Goal: Task Accomplishment & Management: Manage account settings

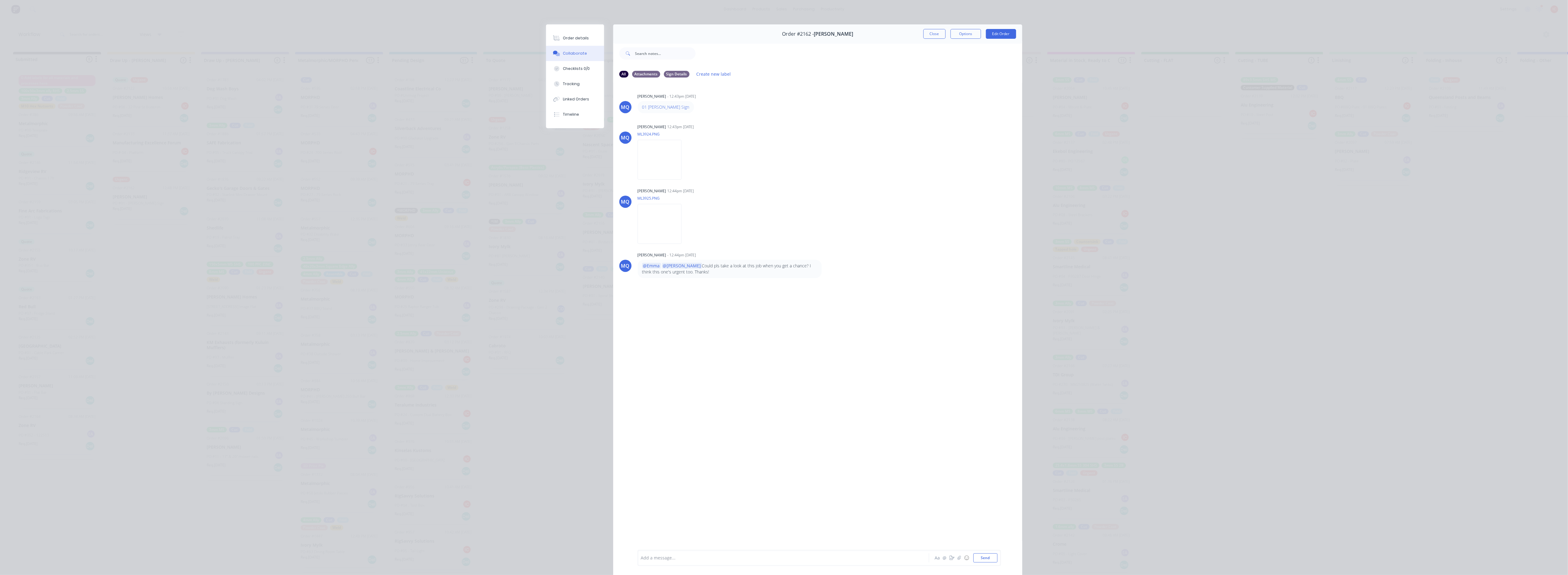
click at [777, 469] on div at bounding box center [775, 558] width 267 height 6
click at [780, 32] on button "Close" at bounding box center [934, 34] width 22 height 10
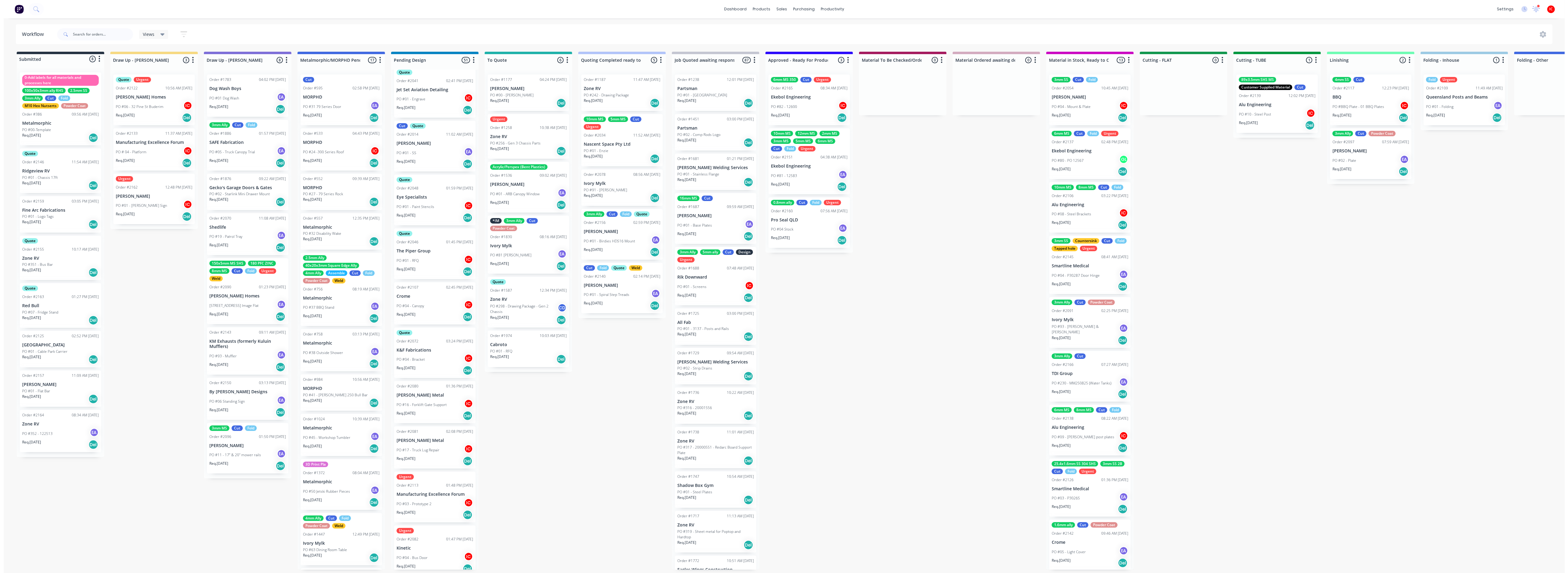
scroll to position [1984, 0]
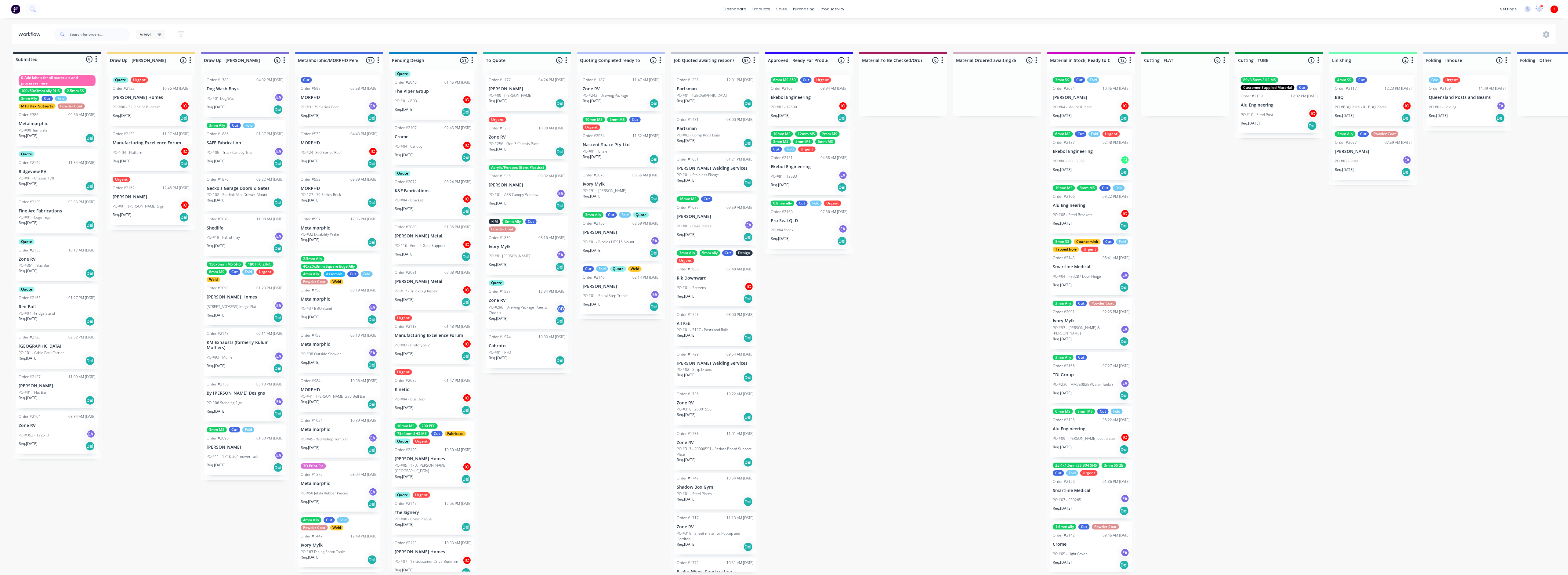
click at [438, 469] on p "The Signery" at bounding box center [433, 512] width 77 height 5
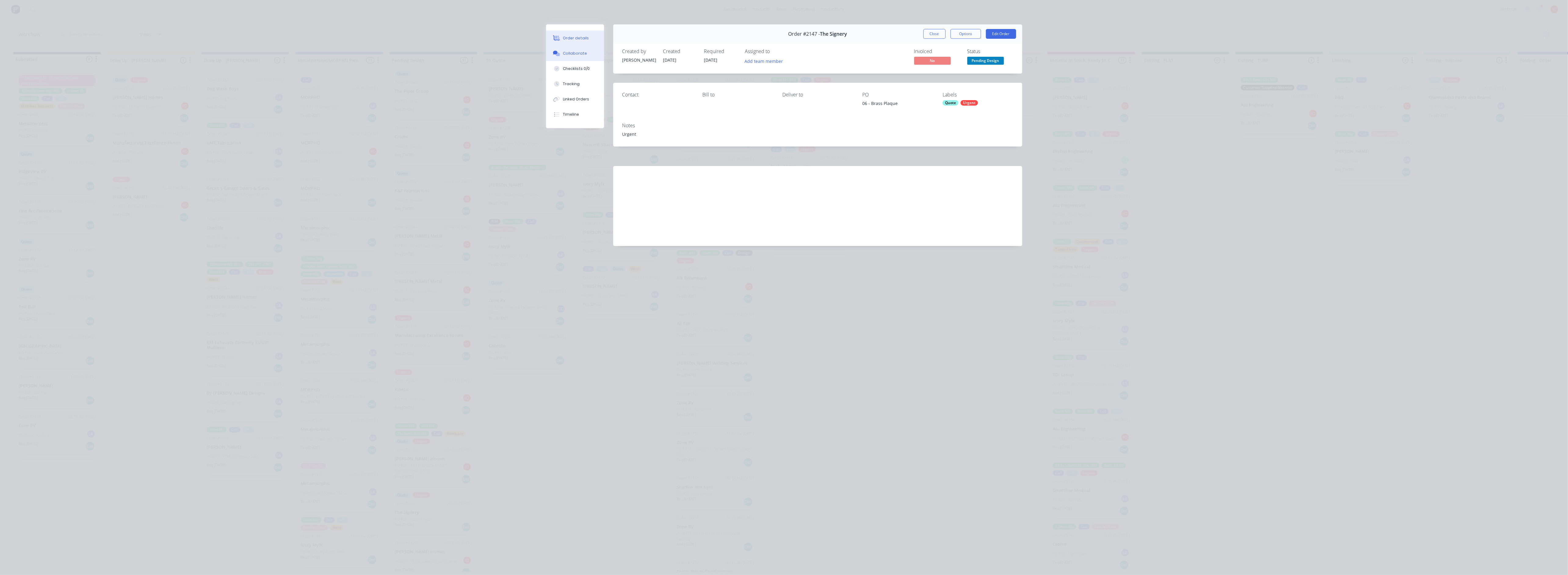
click at [562, 51] on button "Collaborate" at bounding box center [575, 53] width 58 height 15
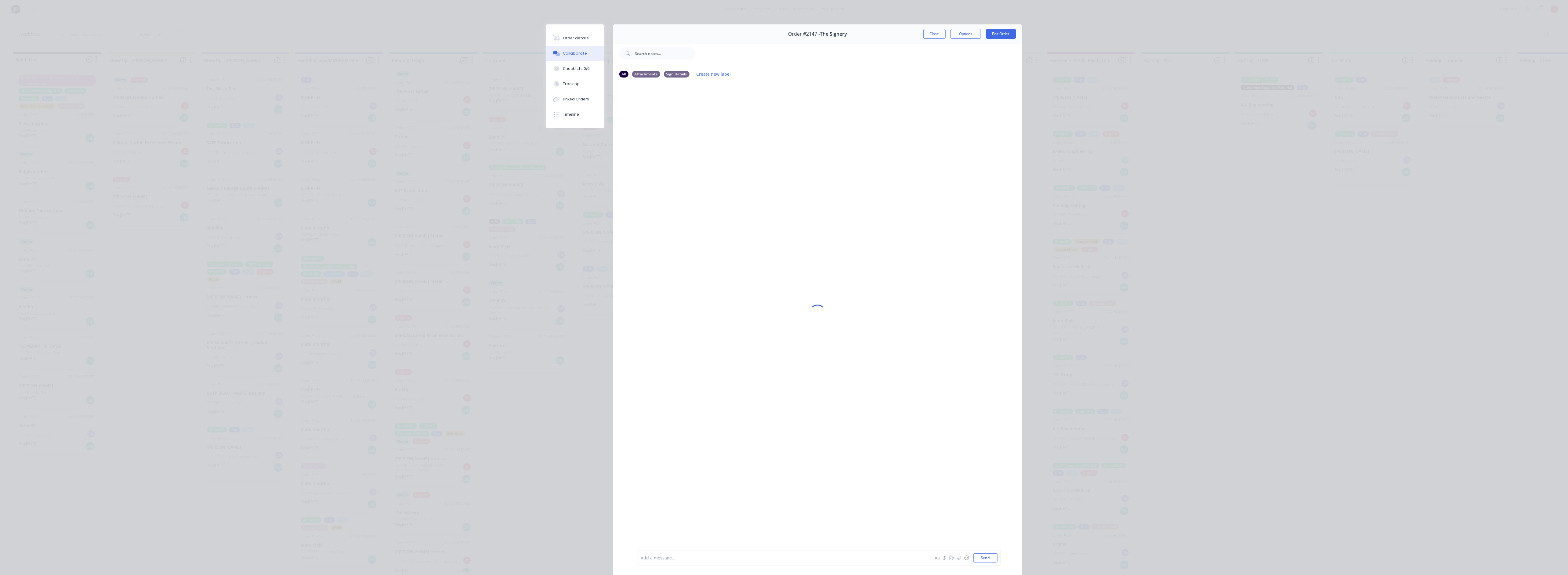
click at [765, 469] on div "Add a message..." at bounding box center [774, 557] width 267 height 9
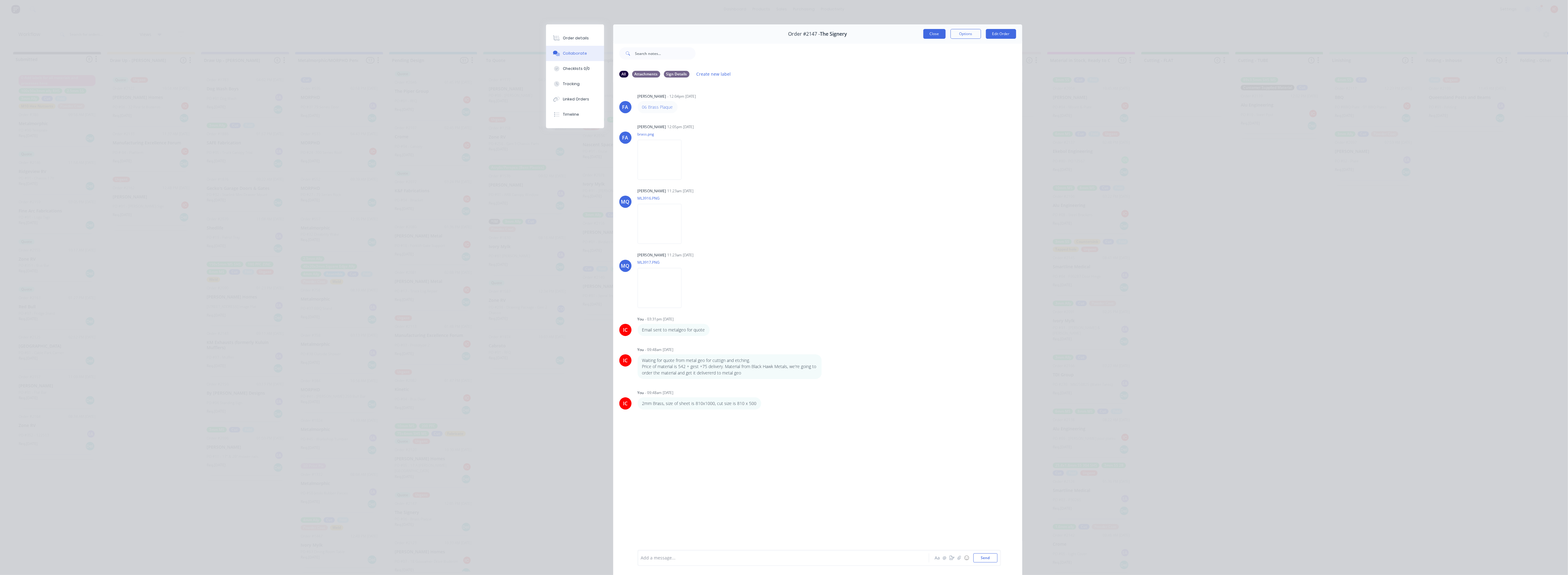
click at [780, 35] on button "Close" at bounding box center [934, 34] width 22 height 10
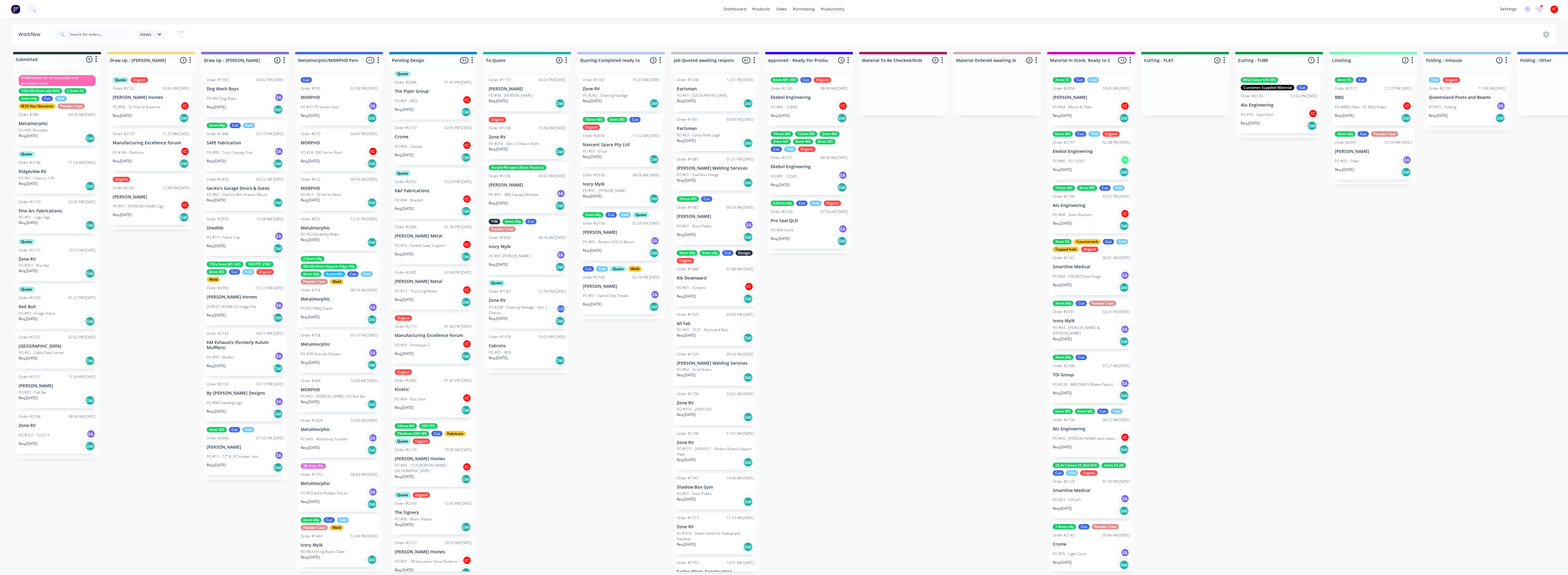
drag, startPoint x: 989, startPoint y: 376, endPoint x: 447, endPoint y: 3, distance: 657.9
click at [780, 376] on div "Submitted 8 Status colour #273444 hex #273444 Save Cancel Summaries Total order…" at bounding box center [1212, 312] width 2434 height 519
click at [780, 373] on div "Submitted 8 Status colour #273444 hex #273444 Save Cancel Summaries Total order…" at bounding box center [1212, 312] width 2434 height 519
click at [780, 231] on div "Submitted 8 Status colour #273444 hex #273444 Save Cancel Summaries Total order…" at bounding box center [1212, 312] width 2434 height 519
click at [780, 239] on div "Submitted 8 Status colour #273444 hex #273444 Save Cancel Summaries Total order…" at bounding box center [1212, 312] width 2434 height 519
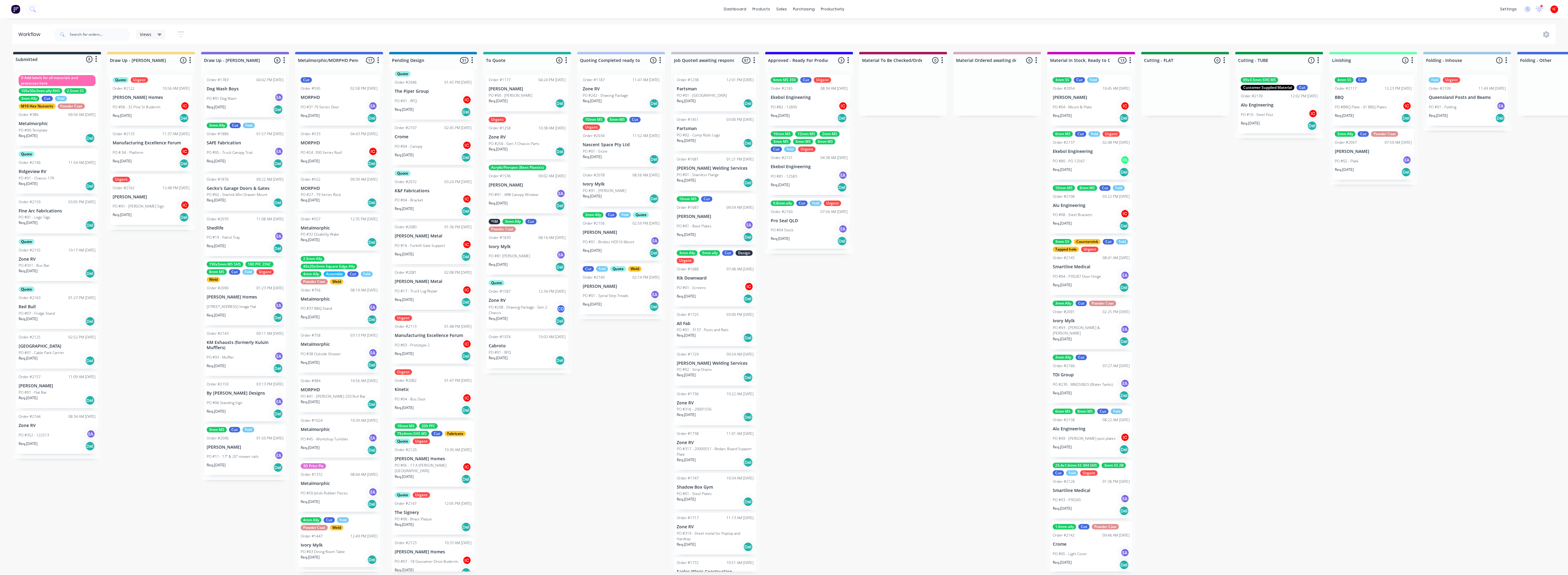
click at [780, 347] on div "Submitted 8 Status colour #273444 hex #273444 Save Cancel Summaries Total order…" at bounding box center [1212, 312] width 2434 height 519
click at [780, 339] on div "Submitted 8 Status colour #273444 hex #273444 Save Cancel Summaries Total order…" at bounding box center [1212, 312] width 2434 height 519
click at [161, 212] on div "Req. [DATE] Del" at bounding box center [151, 217] width 77 height 10
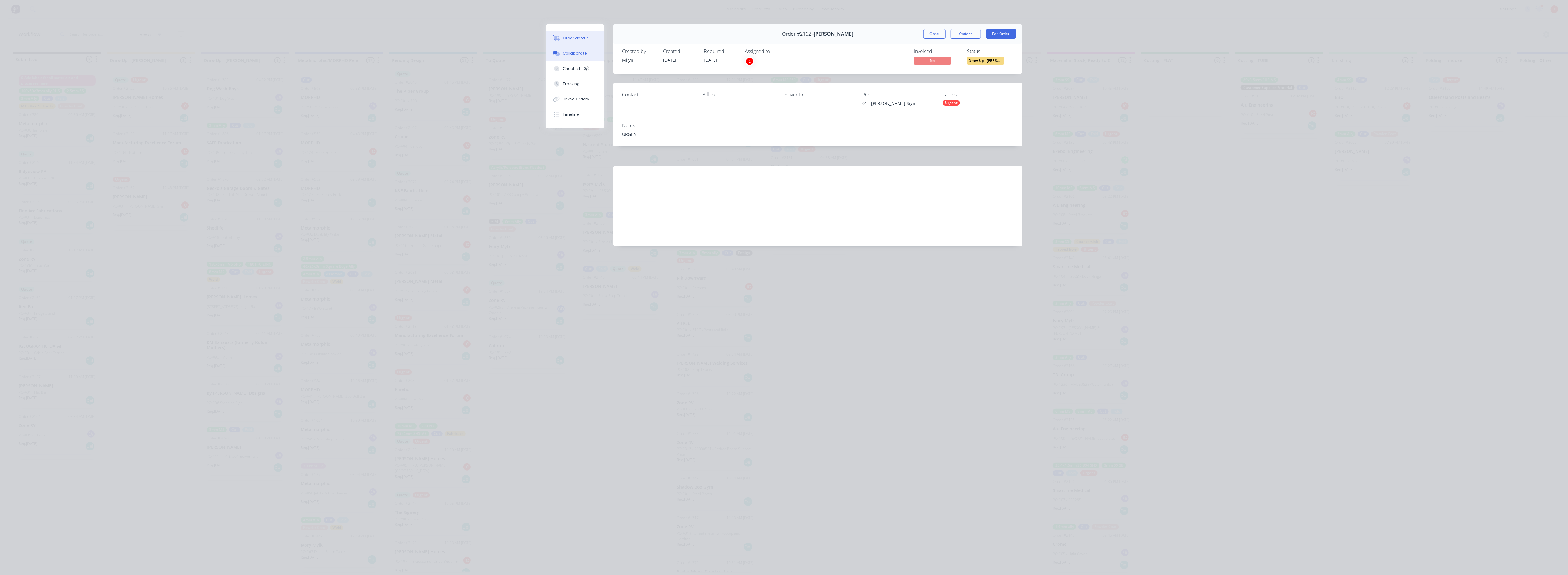
click at [572, 51] on div "Collaborate" at bounding box center [575, 53] width 24 height 5
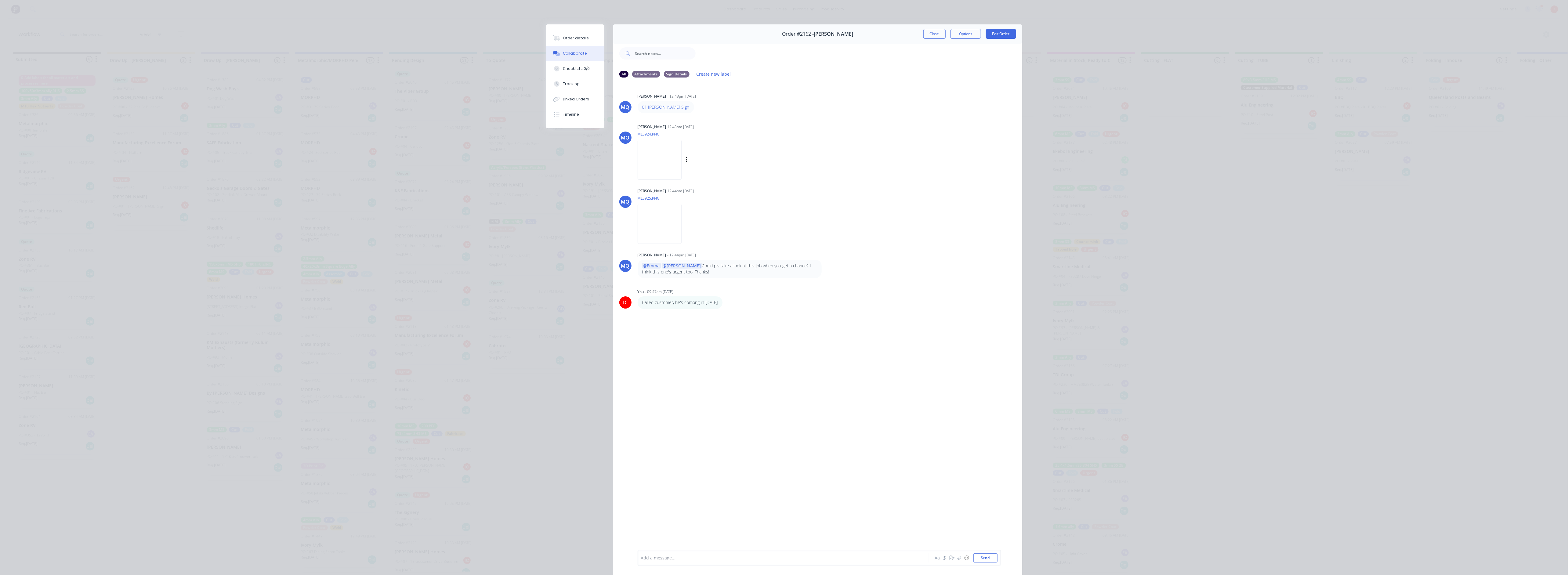
click at [679, 155] on img at bounding box center [660, 159] width 44 height 40
click at [780, 36] on button "Close" at bounding box center [934, 34] width 22 height 10
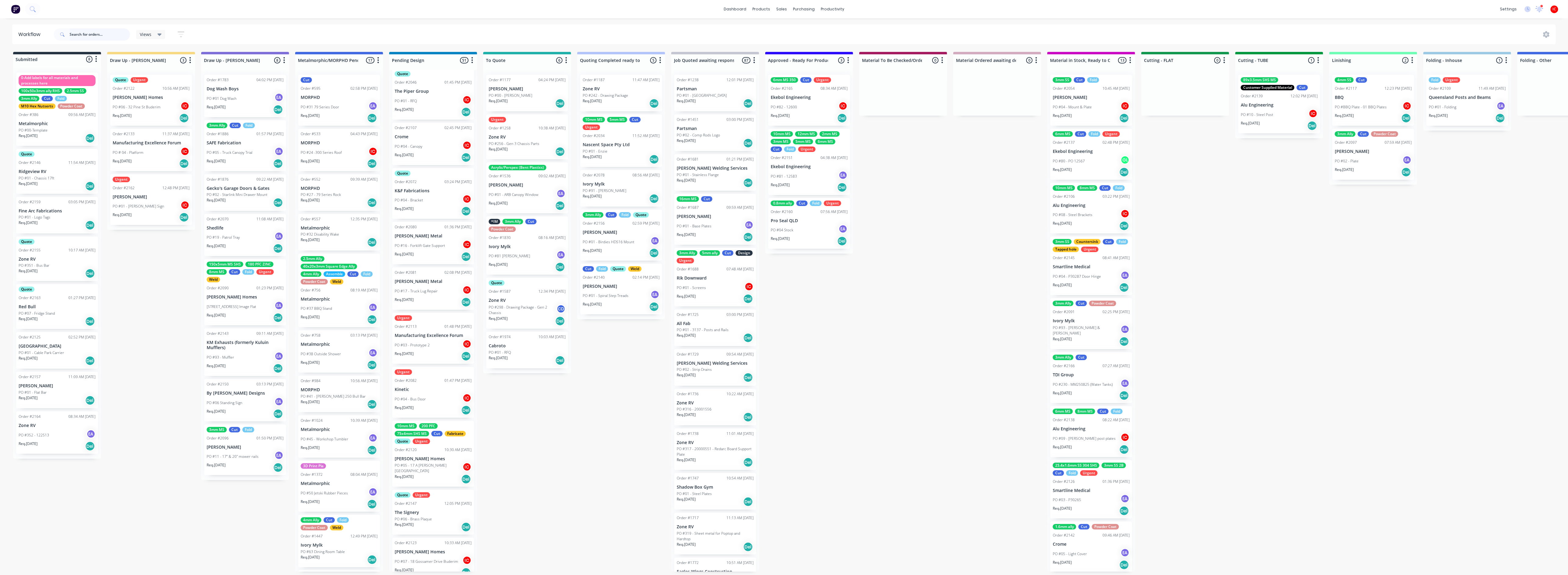
click at [110, 39] on input "text" at bounding box center [100, 34] width 61 height 12
type input "hamptons"
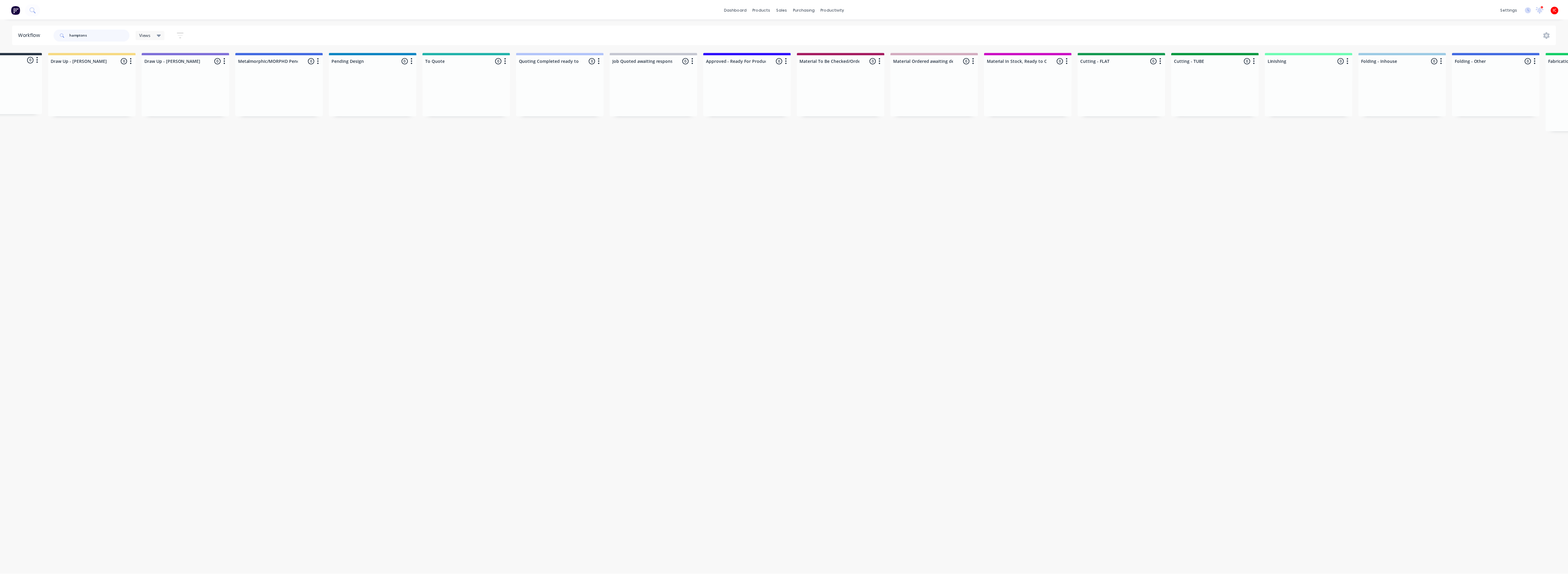
scroll to position [0, 0]
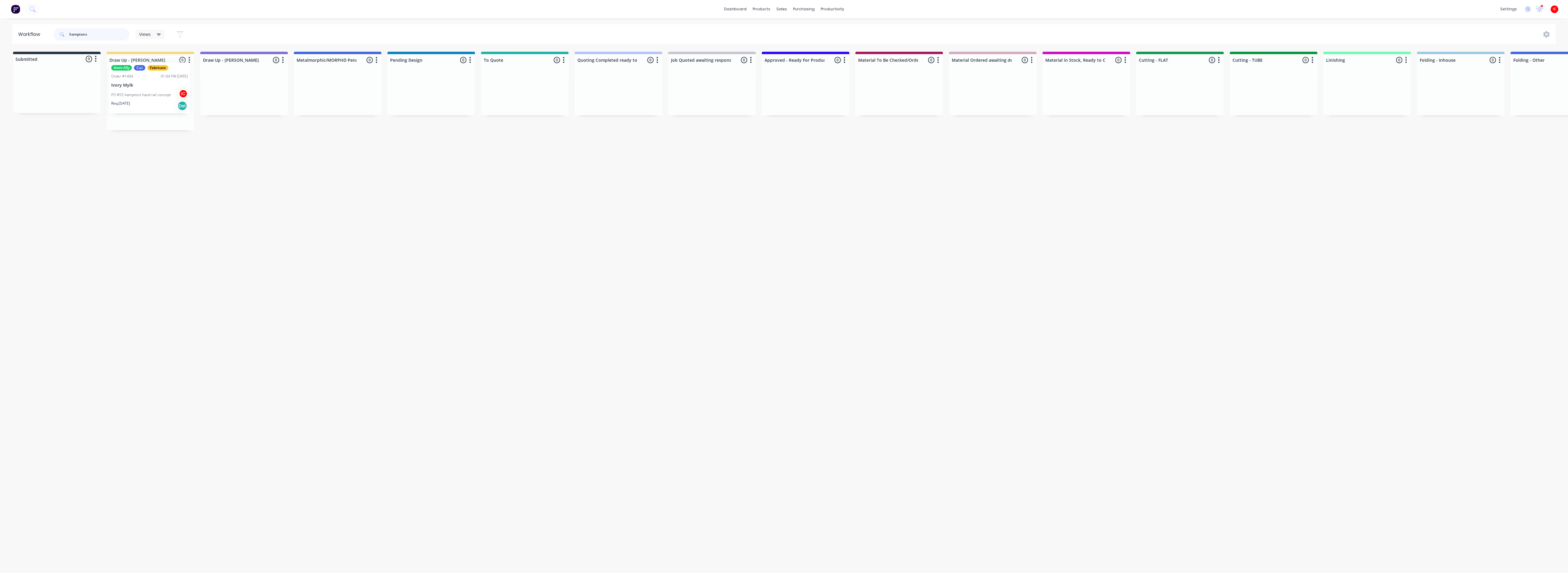
drag, startPoint x: 866, startPoint y: 95, endPoint x: 157, endPoint y: 82, distance: 709.1
click at [157, 82] on div "Submitted 0 Status colour #273444 hex #273444 Save Cancel Summaries Total order…" at bounding box center [1207, 91] width 2423 height 79
click at [158, 98] on p "Ivory Mylk" at bounding box center [150, 97] width 77 height 5
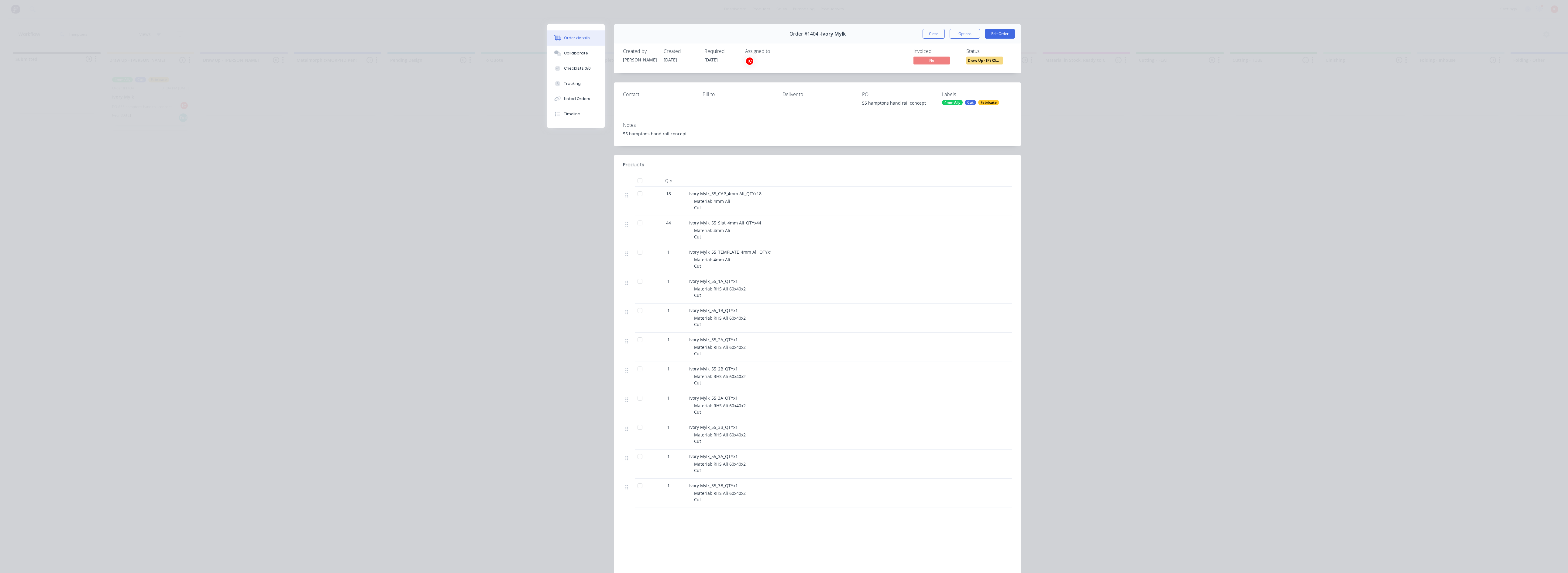
drag, startPoint x: 635, startPoint y: 192, endPoint x: 639, endPoint y: 198, distance: 7.2
click at [635, 192] on div at bounding box center [640, 194] width 12 height 12
click at [634, 224] on div at bounding box center [640, 223] width 12 height 12
click at [637, 250] on div at bounding box center [640, 252] width 12 height 12
click at [777, 32] on button "Close" at bounding box center [934, 33] width 22 height 10
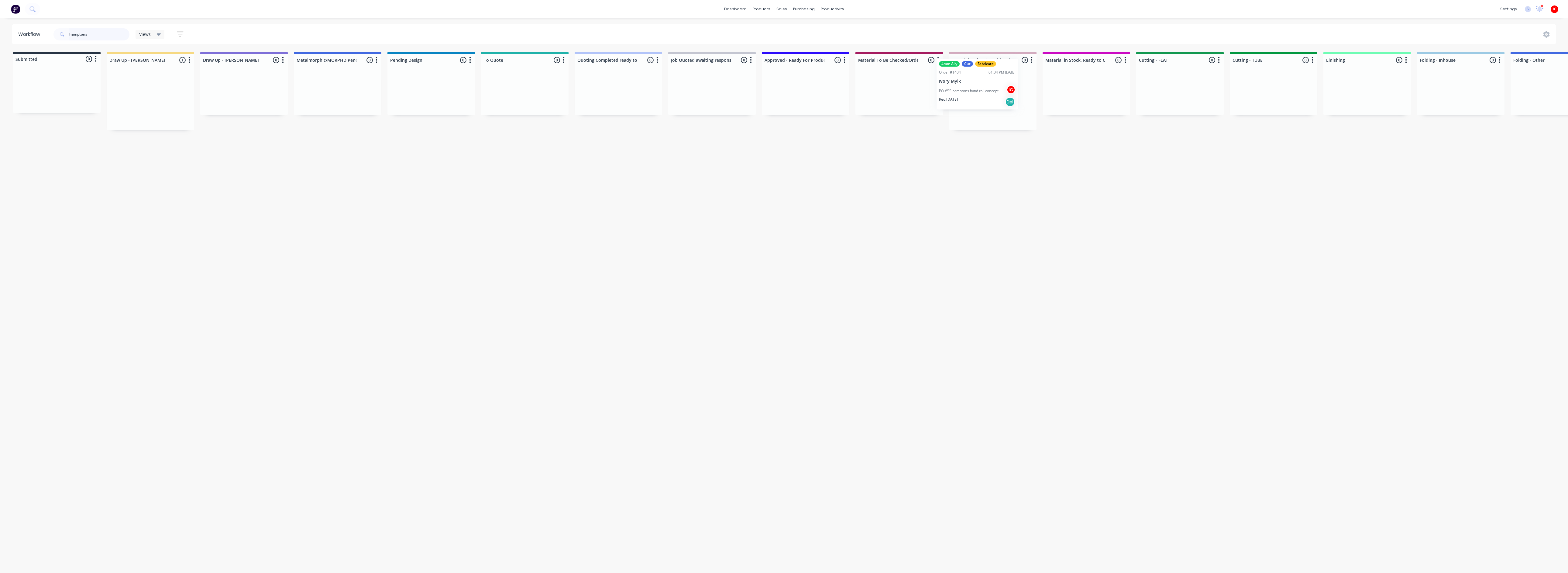
drag, startPoint x: 144, startPoint y: 96, endPoint x: 972, endPoint y: 82, distance: 828.1
click at [777, 79] on div "Submitted 0 Status colour #273444 hex #273444 Save Cancel Summaries Total order…" at bounding box center [1207, 91] width 2423 height 79
drag, startPoint x: 114, startPoint y: 30, endPoint x: 60, endPoint y: 31, distance: 54.0
click at [60, 31] on div "hamptons" at bounding box center [91, 34] width 76 height 12
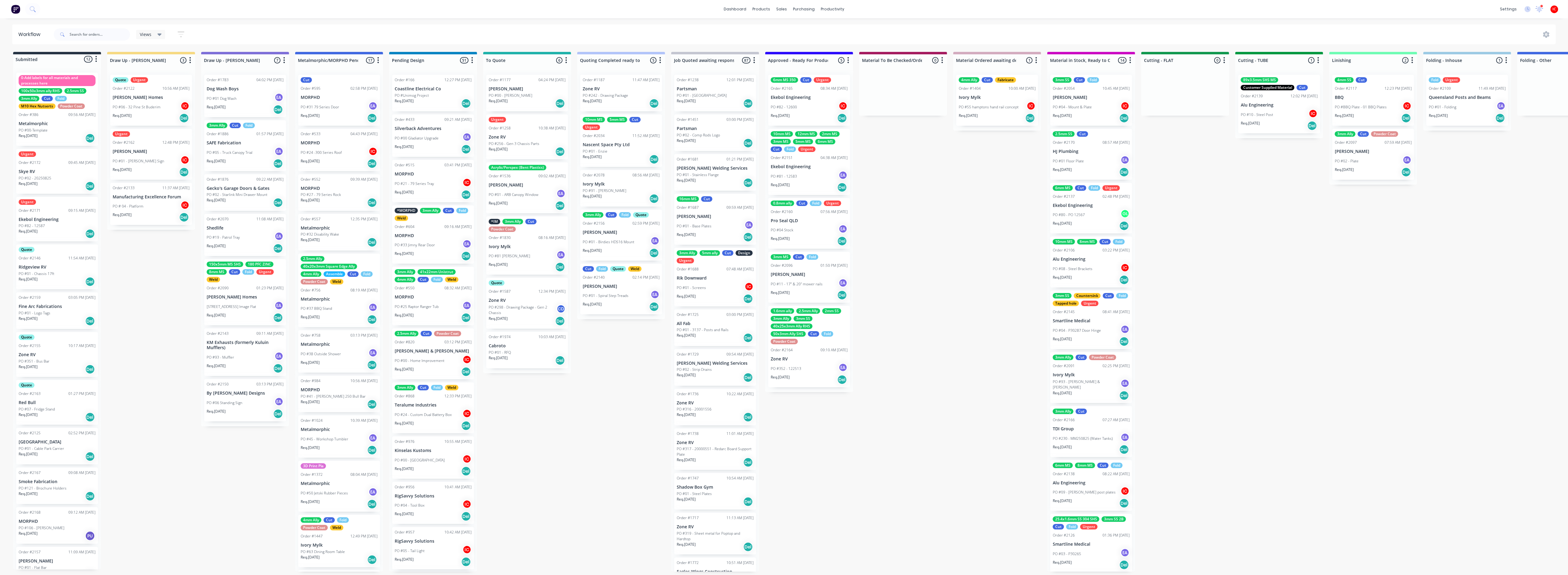
click at [62, 177] on div "PO #02 - 20250825" at bounding box center [57, 178] width 77 height 5
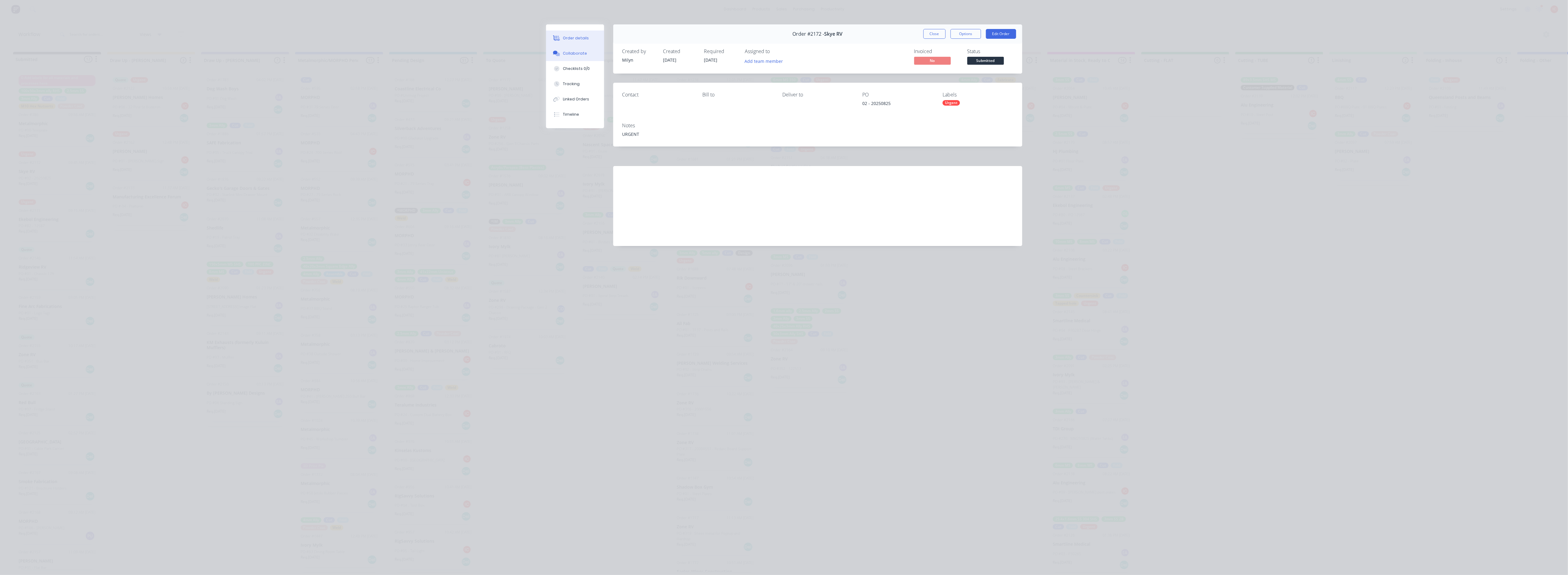
click at [570, 53] on div "Collaborate" at bounding box center [575, 53] width 24 height 5
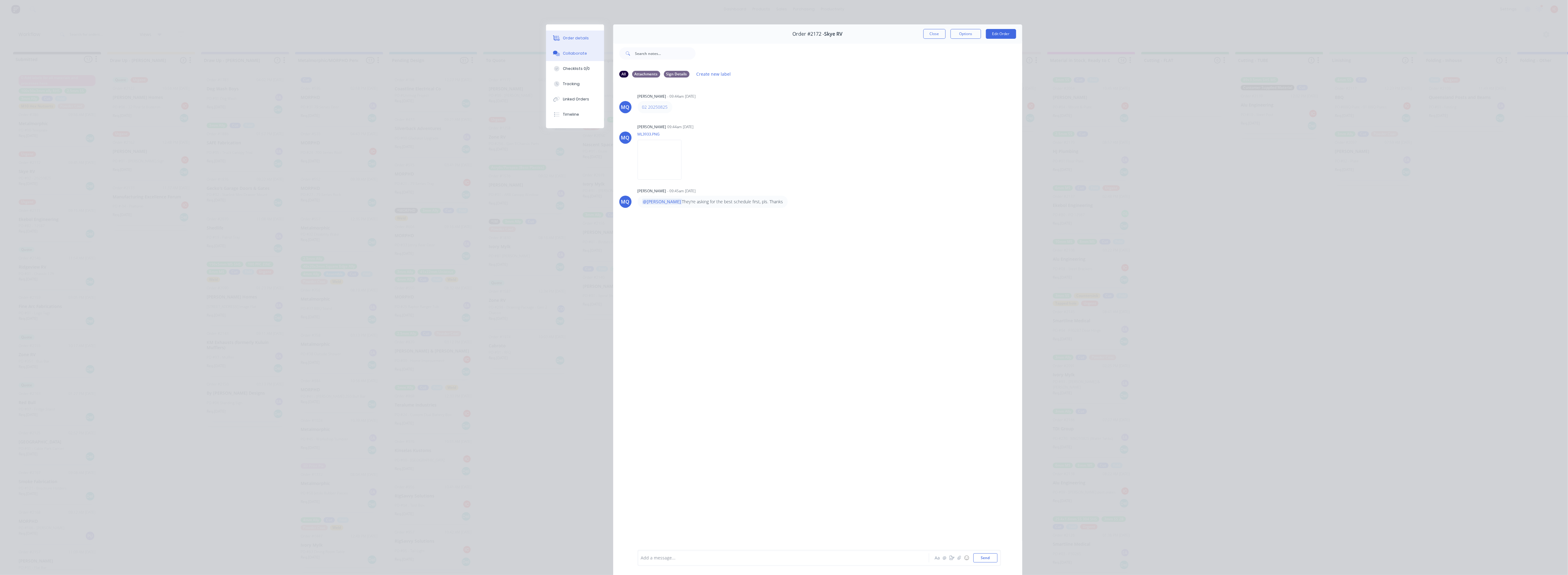
click at [584, 39] on button "Order details" at bounding box center [575, 38] width 58 height 15
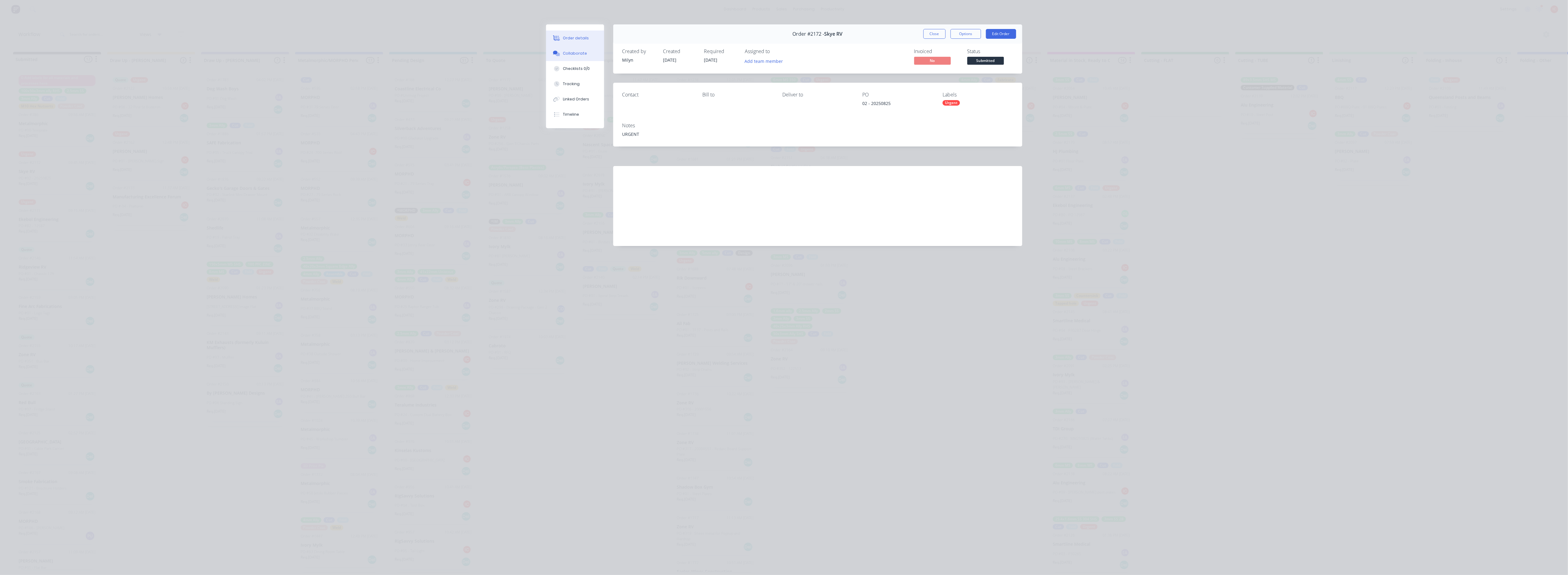
click at [588, 50] on button "Collaborate" at bounding box center [575, 53] width 58 height 15
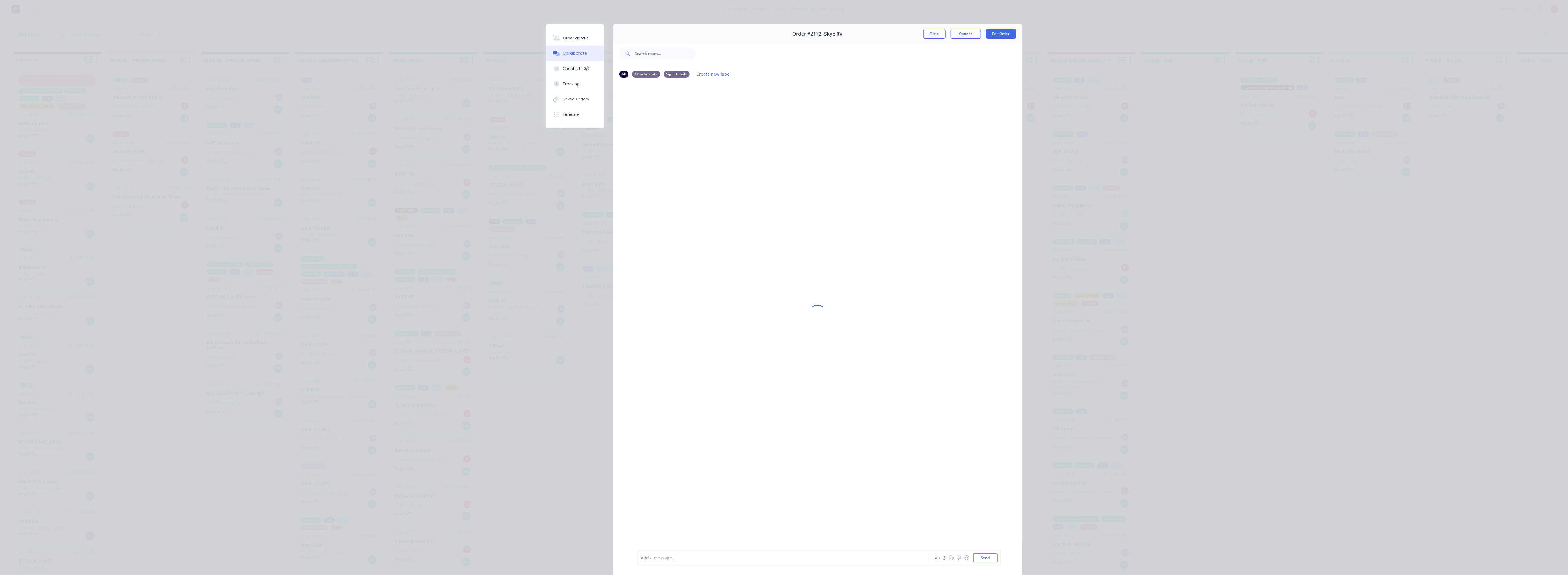
click at [930, 31] on button "Close" at bounding box center [934, 34] width 22 height 10
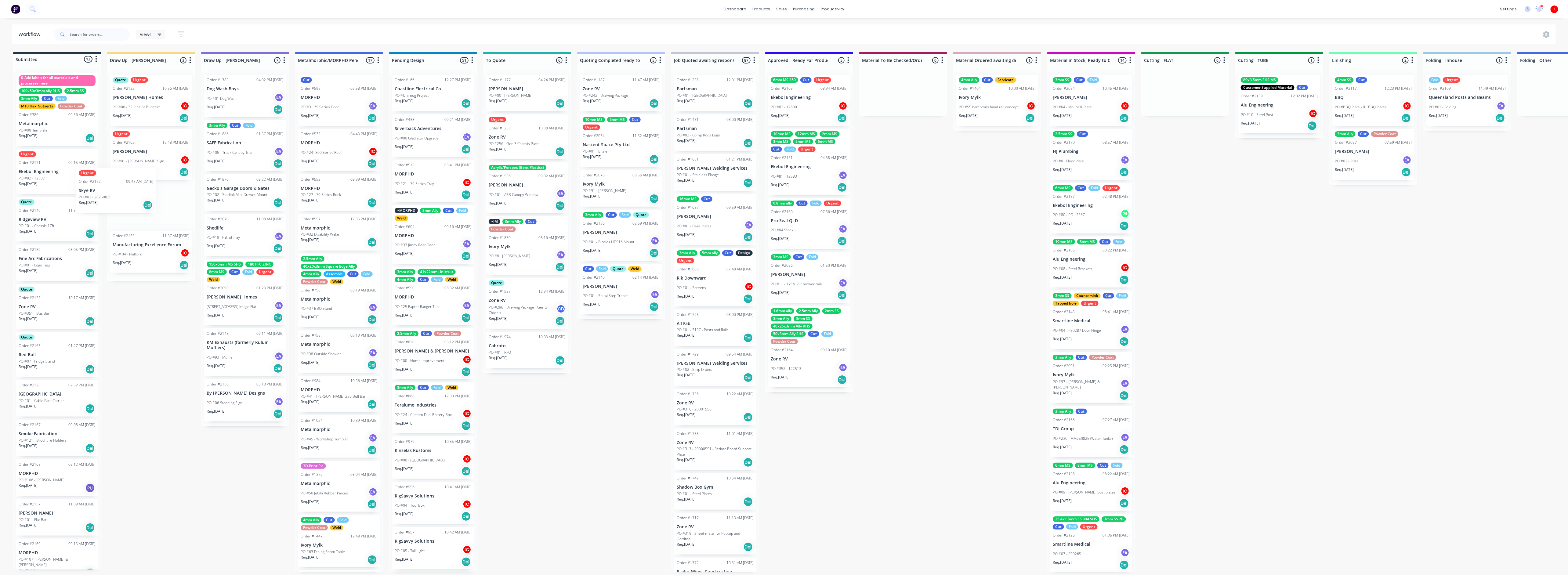
drag, startPoint x: 45, startPoint y: 170, endPoint x: 125, endPoint y: 201, distance: 85.8
click at [132, 199] on div "Submitted 12 Status colour #273444 hex #273444 Save Cancel Summaries Total orde…" at bounding box center [1212, 312] width 2434 height 519
drag, startPoint x: 40, startPoint y: 172, endPoint x: 152, endPoint y: 205, distance: 116.8
click at [152, 205] on div "Submitted 11 Status colour #273444 hex #273444 Save Cancel Summaries Total orde…" at bounding box center [1212, 312] width 2434 height 519
drag, startPoint x: 66, startPoint y: 352, endPoint x: 162, endPoint y: 321, distance: 100.9
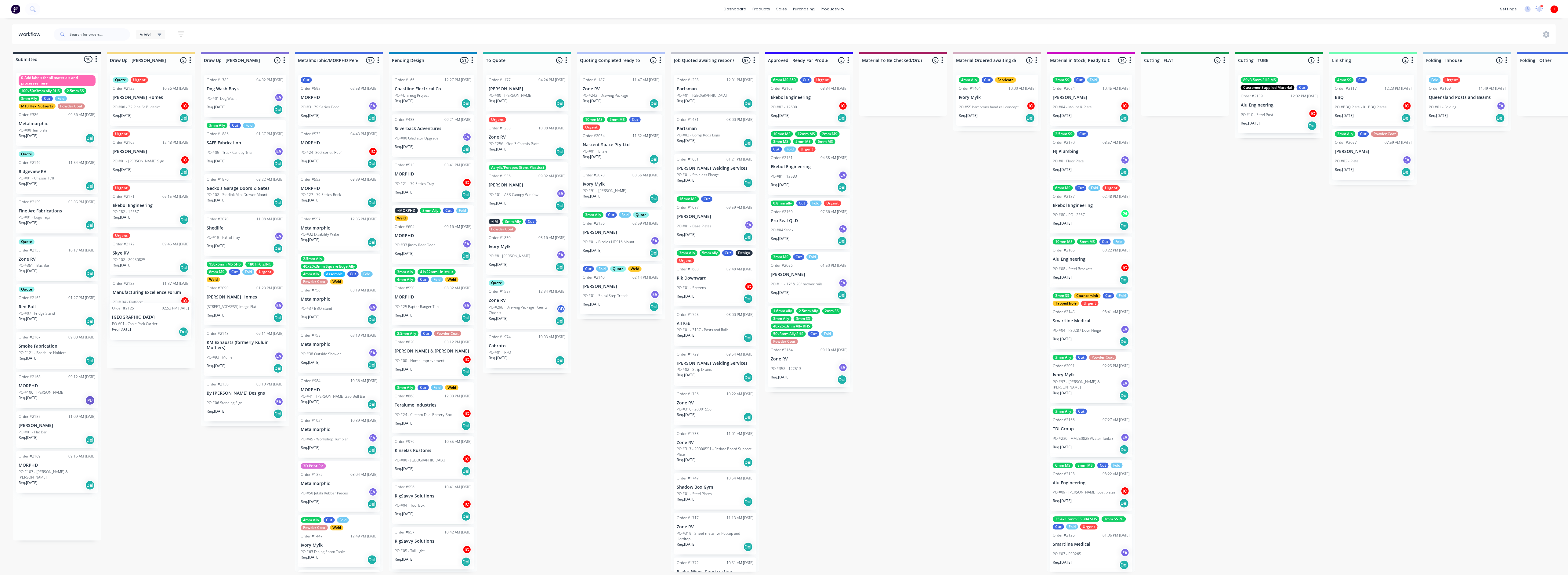
click at [162, 321] on div "Submitted 10 Status colour #273444 hex #273444 Save Cancel Summaries Total orde…" at bounding box center [1212, 312] width 2434 height 519
drag, startPoint x: 72, startPoint y: 169, endPoint x: 167, endPoint y: 192, distance: 97.7
click at [166, 190] on div "Submitted 9 Status colour #273444 hex #273444 Save Cancel Summaries Total order…" at bounding box center [1212, 312] width 2434 height 519
click at [156, 181] on div "Quote Urgent Order #2122 10:56 AM 18/08/25 Joey Thomsen Homes PO #06 - 32 Pine …" at bounding box center [151, 241] width 88 height 343
drag, startPoint x: 66, startPoint y: 174, endPoint x: 167, endPoint y: 194, distance: 103.0
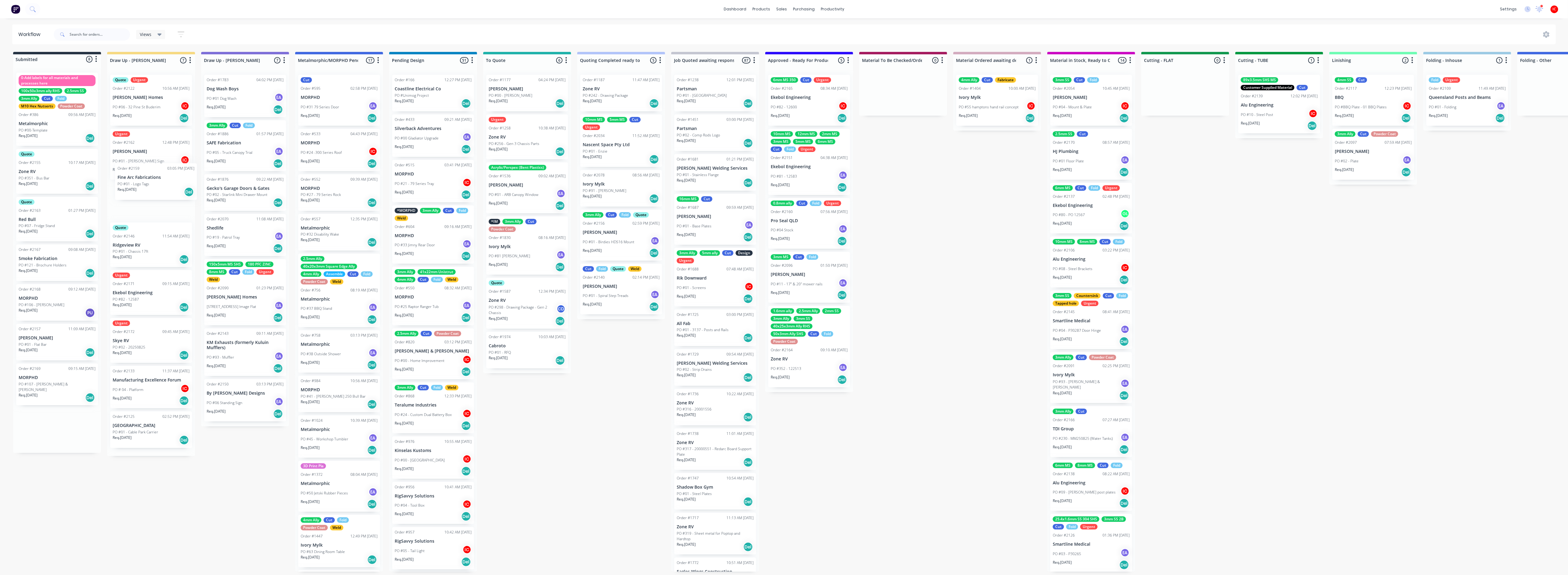
click at [167, 189] on div "Submitted 8 Status colour #273444 hex #273444 Save Cancel Summaries Total order…" at bounding box center [1212, 312] width 2434 height 519
drag, startPoint x: 65, startPoint y: 173, endPoint x: 166, endPoint y: 200, distance: 104.5
click at [166, 200] on div "Submitted 7 Status colour #273444 hex #273444 Save Cancel Summaries Total order…" at bounding box center [1212, 312] width 2434 height 519
click at [149, 205] on p "Zone RV" at bounding box center [151, 205] width 77 height 5
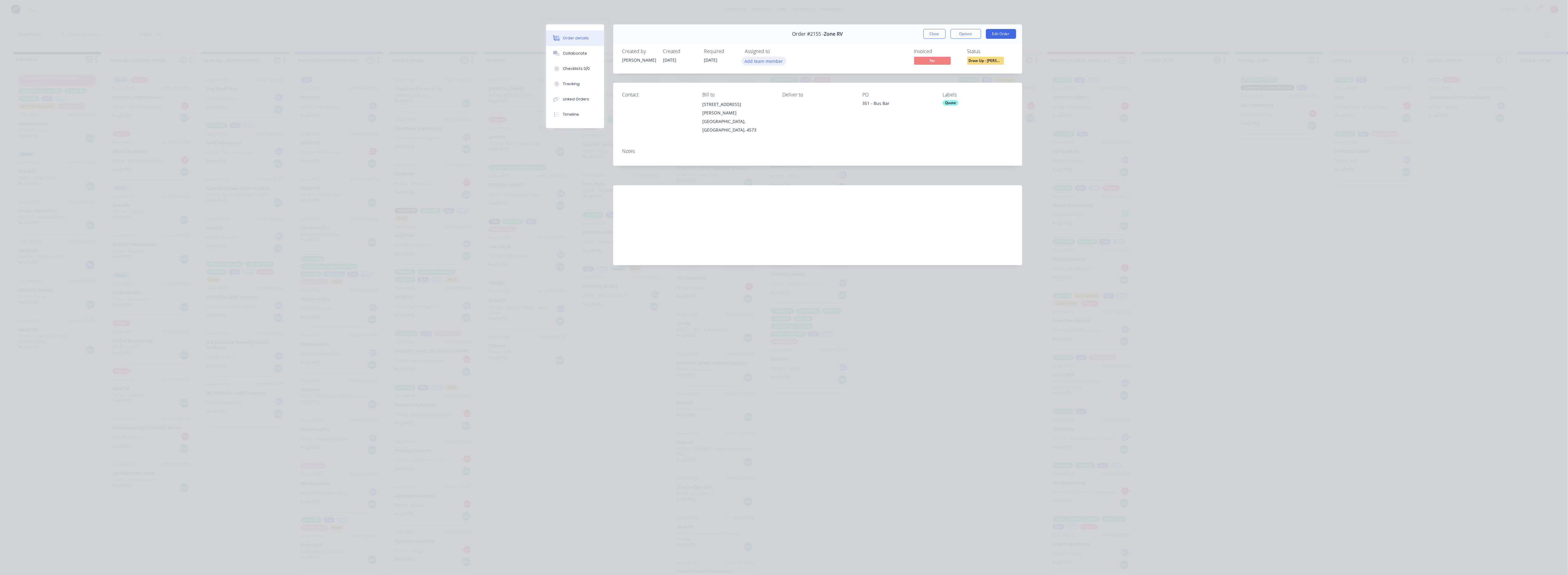
click at [754, 60] on button "Add team member" at bounding box center [764, 60] width 45 height 8
click at [778, 93] on div "Izaak Critchley (You)" at bounding box center [794, 95] width 61 height 6
click at [931, 33] on button "Close" at bounding box center [934, 34] width 22 height 10
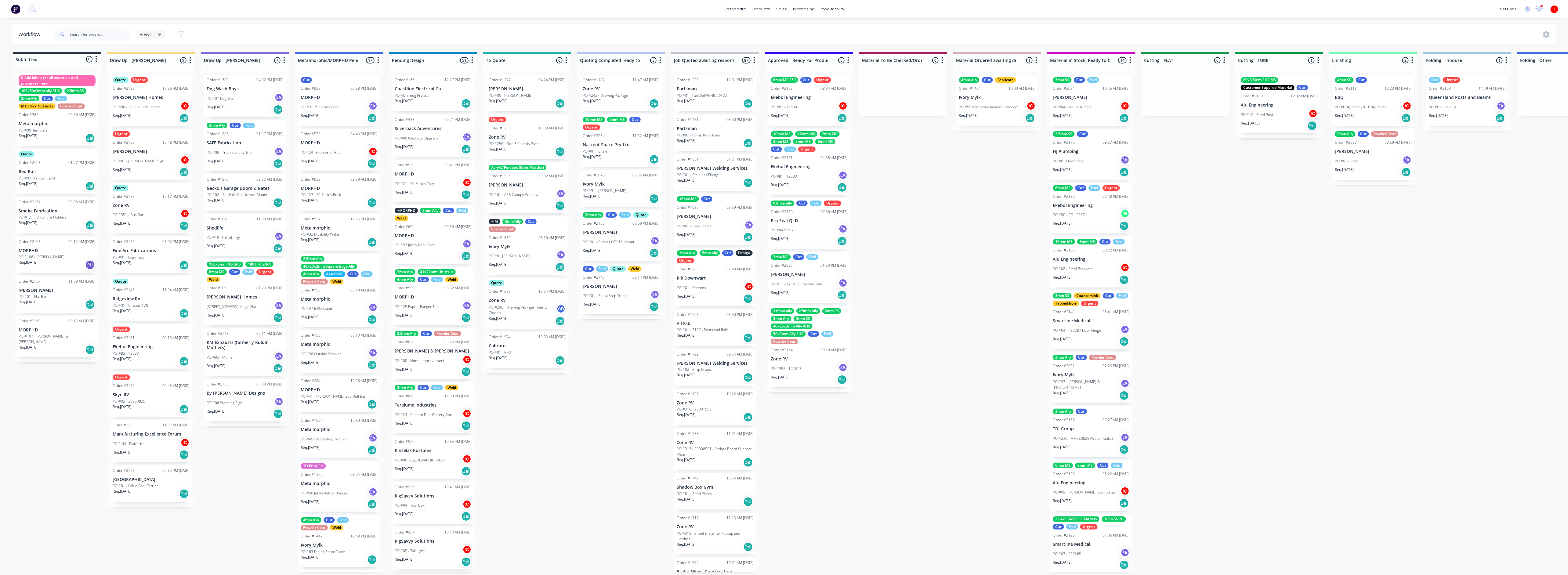
click at [166, 256] on div "PO #01 - Logo Tags" at bounding box center [151, 257] width 77 height 5
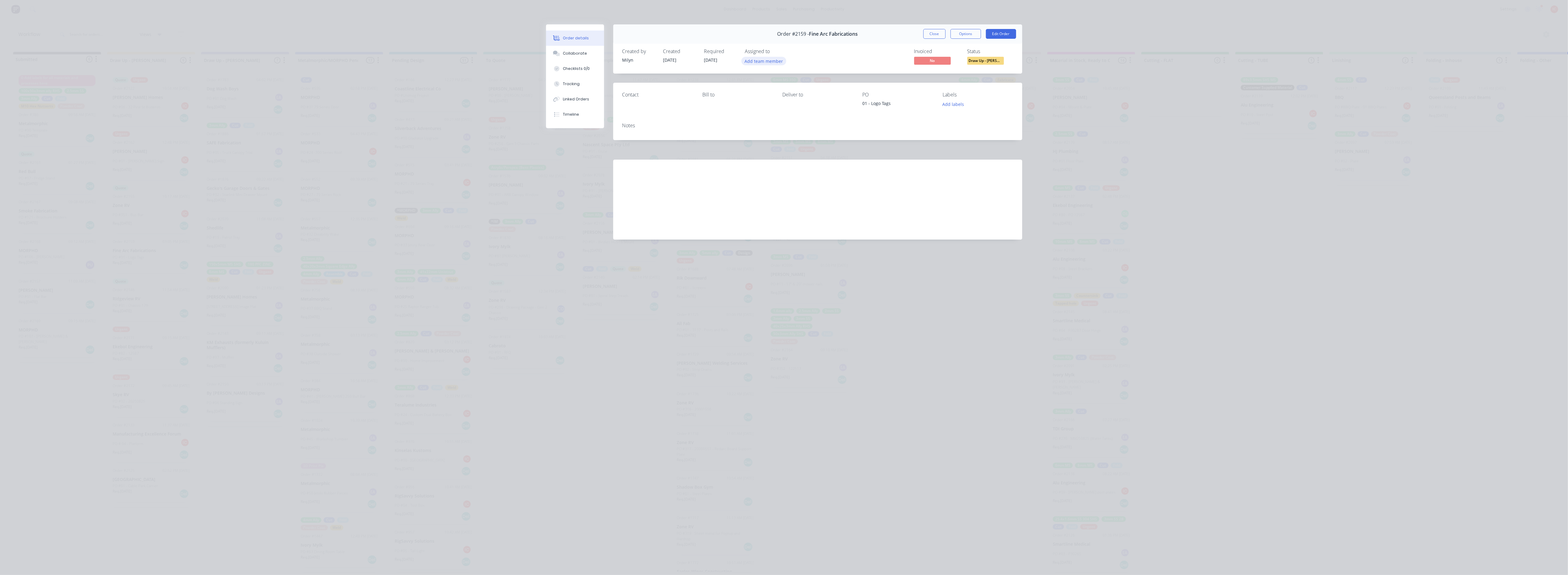
click at [751, 58] on button "Add team member" at bounding box center [764, 60] width 45 height 8
click at [772, 100] on button "Izaak Critchley (You)" at bounding box center [791, 95] width 92 height 12
click at [938, 31] on button "Close" at bounding box center [934, 34] width 22 height 10
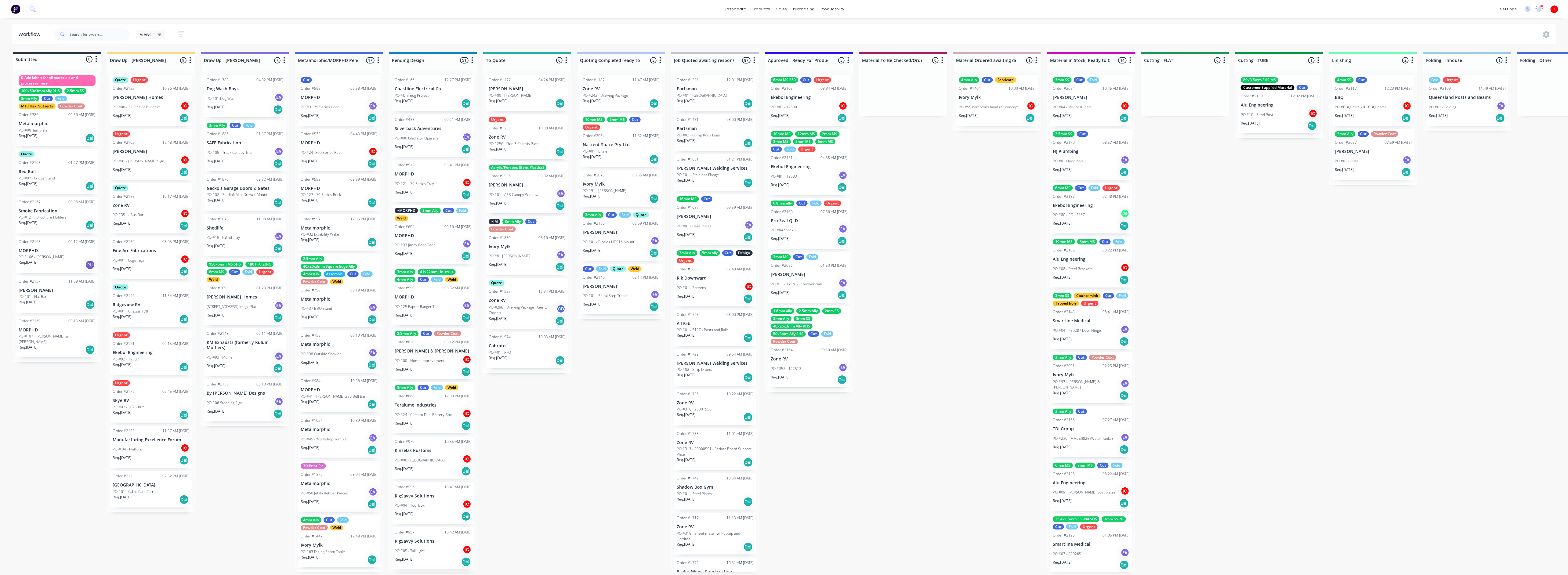
click at [152, 301] on div "Quote Order #2146 11:54 AM 21/08/25 Ridgeview RV PO #01 - Chassis 17ft Req. 28/…" at bounding box center [151, 304] width 82 height 45
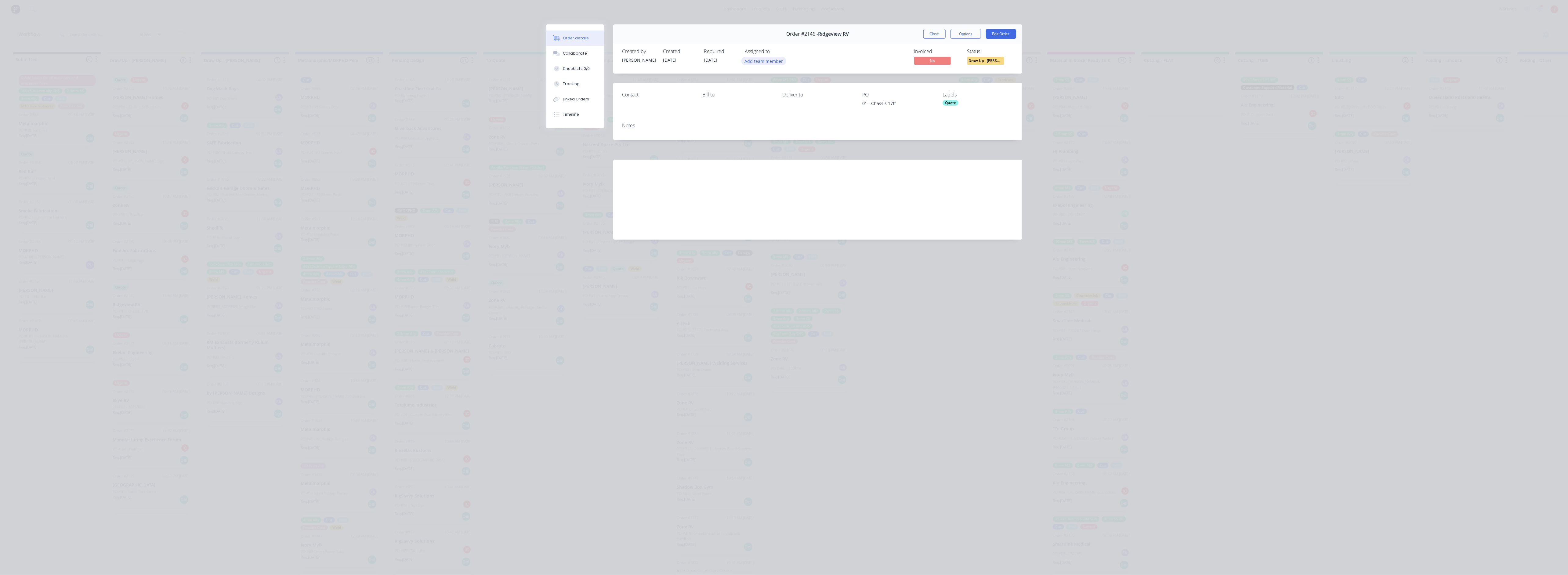
click at [754, 60] on button "Add team member" at bounding box center [764, 60] width 45 height 8
click at [784, 97] on div "Izaak Critchley (You)" at bounding box center [794, 95] width 61 height 6
click at [931, 32] on button "Close" at bounding box center [934, 34] width 22 height 10
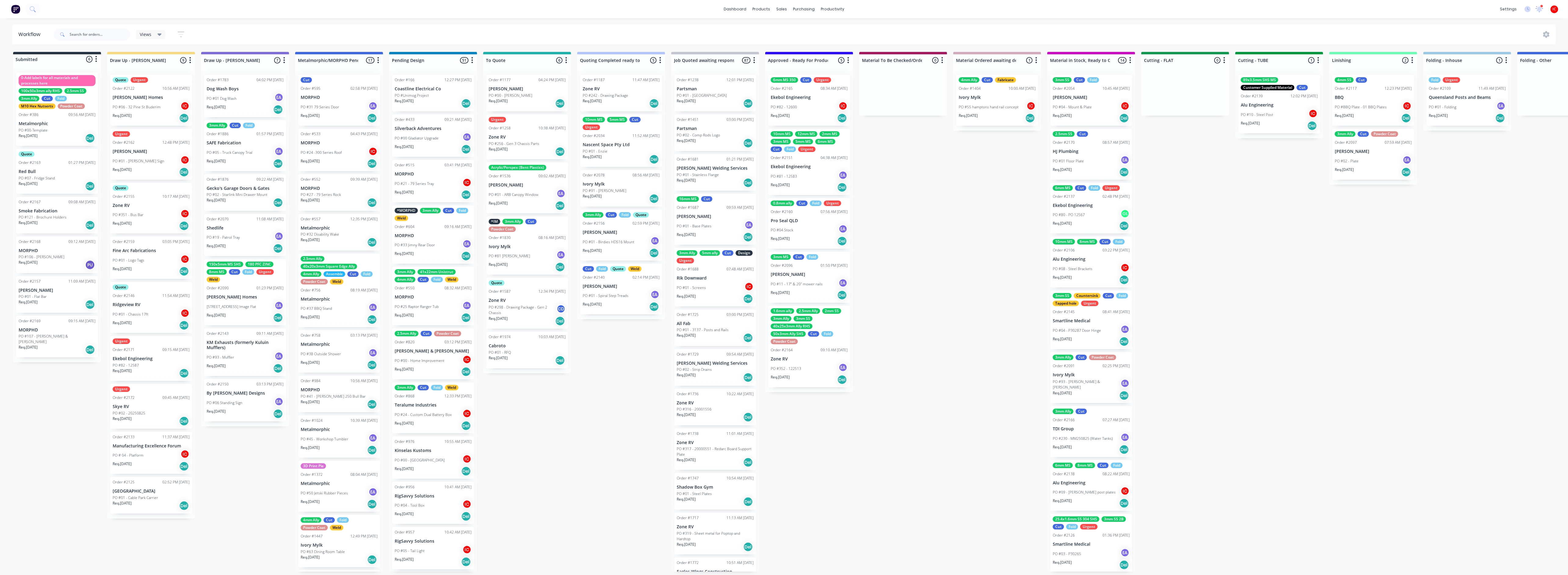
click at [156, 416] on div "Req. 26/08/25 Del" at bounding box center [151, 420] width 77 height 10
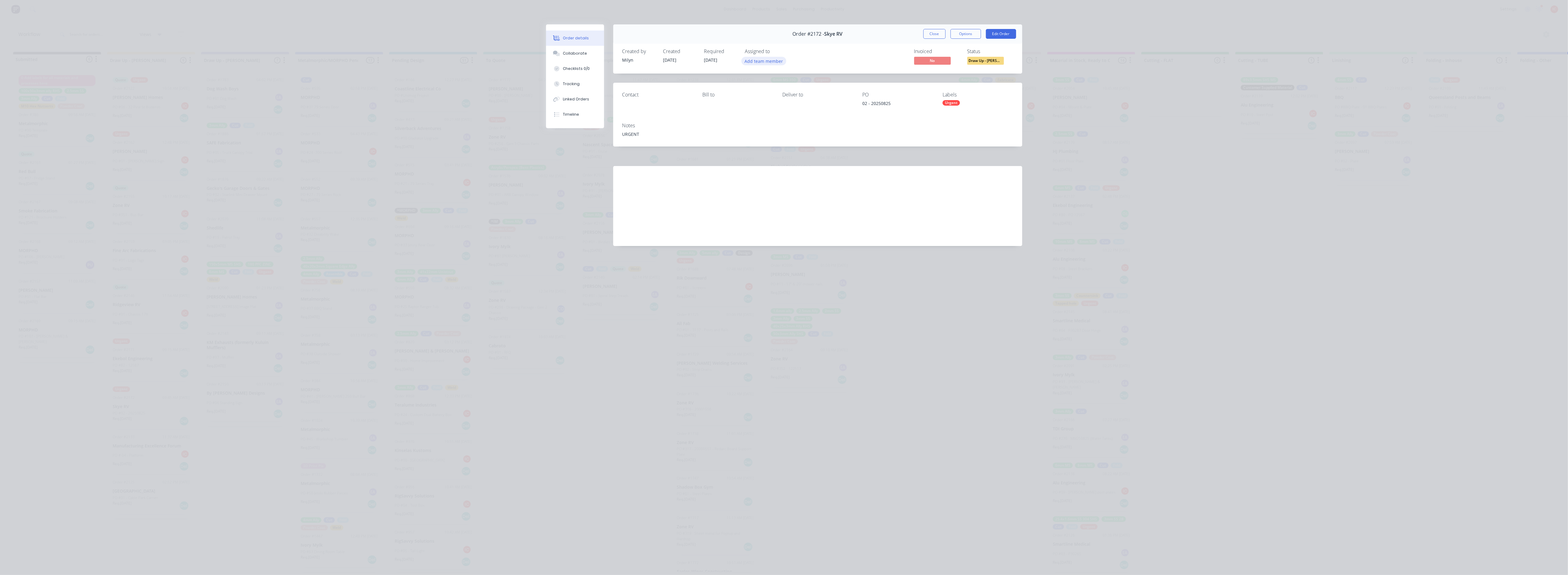
click at [752, 59] on button "Add team member" at bounding box center [764, 60] width 45 height 8
click at [771, 96] on div "Izaak Critchley (You)" at bounding box center [794, 95] width 61 height 6
click at [936, 35] on button "Close" at bounding box center [934, 34] width 22 height 10
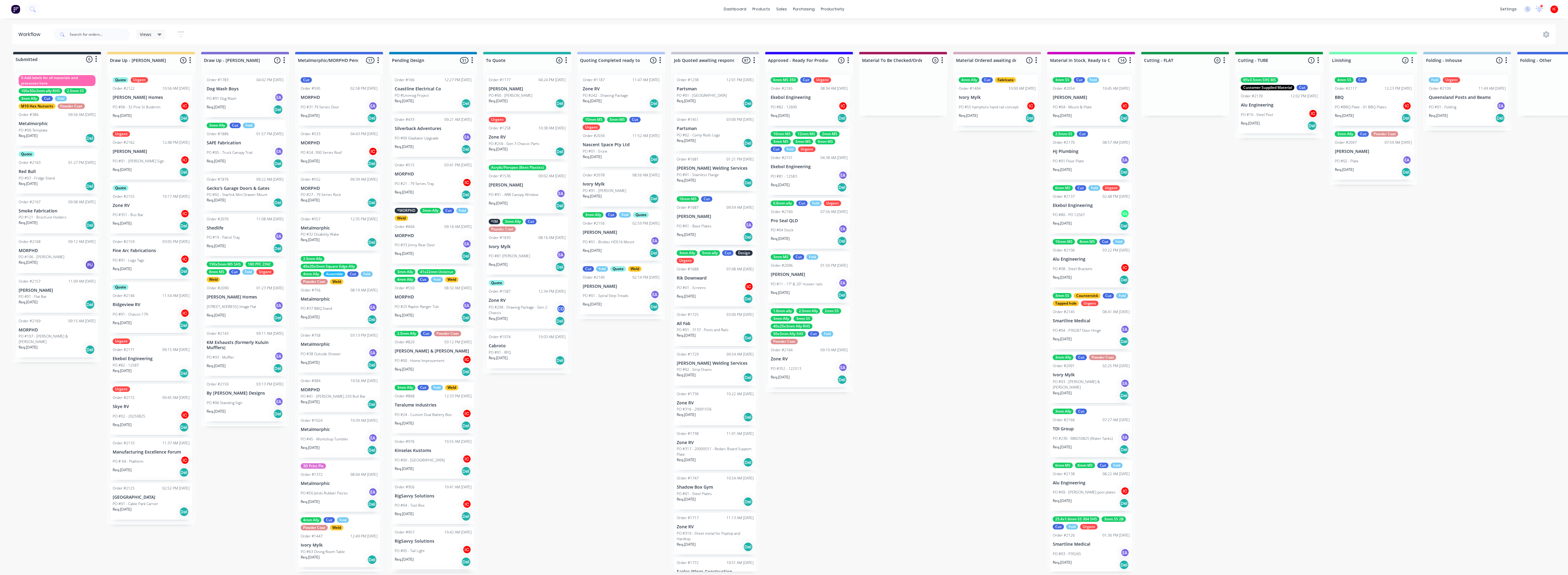
click at [163, 362] on div "PO #82 - 12587" at bounding box center [151, 365] width 77 height 5
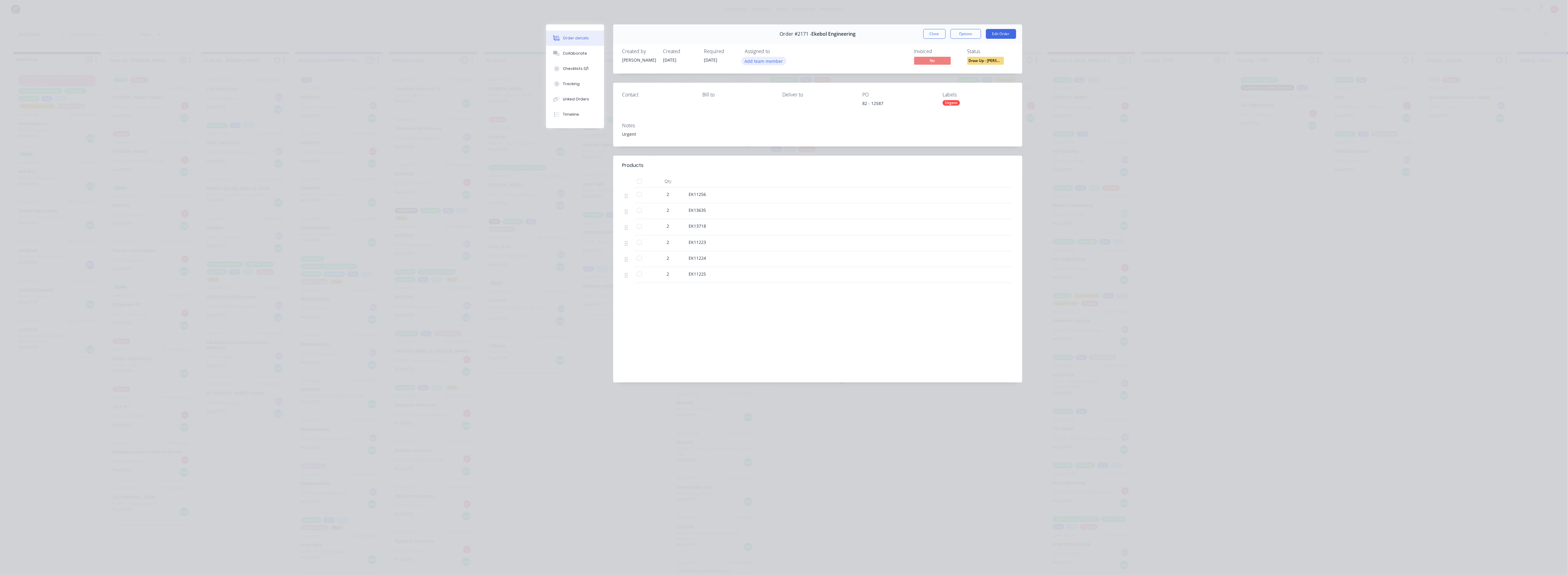
click at [768, 60] on button "Add team member" at bounding box center [764, 60] width 45 height 8
click at [776, 93] on div "Izaak Critchley (You)" at bounding box center [794, 95] width 61 height 6
click at [936, 31] on button "Close" at bounding box center [934, 34] width 22 height 10
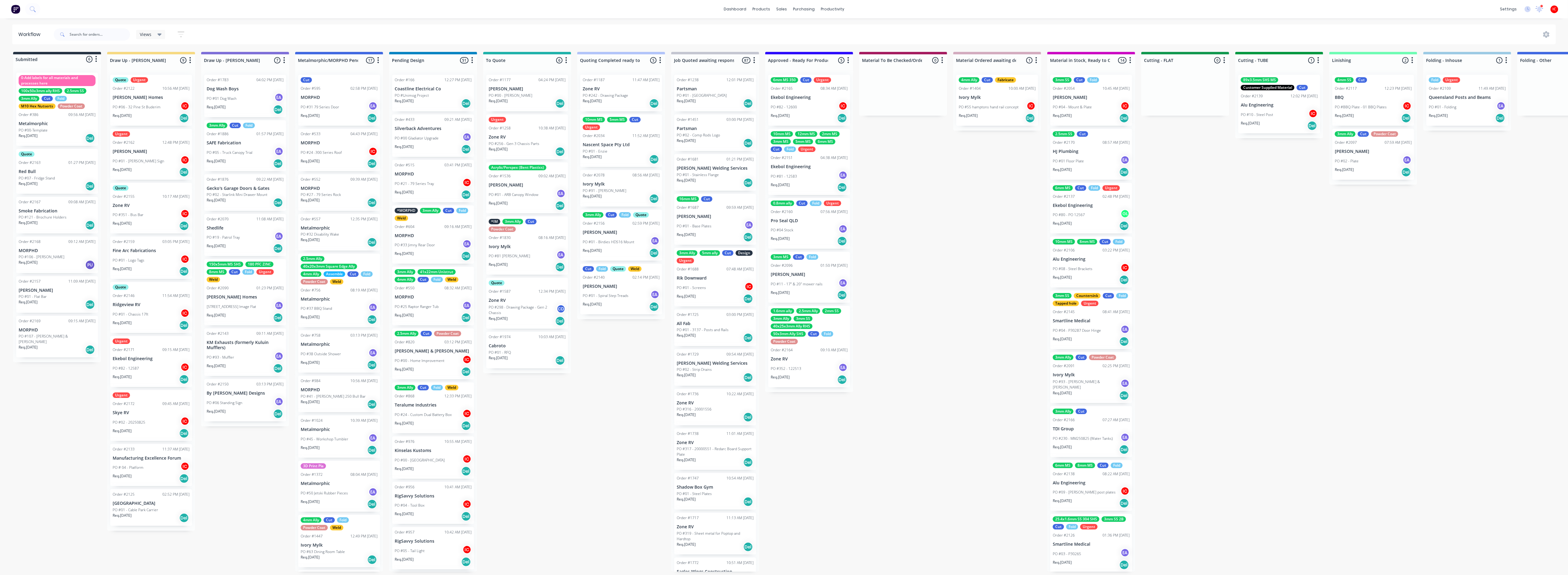
click at [160, 516] on div "Req. 01/09/25 Del" at bounding box center [151, 518] width 77 height 10
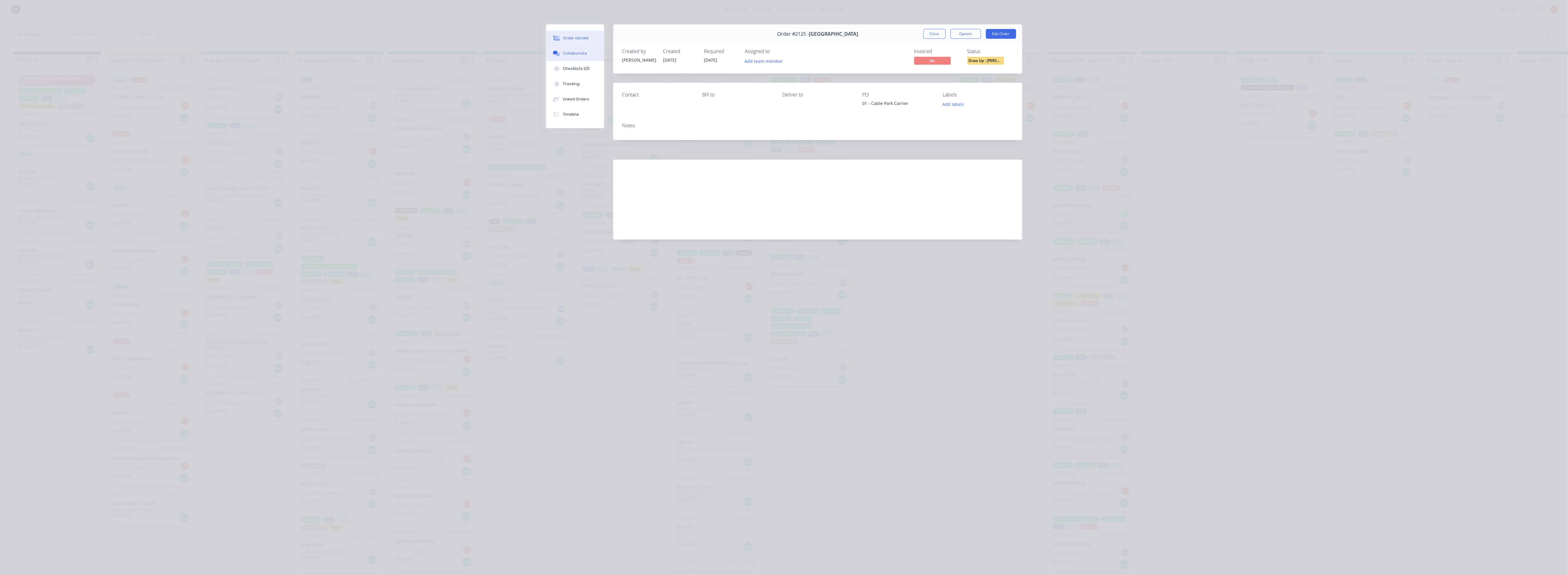
click at [578, 53] on div "Collaborate" at bounding box center [575, 53] width 24 height 5
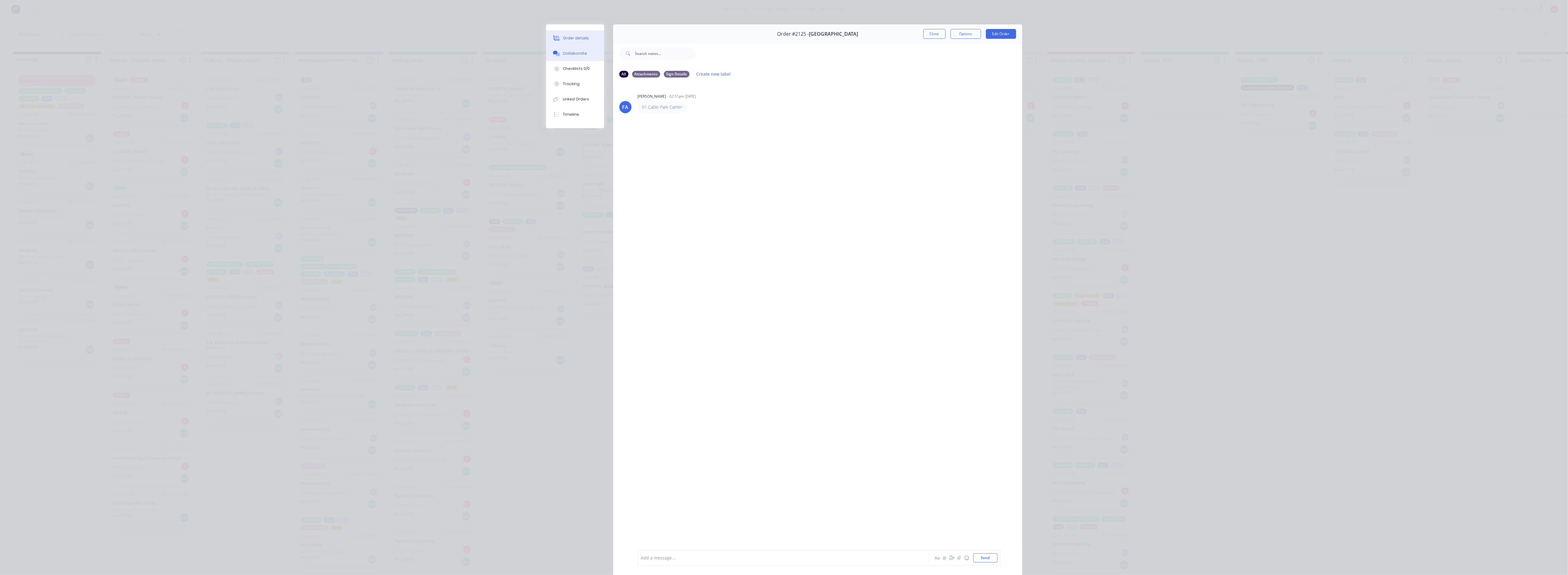
click at [581, 35] on div "Order details" at bounding box center [576, 38] width 26 height 5
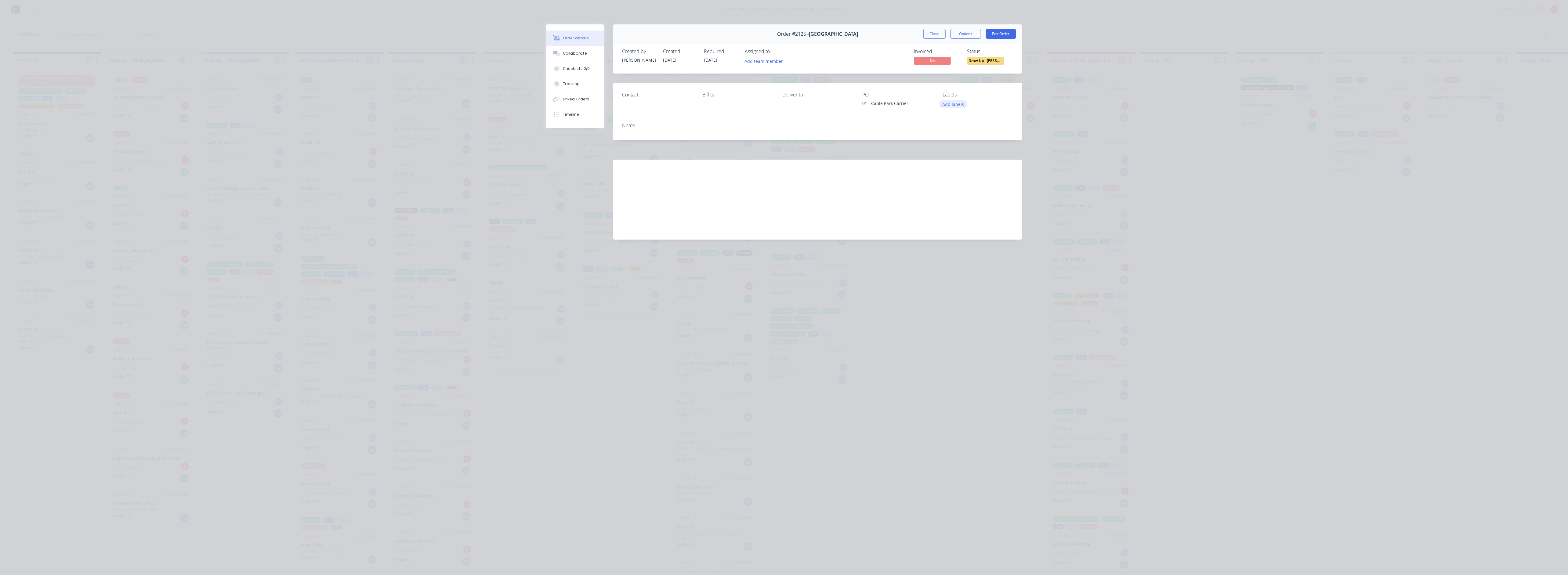
click at [948, 103] on button "Add labels" at bounding box center [953, 104] width 28 height 8
click at [887, 82] on div "Contact Bill to Deliver to PO 01 - Cable Park Carrier Labels Add labels" at bounding box center [817, 100] width 409 height 35
click at [766, 64] on button "Add team member" at bounding box center [764, 60] width 45 height 8
click at [768, 93] on div "Izaak Critchley (You)" at bounding box center [794, 95] width 61 height 6
click at [885, 48] on div "Created by Francis Adrian Created 18/08/25 Required 01/09/25 Assigned to IC Inv…" at bounding box center [817, 57] width 409 height 32
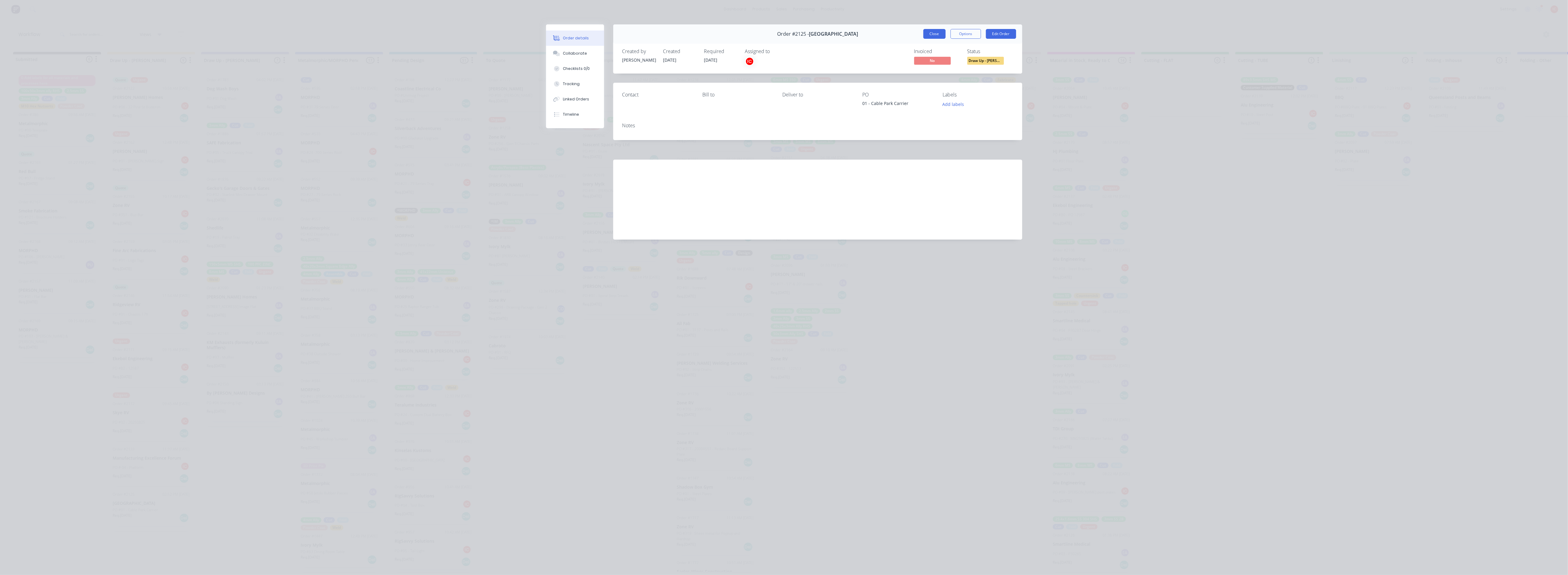
click at [940, 30] on button "Close" at bounding box center [934, 34] width 22 height 10
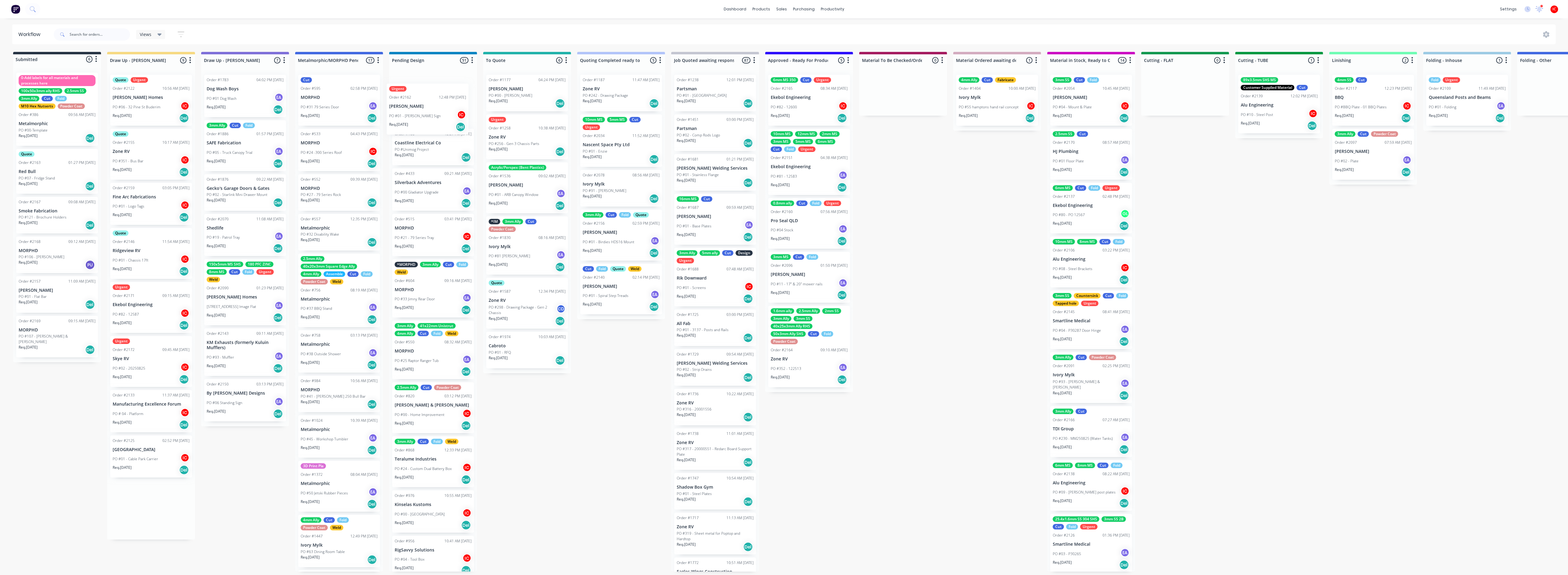
drag, startPoint x: 158, startPoint y: 155, endPoint x: 430, endPoint y: 114, distance: 275.1
click at [430, 114] on div "Submitted 6 Status colour #273444 hex #273444 Save Cancel Summaries Total order…" at bounding box center [1212, 312] width 2434 height 519
click at [152, 265] on div "PO #01 - Chassis 17ft IC" at bounding box center [151, 260] width 77 height 12
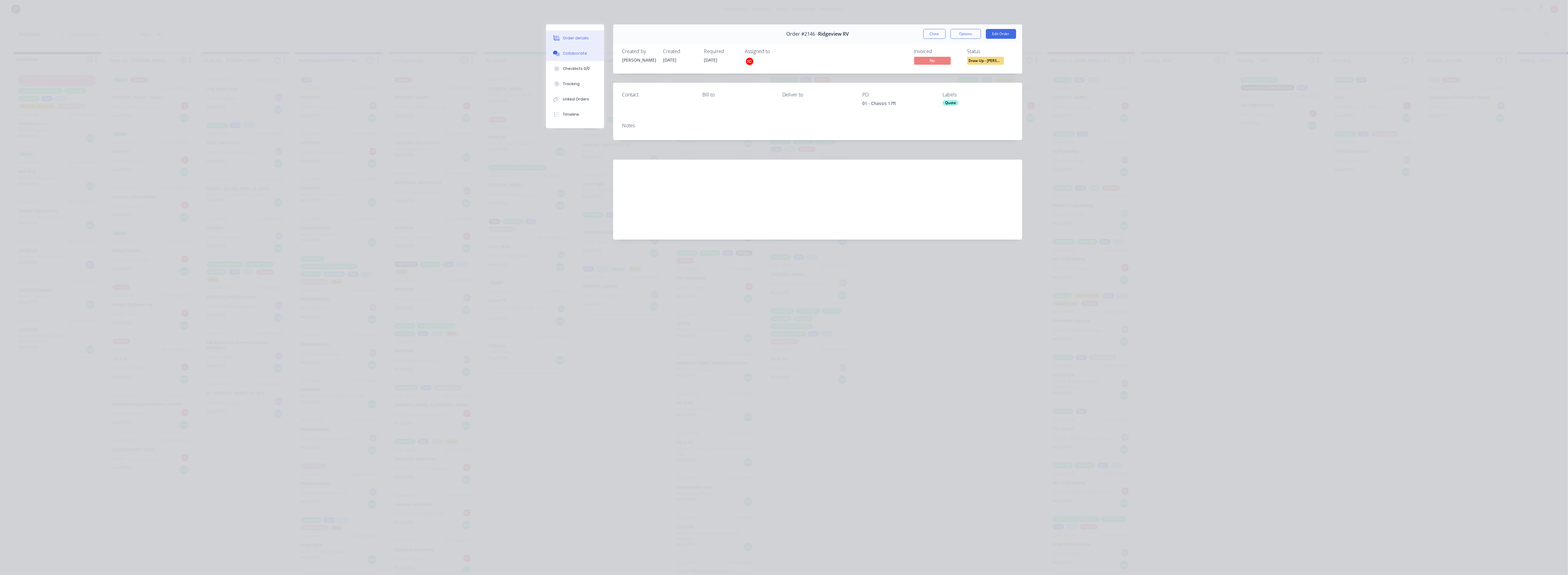
click at [573, 49] on button "Collaborate" at bounding box center [575, 53] width 58 height 15
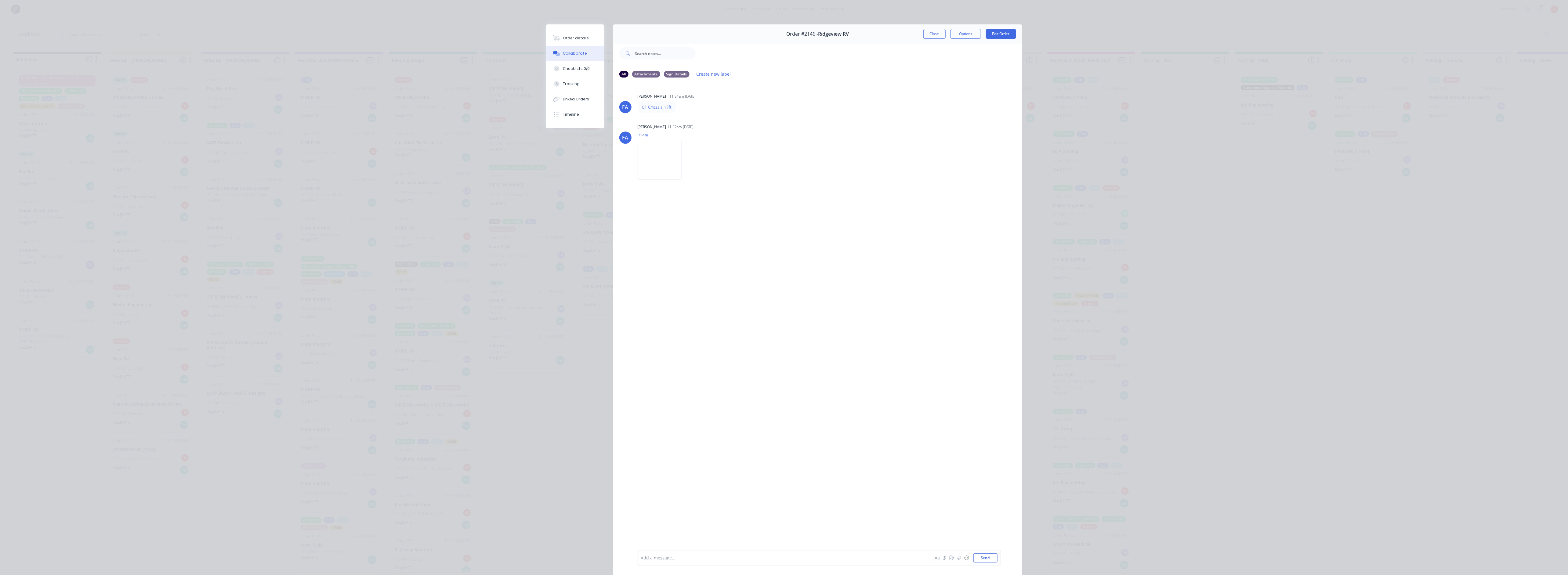
click at [682, 166] on img at bounding box center [660, 159] width 44 height 40
click at [930, 36] on button "Close" at bounding box center [934, 34] width 22 height 10
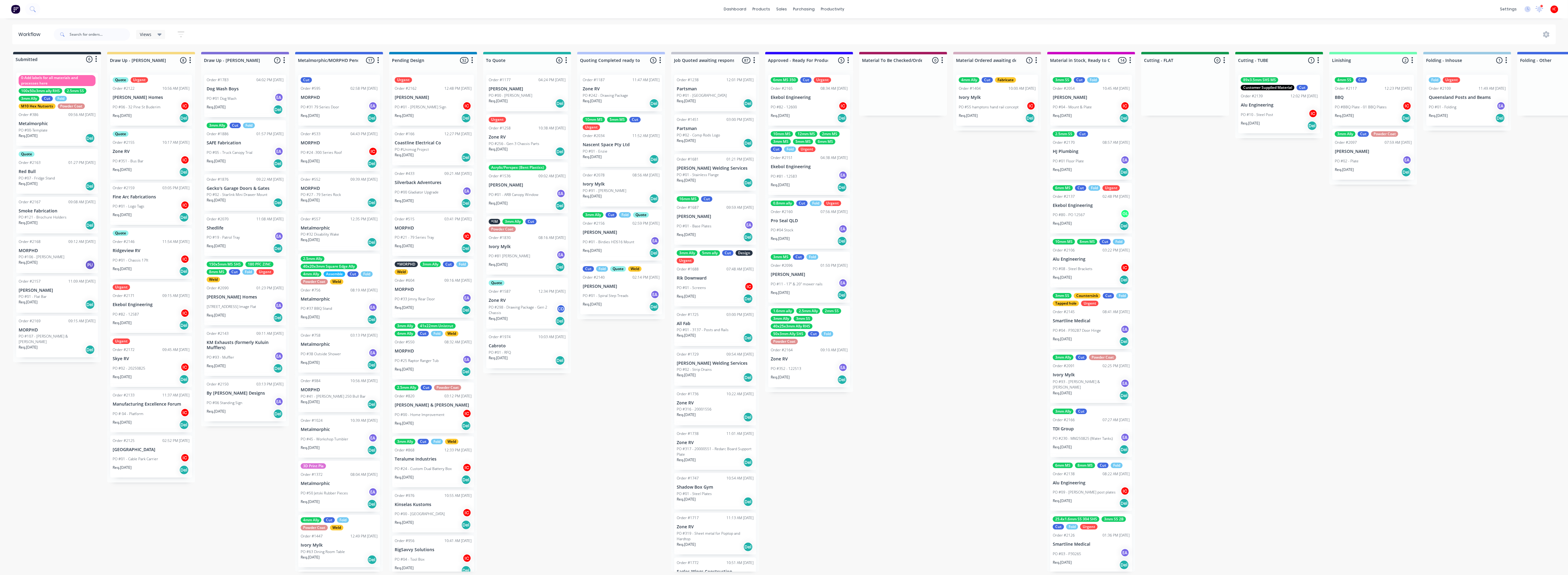
click at [158, 313] on div "PO #82 - 12587 IC" at bounding box center [151, 314] width 77 height 12
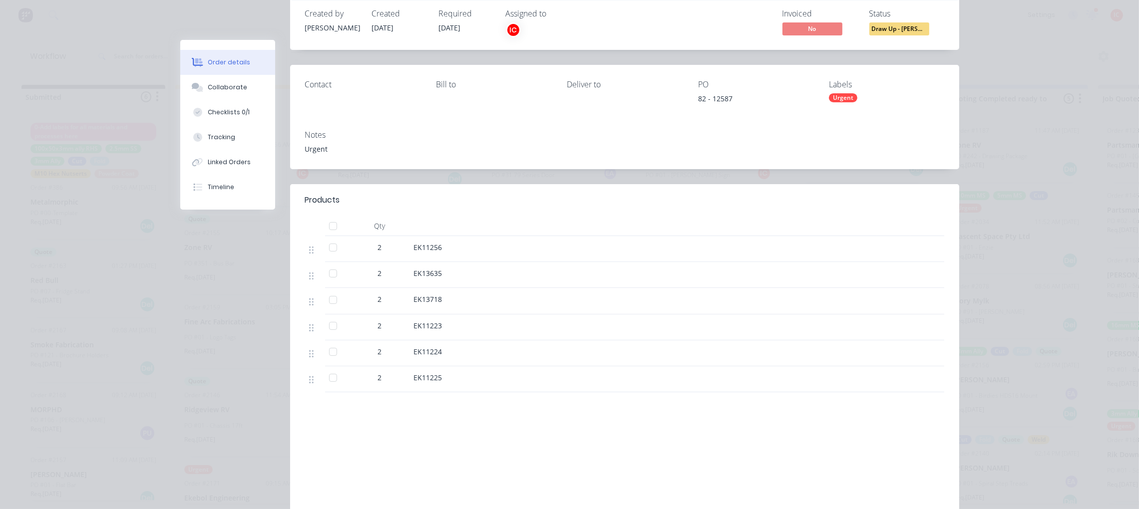
scroll to position [14, 0]
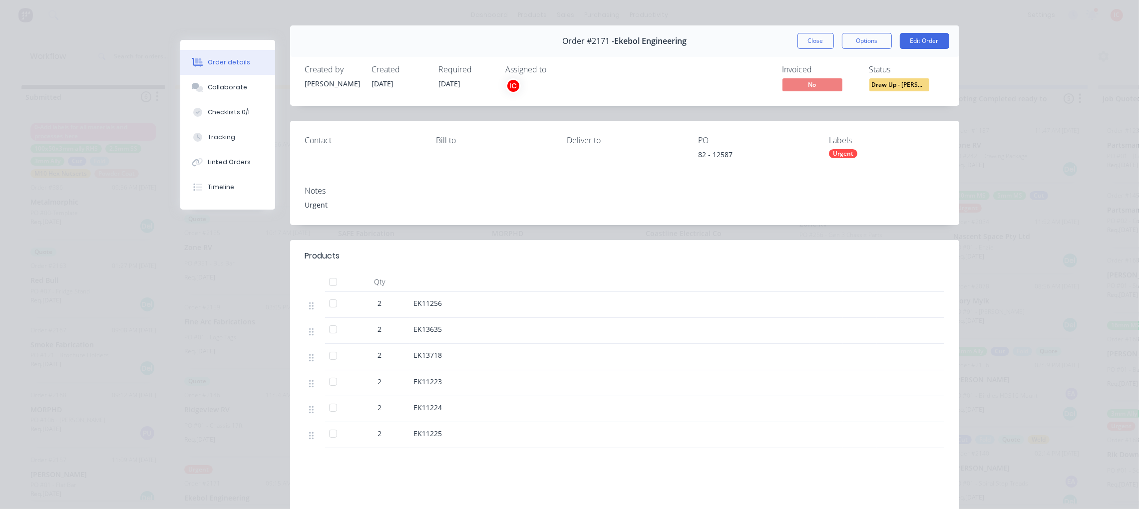
drag, startPoint x: 811, startPoint y: 39, endPoint x: 647, endPoint y: 83, distance: 169.1
click at [811, 39] on button "Close" at bounding box center [815, 41] width 36 height 16
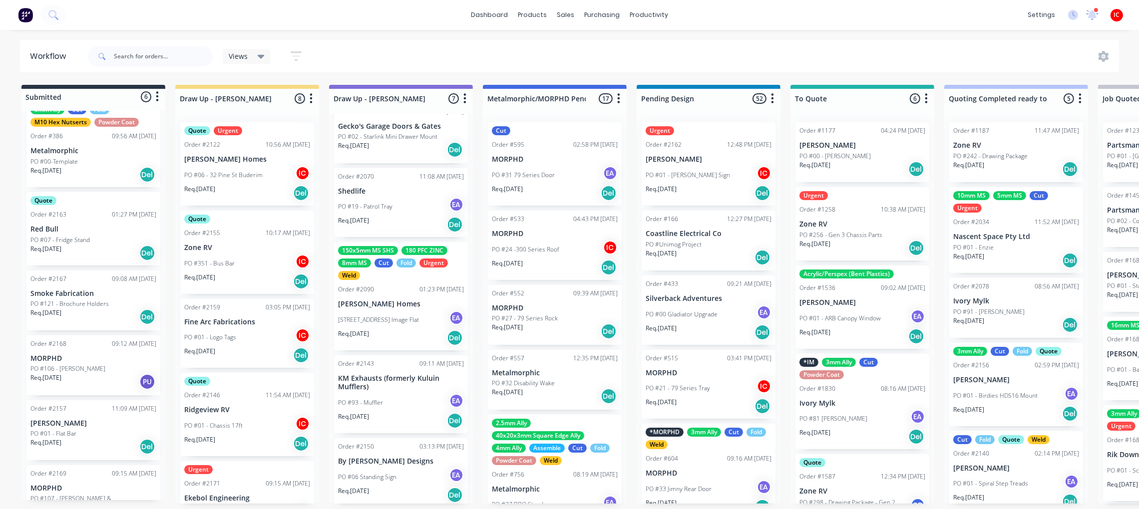
scroll to position [72, 0]
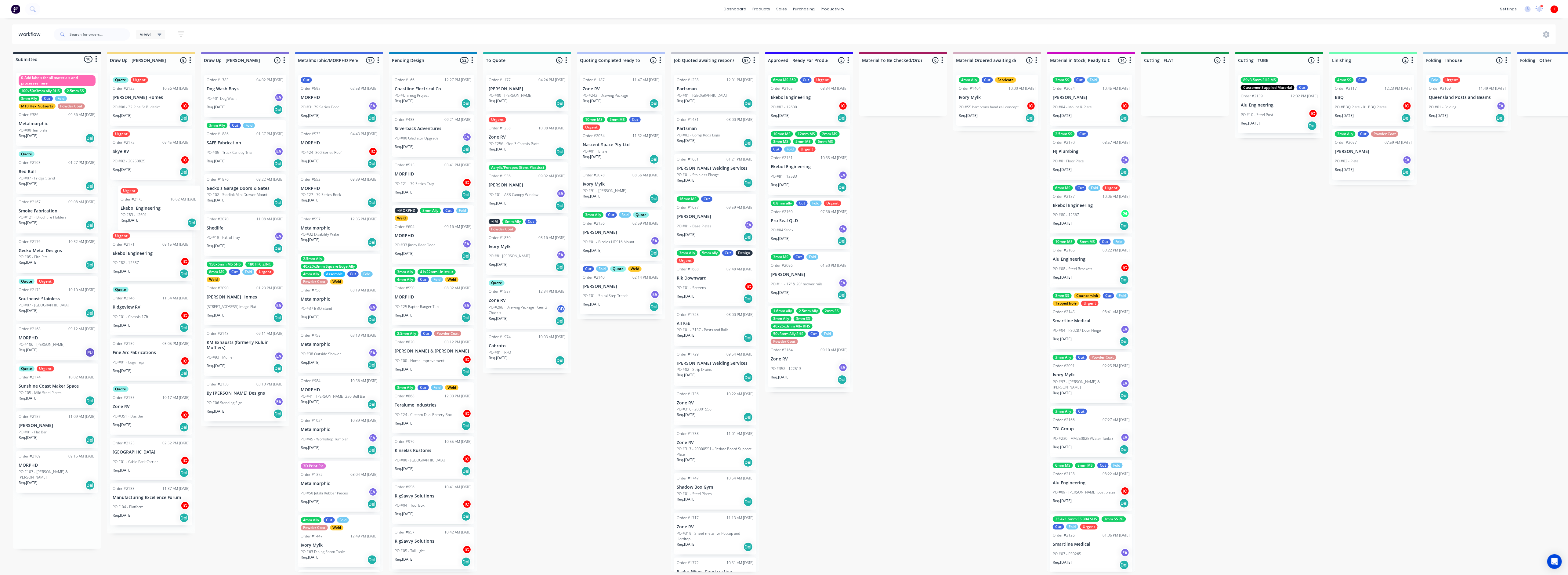
drag, startPoint x: 46, startPoint y: 221, endPoint x: 156, endPoint y: 208, distance: 110.8
click at [156, 208] on div "Submitted 10 Status colour #273444 hex #273444 Save Cancel Summaries Total orde…" at bounding box center [1212, 312] width 2434 height 519
drag, startPoint x: 42, startPoint y: 305, endPoint x: 145, endPoint y: 257, distance: 113.6
click at [145, 257] on div "Submitted 9 Status colour #273444 hex #273444 Save Cancel Summaries Total order…" at bounding box center [1212, 312] width 2434 height 519
drag, startPoint x: 47, startPoint y: 343, endPoint x: 142, endPoint y: 307, distance: 101.6
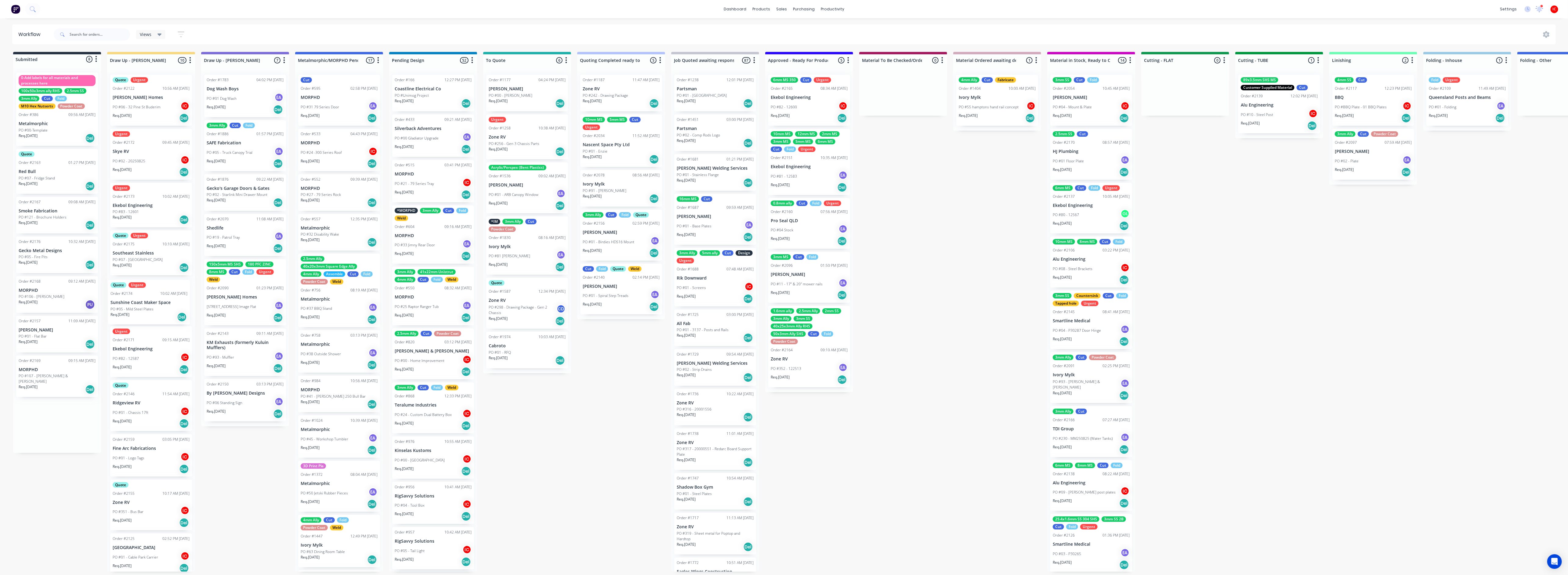
click at [142, 307] on div "Submitted 8 Status colour #273444 hex #273444 Save Cancel Summaries Total order…" at bounding box center [1212, 312] width 2434 height 519
click at [157, 252] on p "Southeast Stainless" at bounding box center [151, 253] width 77 height 5
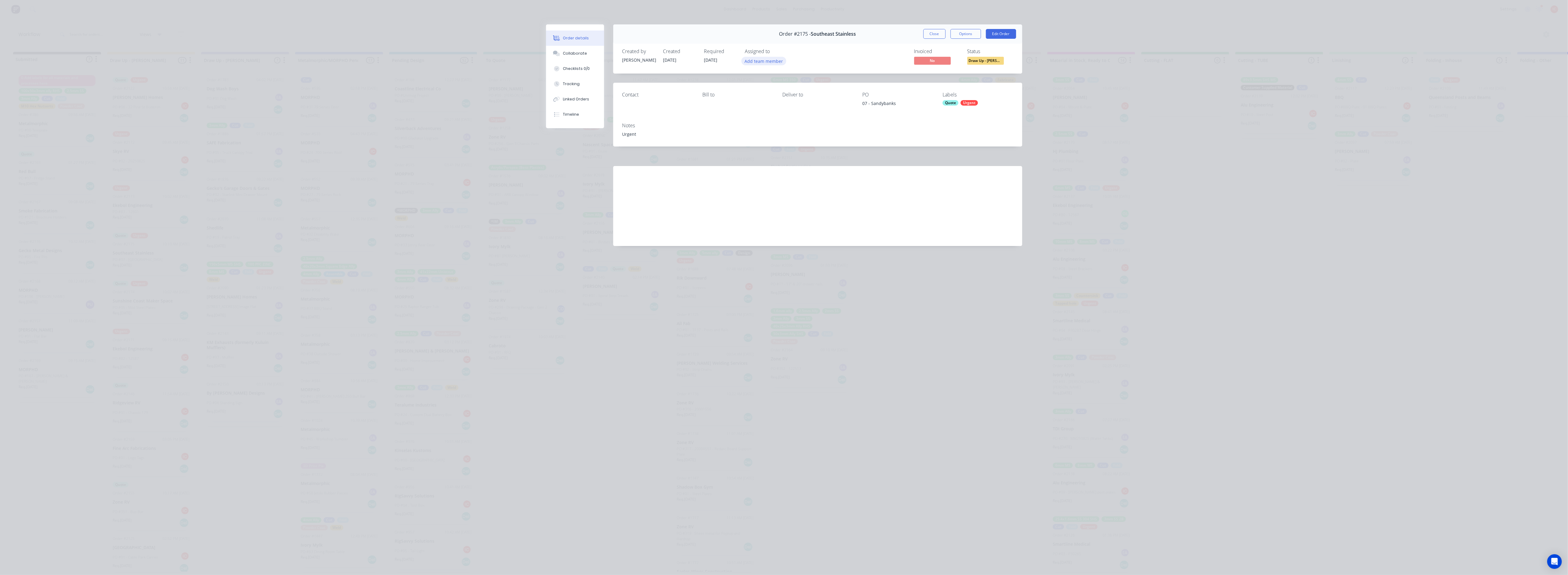
click at [703, 59] on button "Add team member" at bounding box center [764, 60] width 45 height 8
click at [703, 93] on div "Izaak Critchley (You)" at bounding box center [794, 95] width 61 height 6
drag, startPoint x: 940, startPoint y: 29, endPoint x: 766, endPoint y: 31, distance: 174.0
click at [703, 29] on button "Close" at bounding box center [934, 34] width 22 height 10
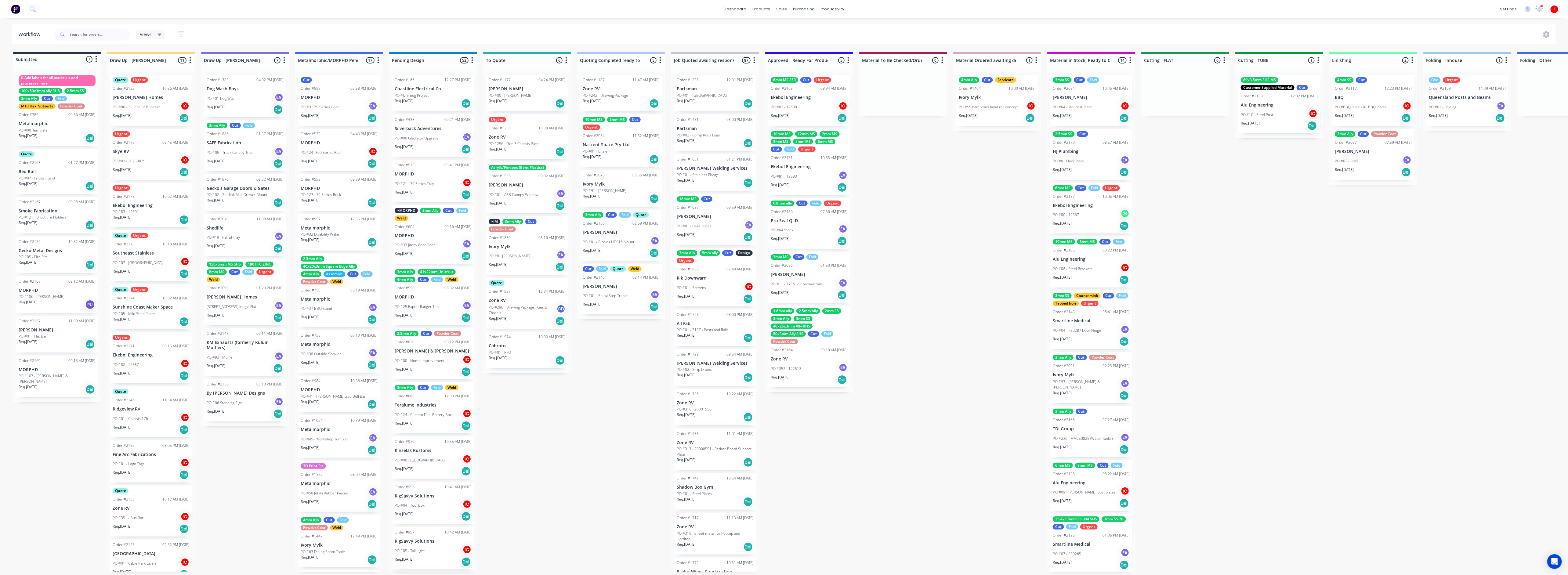
click at [154, 210] on div "PO #83 - 12601" at bounding box center [151, 211] width 77 height 5
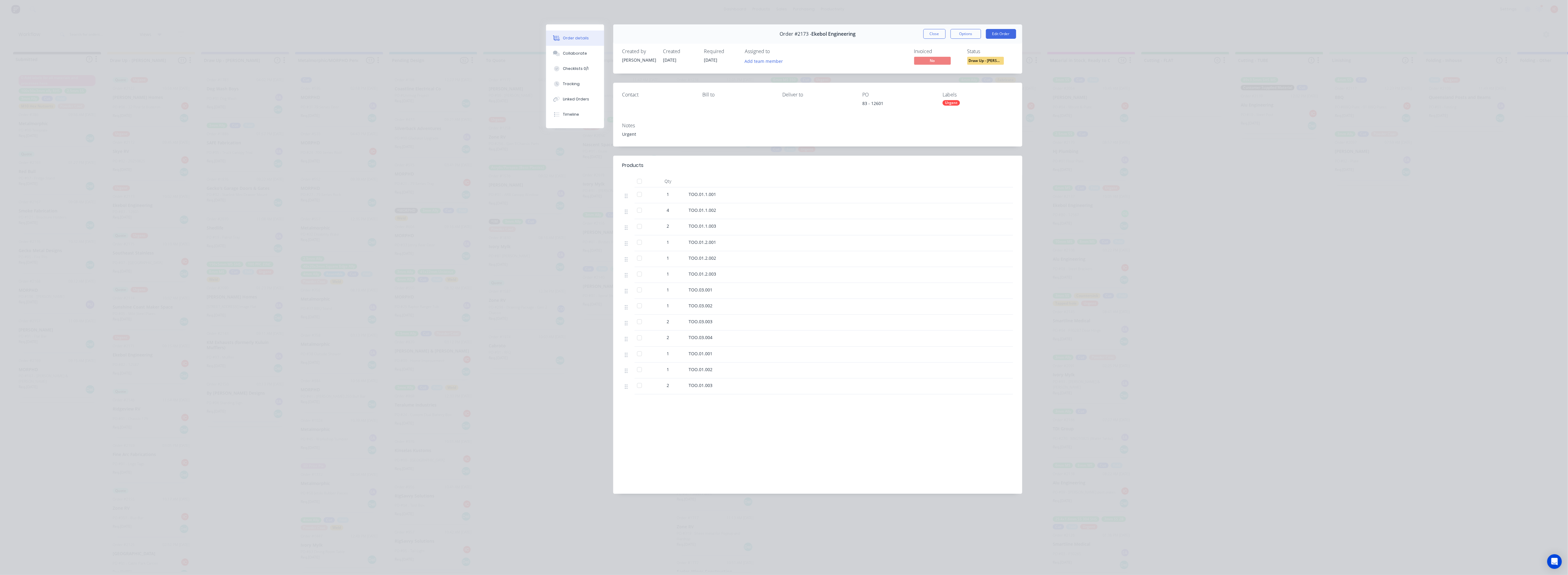
click at [703, 56] on div "Assigned to Add team member" at bounding box center [776, 57] width 61 height 18
click at [703, 62] on button "Add team member" at bounding box center [764, 60] width 45 height 8
click at [703, 97] on div "Izaak Critchley (You)" at bounding box center [794, 95] width 61 height 6
click at [703, 35] on button "Close" at bounding box center [934, 34] width 22 height 10
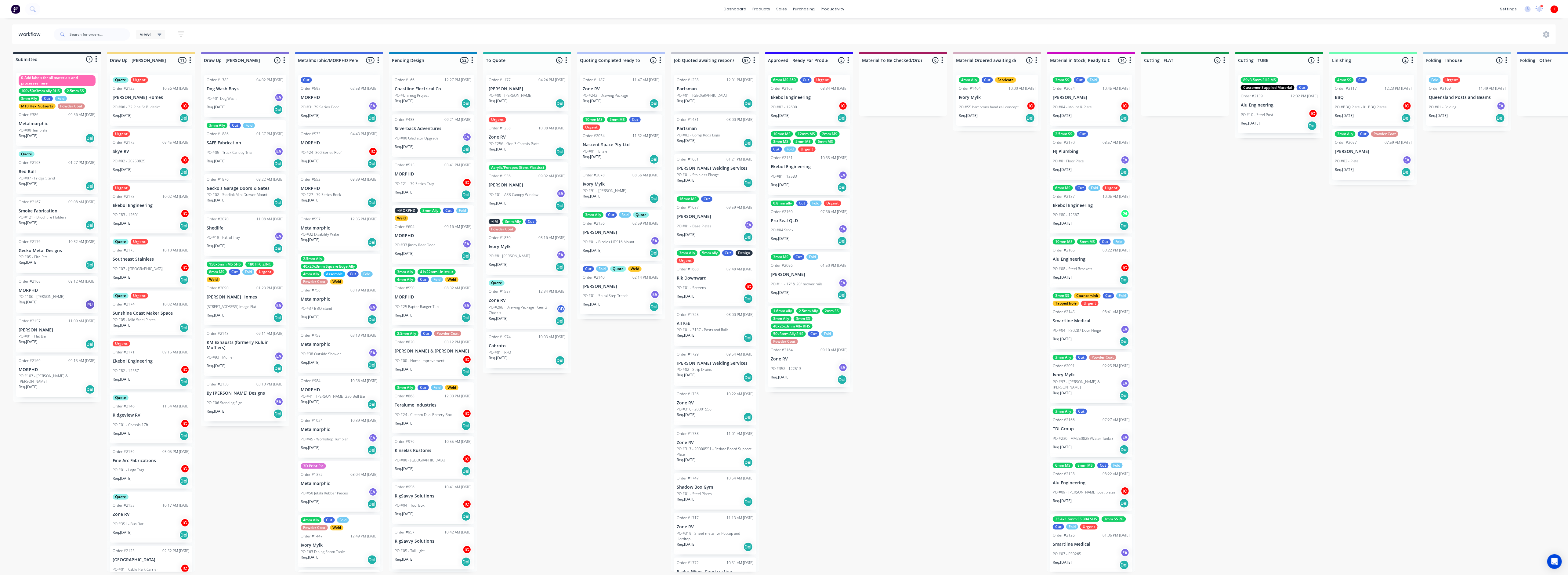
scroll to position [59, 0]
click at [159, 260] on div "PO #05 - Mild Steel Plates" at bounding box center [151, 260] width 77 height 5
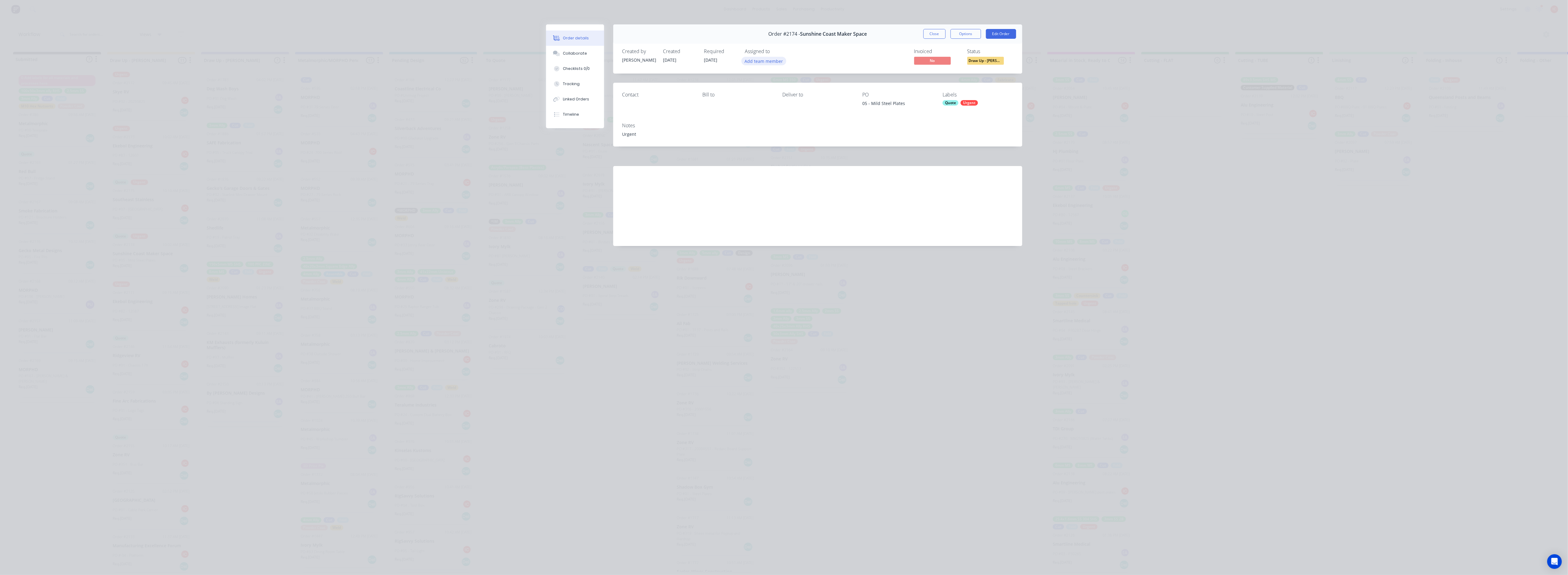
click at [703, 60] on button "Add team member" at bounding box center [764, 60] width 45 height 8
drag, startPoint x: 779, startPoint y: 97, endPoint x: 786, endPoint y: 90, distance: 9.9
click at [703, 97] on div "Izaak Critchley (You)" at bounding box center [794, 95] width 61 height 6
click at [703, 46] on div "Created by Francis Adrian Created 26/08/25 Required 04/09/25 Assigned to IC Inv…" at bounding box center [817, 57] width 409 height 32
drag, startPoint x: 927, startPoint y: 33, endPoint x: 698, endPoint y: 90, distance: 236.0
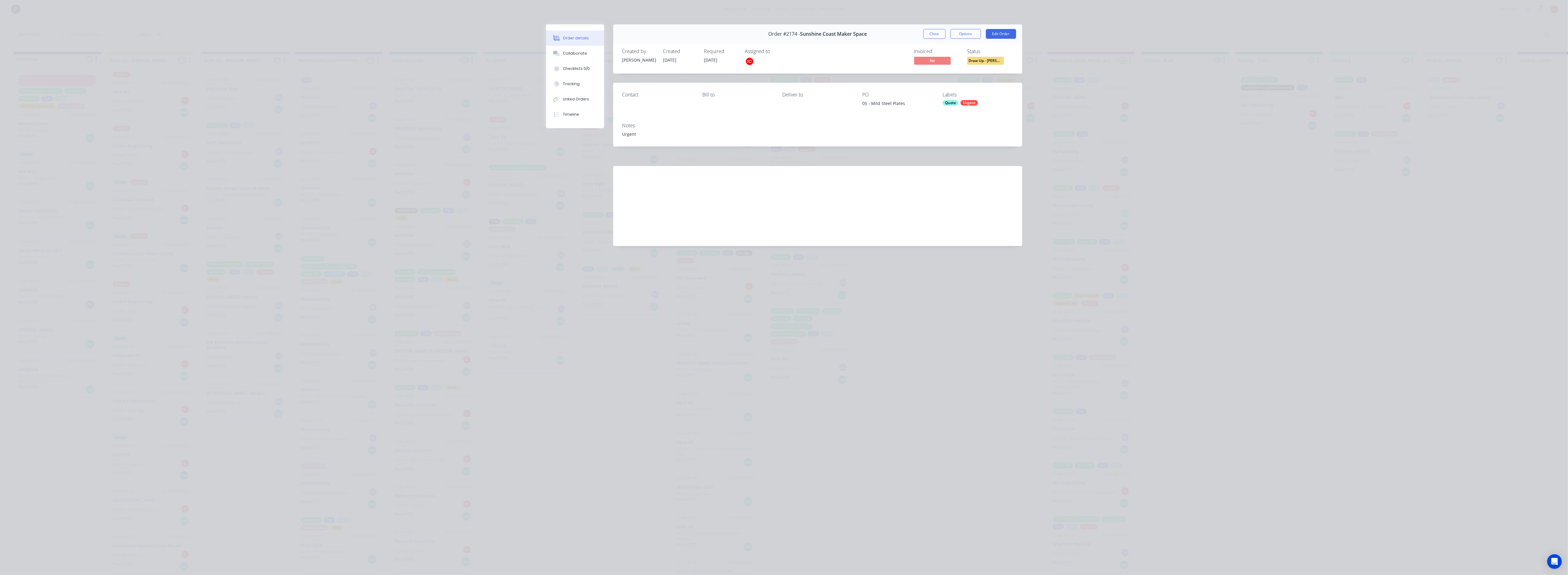
click at [703, 33] on button "Close" at bounding box center [934, 34] width 22 height 10
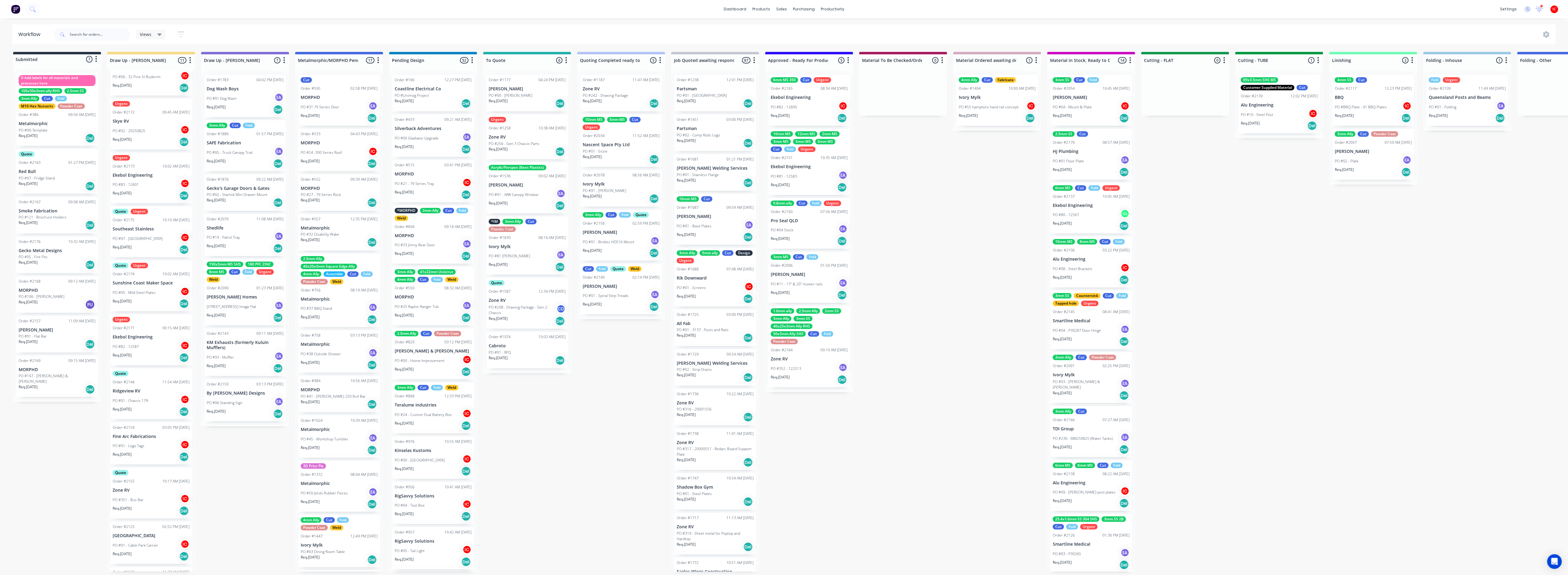
scroll to position [0, 0]
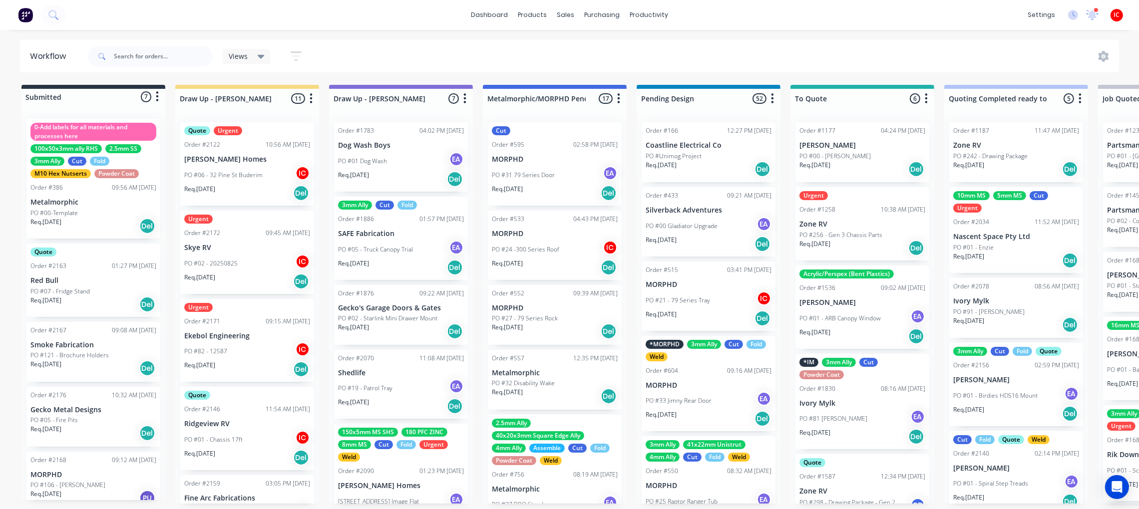
click at [242, 337] on p "Ekebol Engineering" at bounding box center [247, 336] width 126 height 8
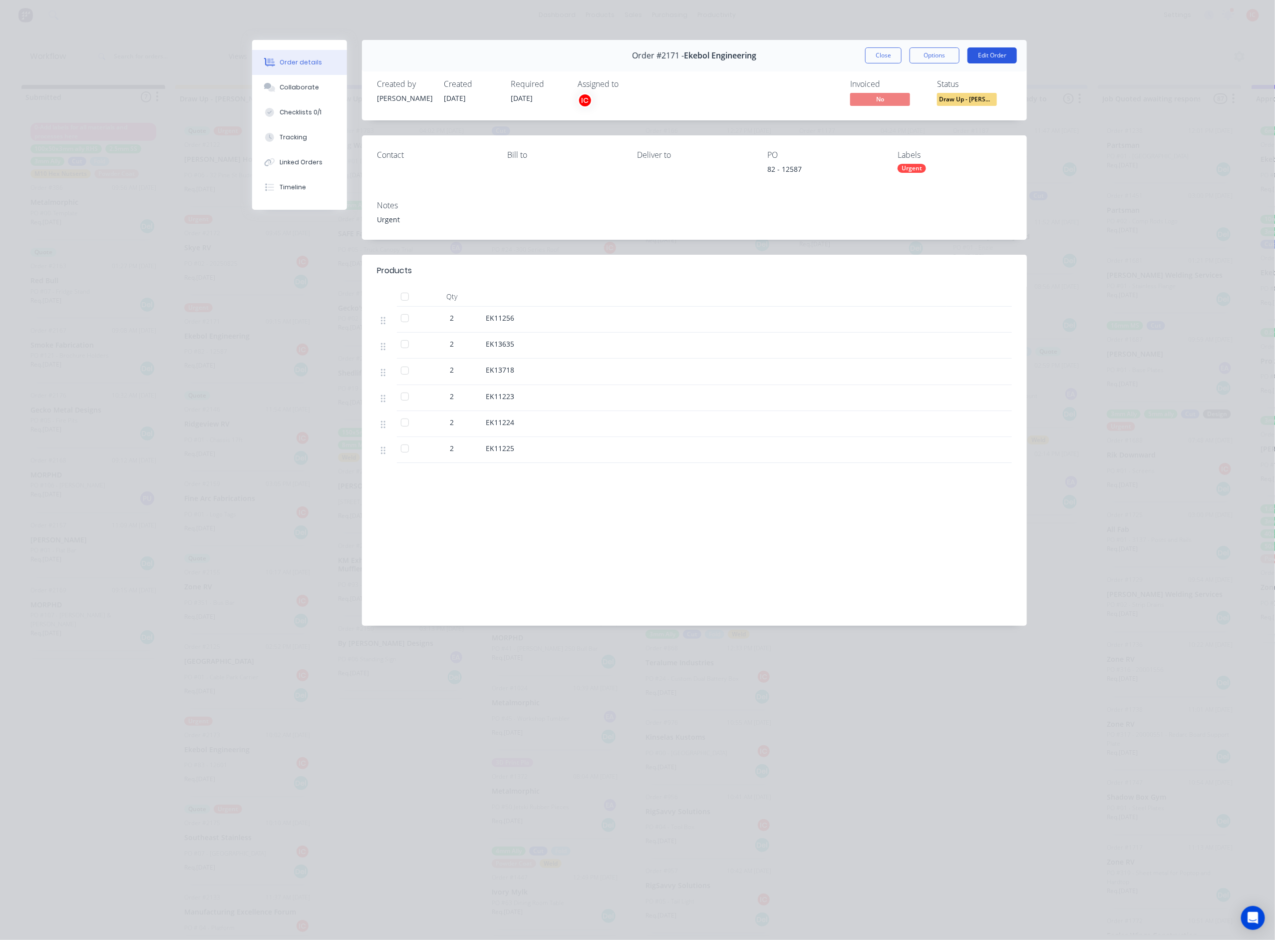
click at [987, 55] on button "Edit Order" at bounding box center [991, 55] width 49 height 16
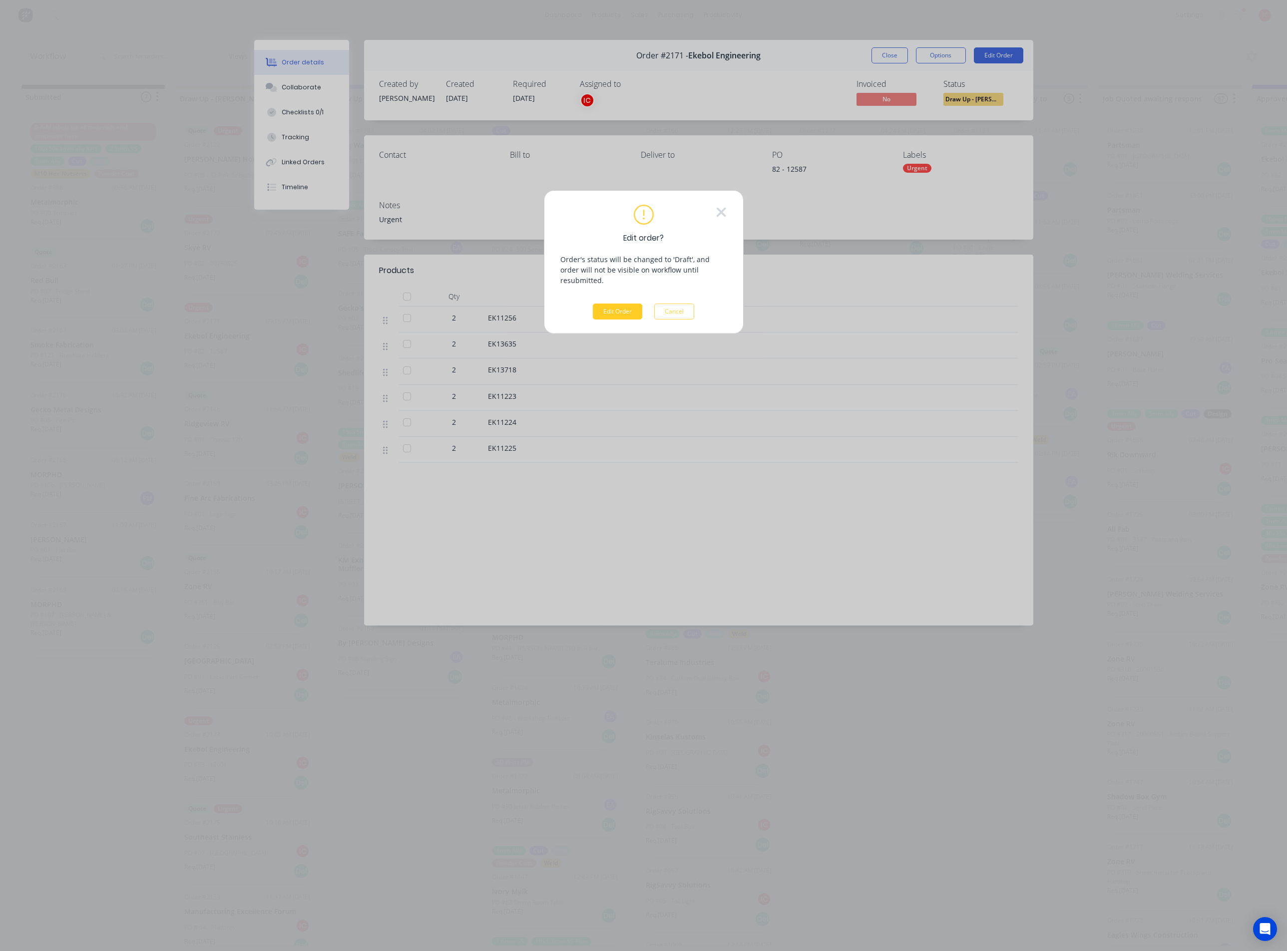
click at [625, 304] on button "Edit Order" at bounding box center [617, 312] width 49 height 16
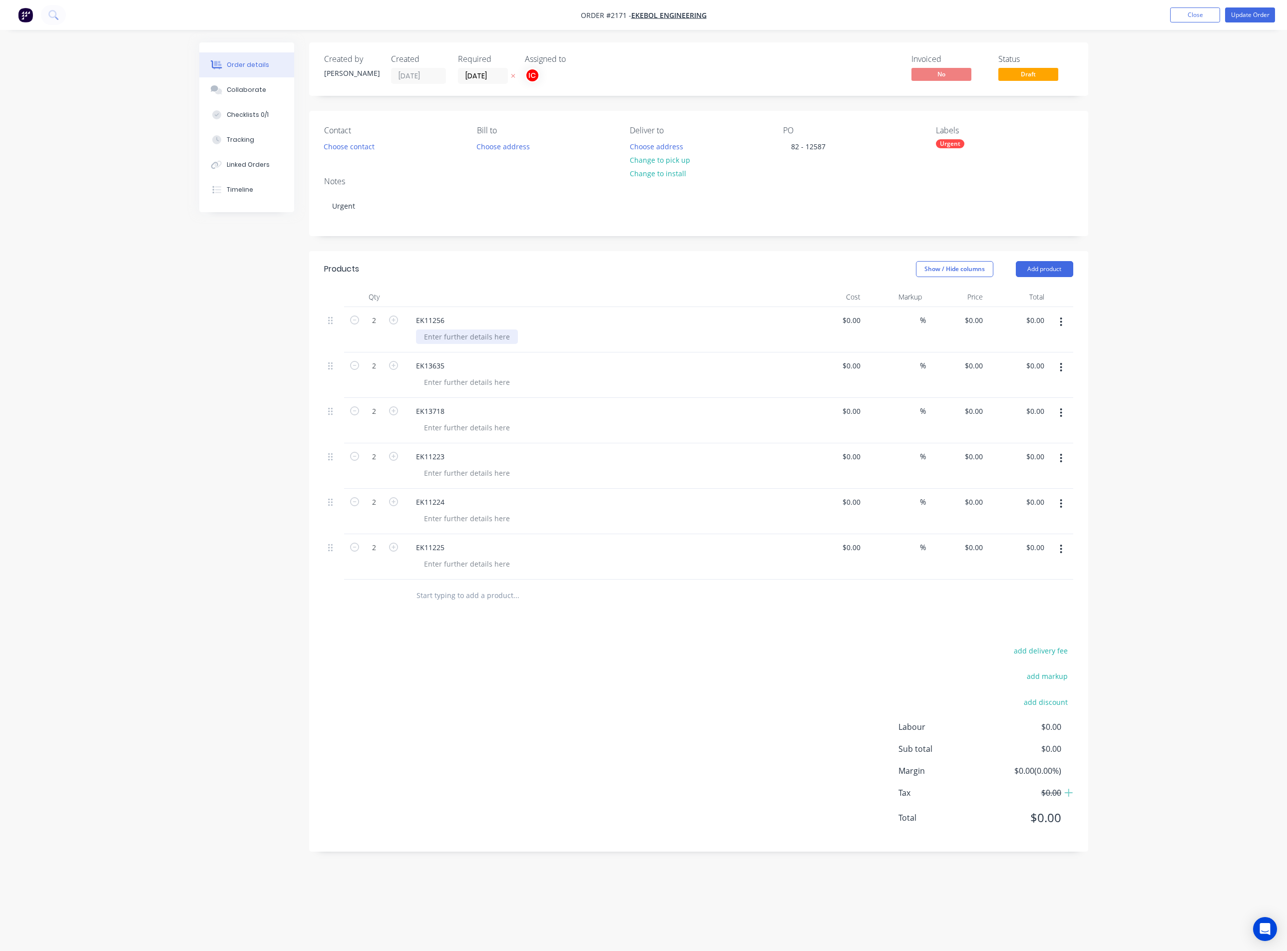
click at [474, 337] on div at bounding box center [467, 336] width 102 height 14
click at [629, 379] on div "EK13635" at bounding box center [603, 376] width 391 height 14
click at [505, 391] on div at bounding box center [467, 392] width 102 height 14
click at [556, 389] on div "Material: 65x6 SHS Cut" at bounding box center [607, 397] width 383 height 25
click at [484, 446] on div at bounding box center [467, 448] width 102 height 14
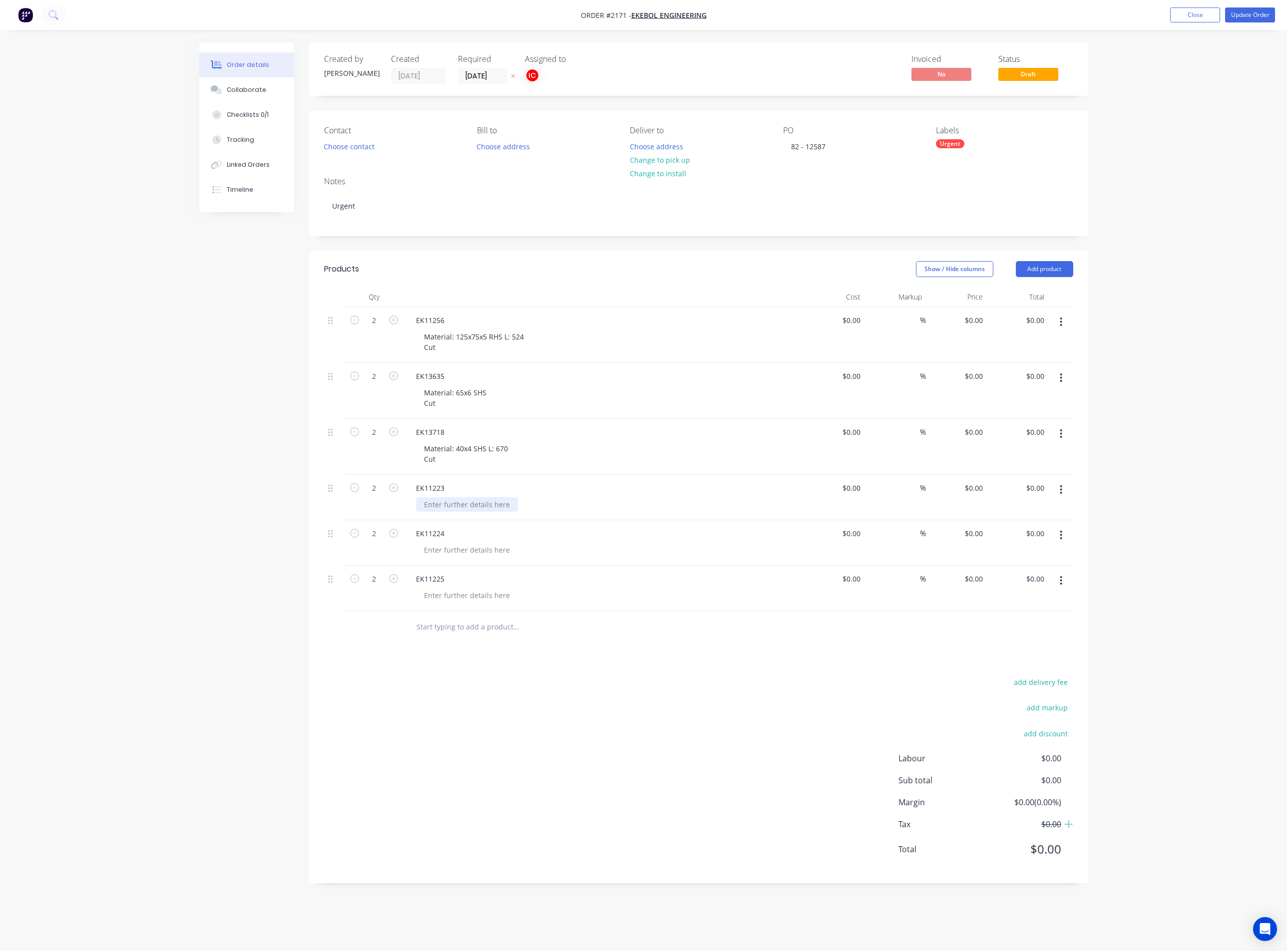
click at [454, 502] on div at bounding box center [467, 504] width 102 height 14
drag, startPoint x: 451, startPoint y: 514, endPoint x: 414, endPoint y: 507, distance: 38.1
click at [414, 507] on div "EK11223 Material: 40x3 SHS Cut" at bounding box center [603, 503] width 399 height 56
copy div "Material: 40x3 SHS Cut"
click at [488, 566] on div at bounding box center [467, 560] width 102 height 14
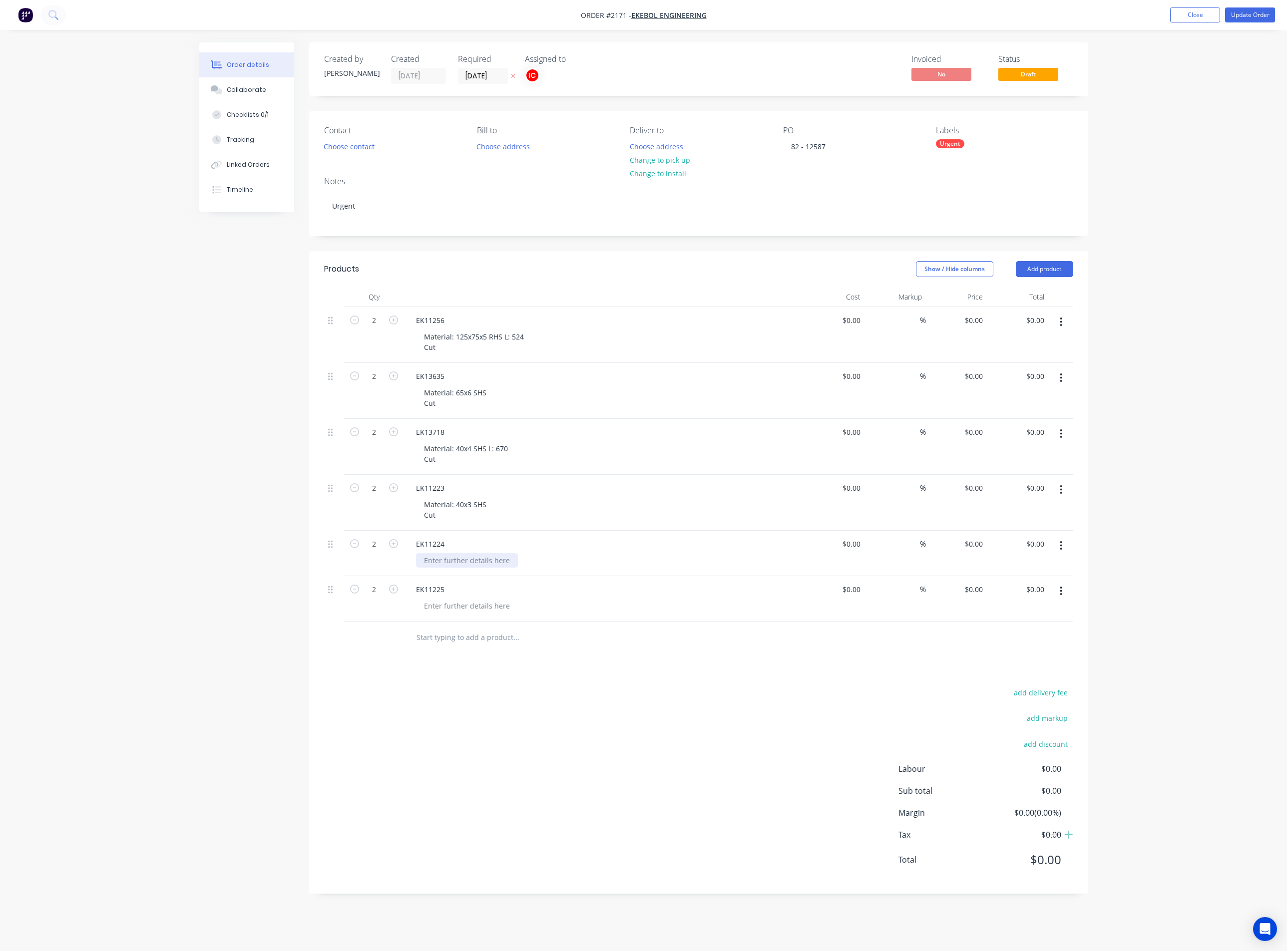
paste div
click at [478, 616] on div at bounding box center [467, 616] width 102 height 14
paste div
click at [563, 686] on div "Products Show / Hide columns Add product Qty Cost Markup Price Total 2 EK11256 …" at bounding box center [698, 582] width 779 height 663
click at [951, 147] on div "Urgent" at bounding box center [950, 143] width 28 height 9
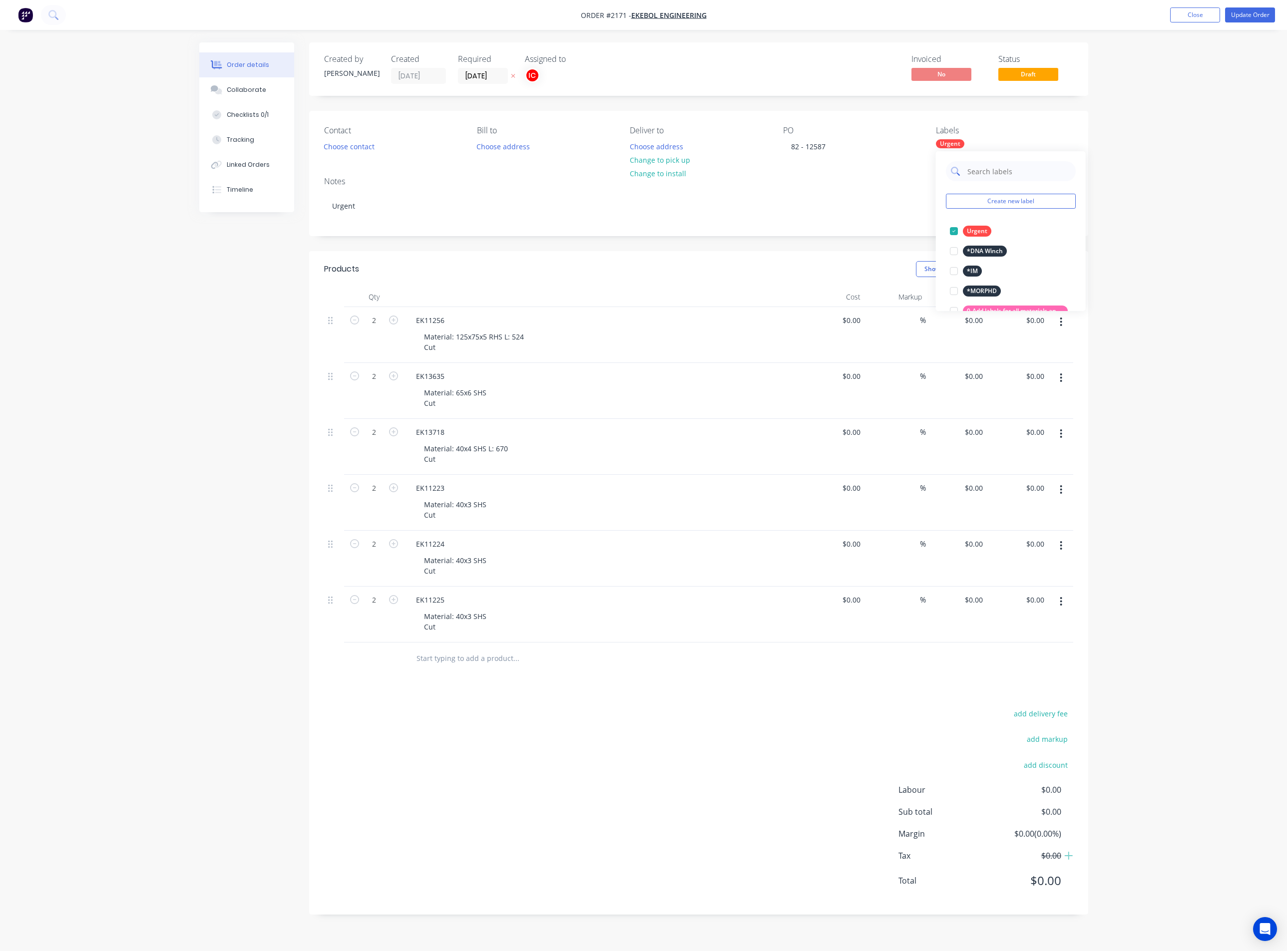
click at [996, 166] on input "text" at bounding box center [1018, 171] width 104 height 20
click at [988, 247] on div "125x75x5 RHS MS" at bounding box center [993, 251] width 60 height 11
drag, startPoint x: 1009, startPoint y: 175, endPoint x: 967, endPoint y: 177, distance: 42.0
click at [967, 177] on input "125x75" at bounding box center [1018, 171] width 104 height 20
click at [993, 231] on div "65x6mm MS SHS" at bounding box center [991, 231] width 56 height 11
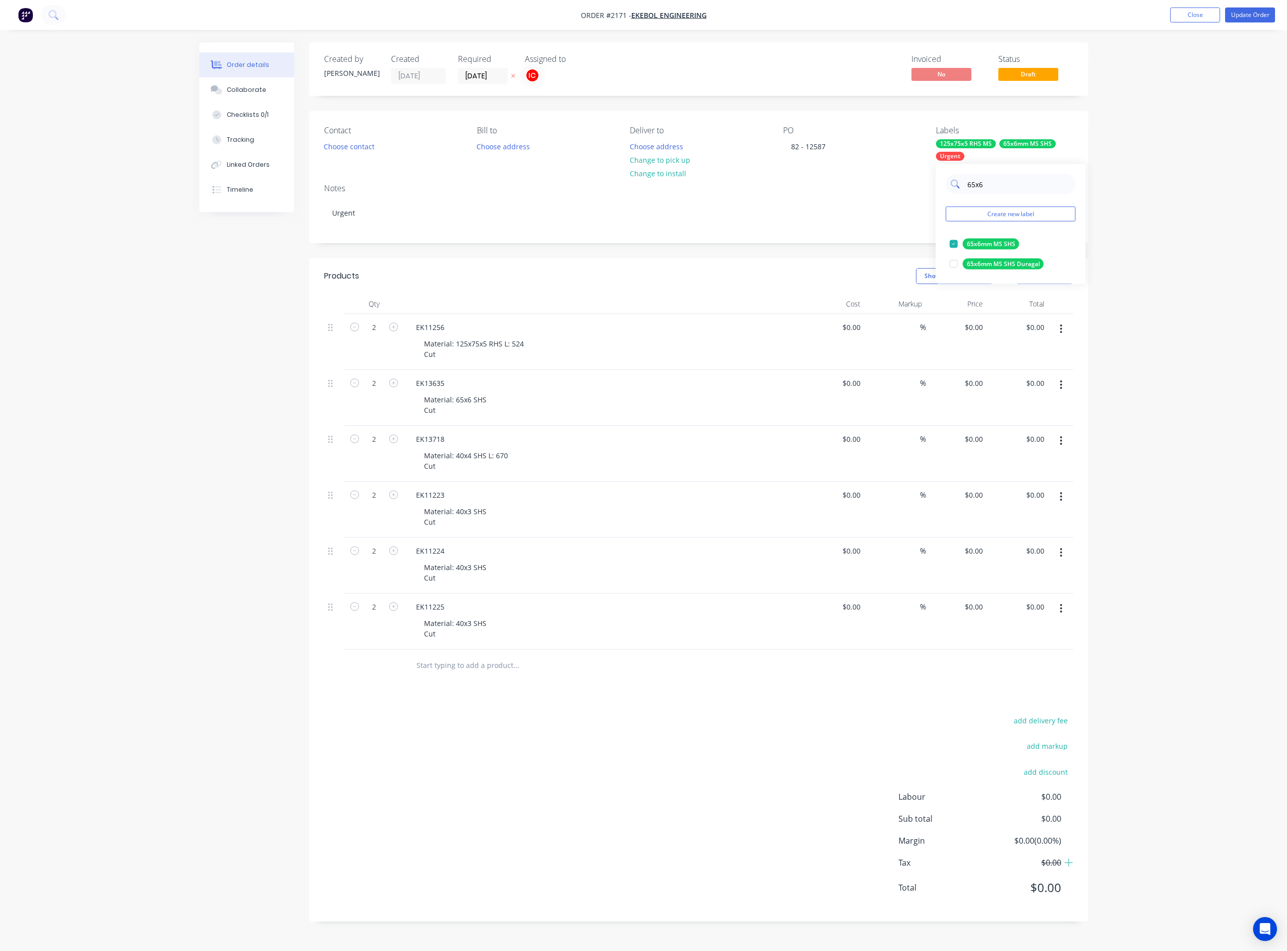
drag, startPoint x: 1000, startPoint y: 187, endPoint x: 965, endPoint y: 184, distance: 36.1
click at [965, 184] on div "65x6" at bounding box center [1011, 184] width 130 height 20
click at [987, 241] on div "40x4mm ms shs" at bounding box center [990, 244] width 54 height 11
drag, startPoint x: 1004, startPoint y: 188, endPoint x: 968, endPoint y: 184, distance: 36.1
click at [968, 184] on input "40x4" at bounding box center [1018, 184] width 104 height 20
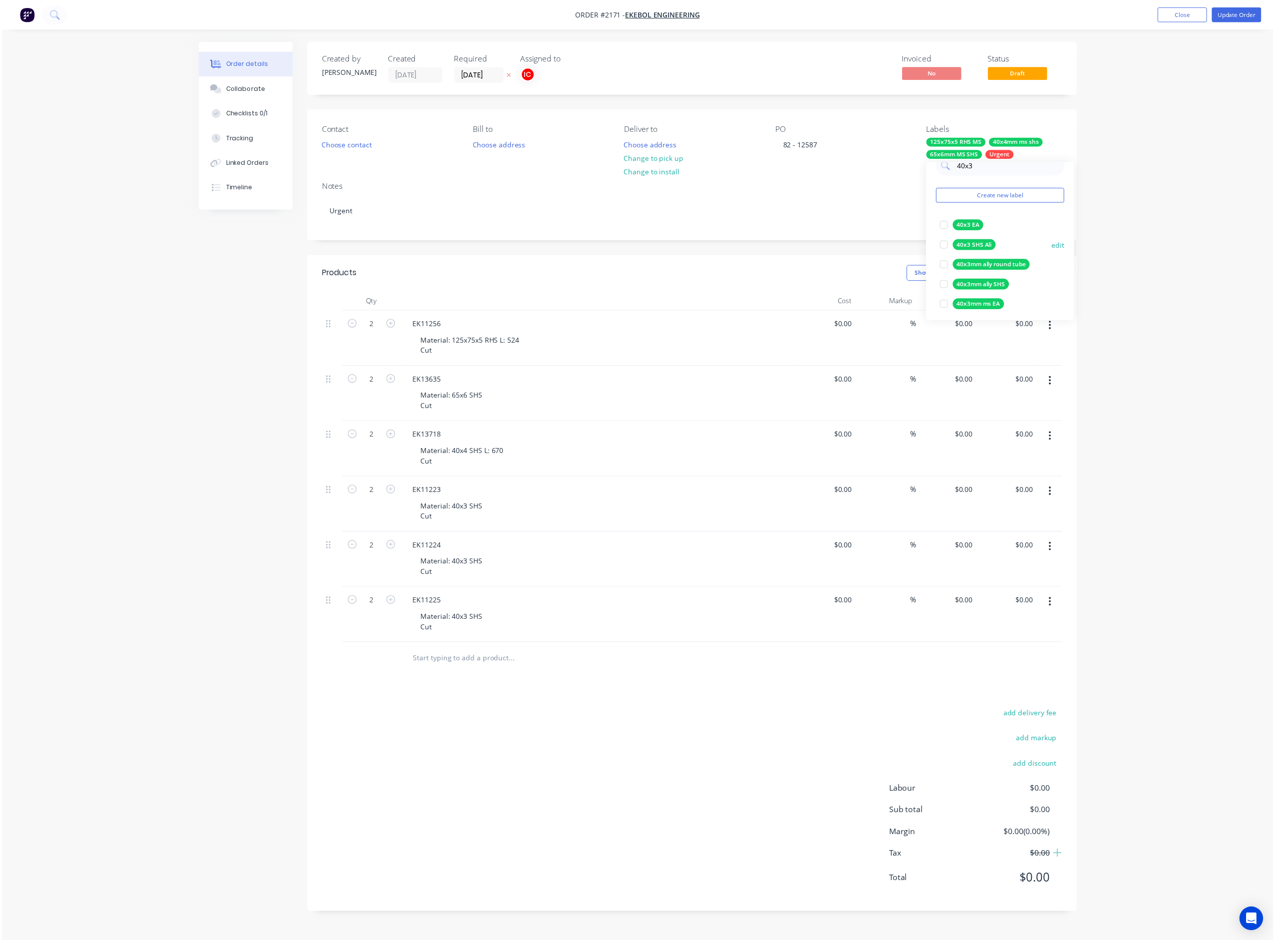
scroll to position [21, 0]
type input "40x3"
click at [987, 303] on div "40x3mm ms EA" at bounding box center [989, 304] width 52 height 11
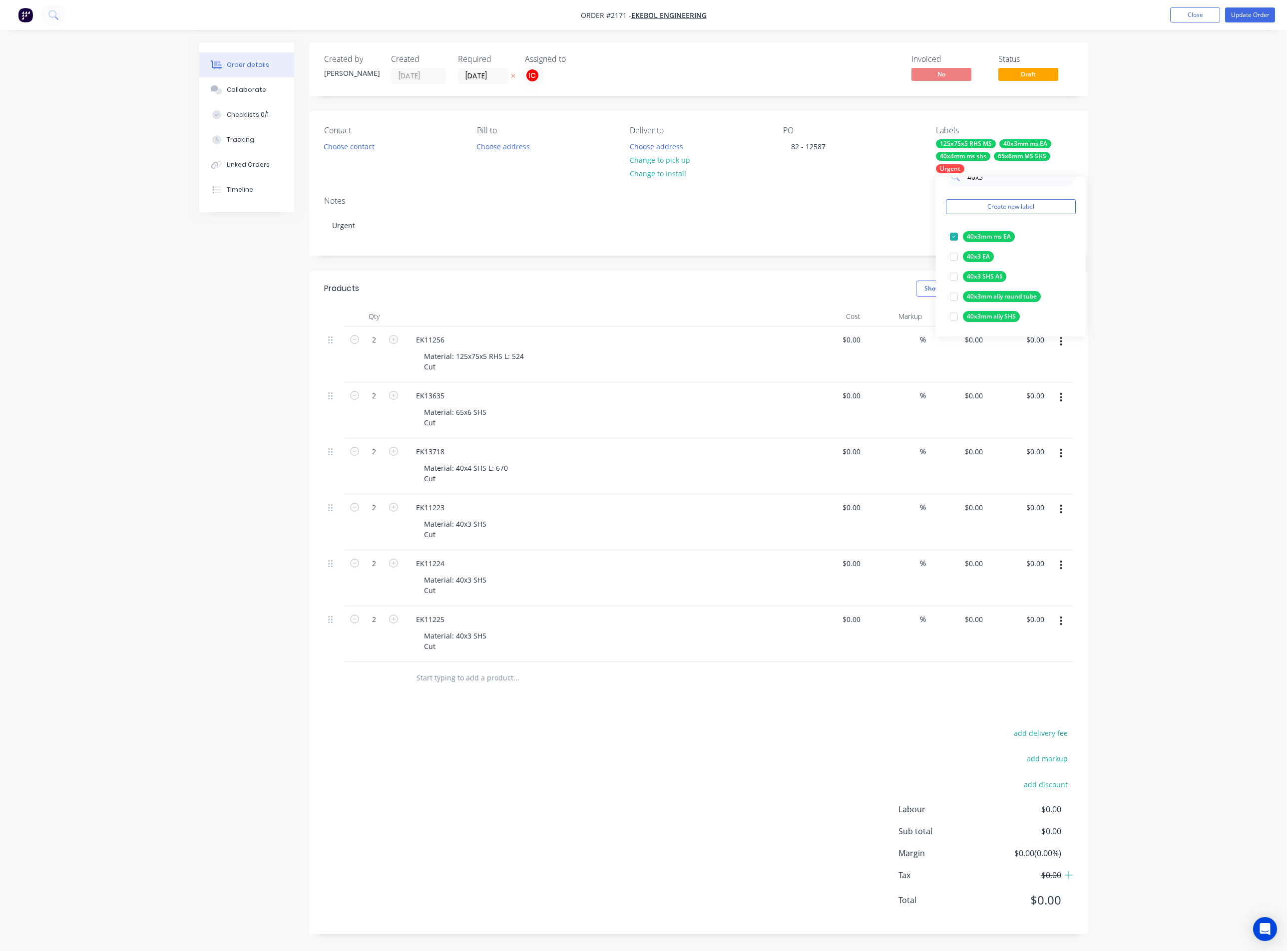
click at [896, 244] on div "Notes Urgent" at bounding box center [698, 221] width 779 height 67
click at [952, 171] on div "Urgent" at bounding box center [950, 168] width 28 height 9
drag, startPoint x: 996, startPoint y: 196, endPoint x: 965, endPoint y: 195, distance: 31.0
click at [966, 195] on input "40x3" at bounding box center [1018, 197] width 104 height 20
click at [1008, 198] on input "cutr" at bounding box center [1018, 197] width 104 height 20
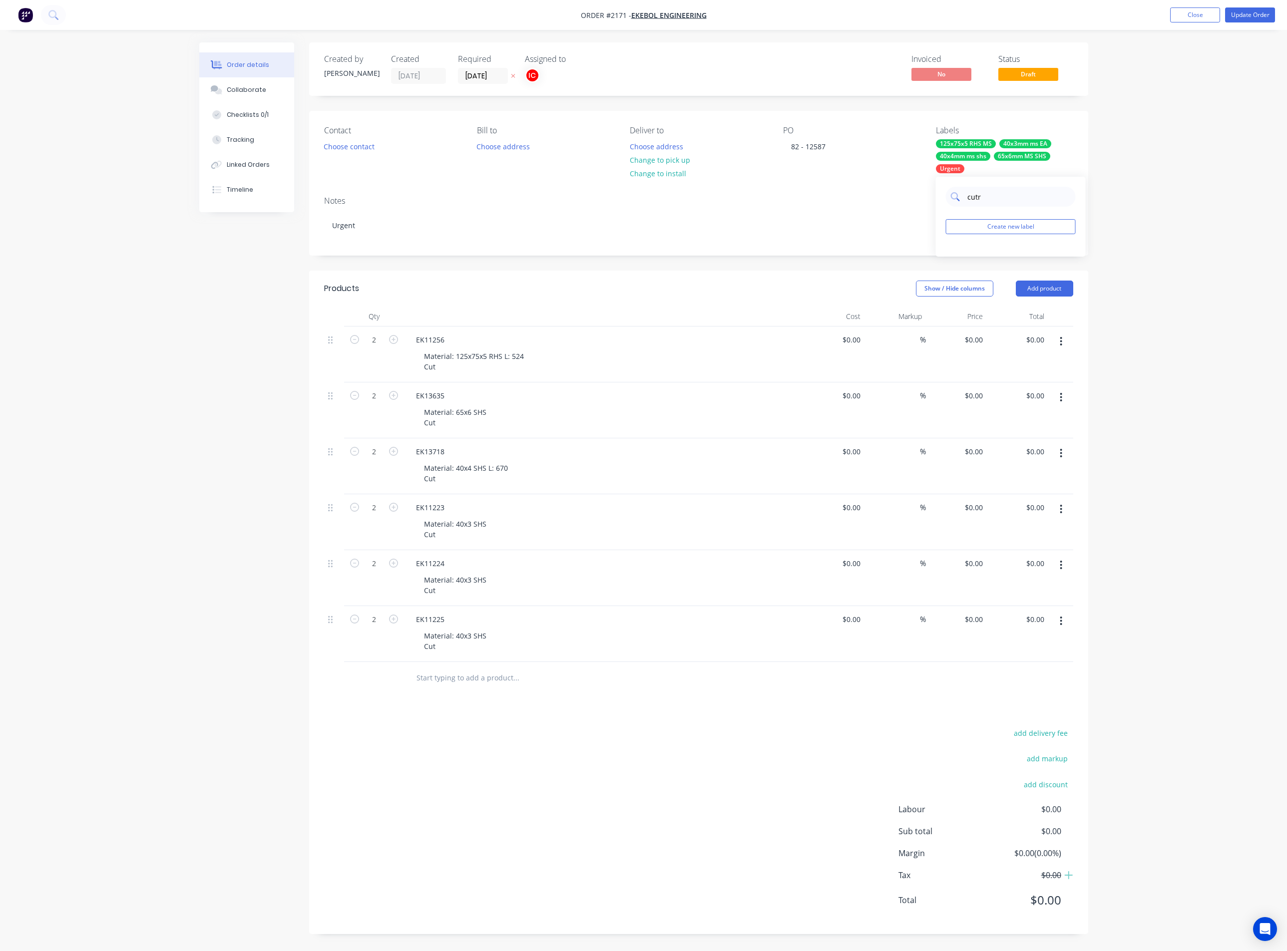
type input "cut"
click at [950, 254] on div at bounding box center [954, 257] width 20 height 20
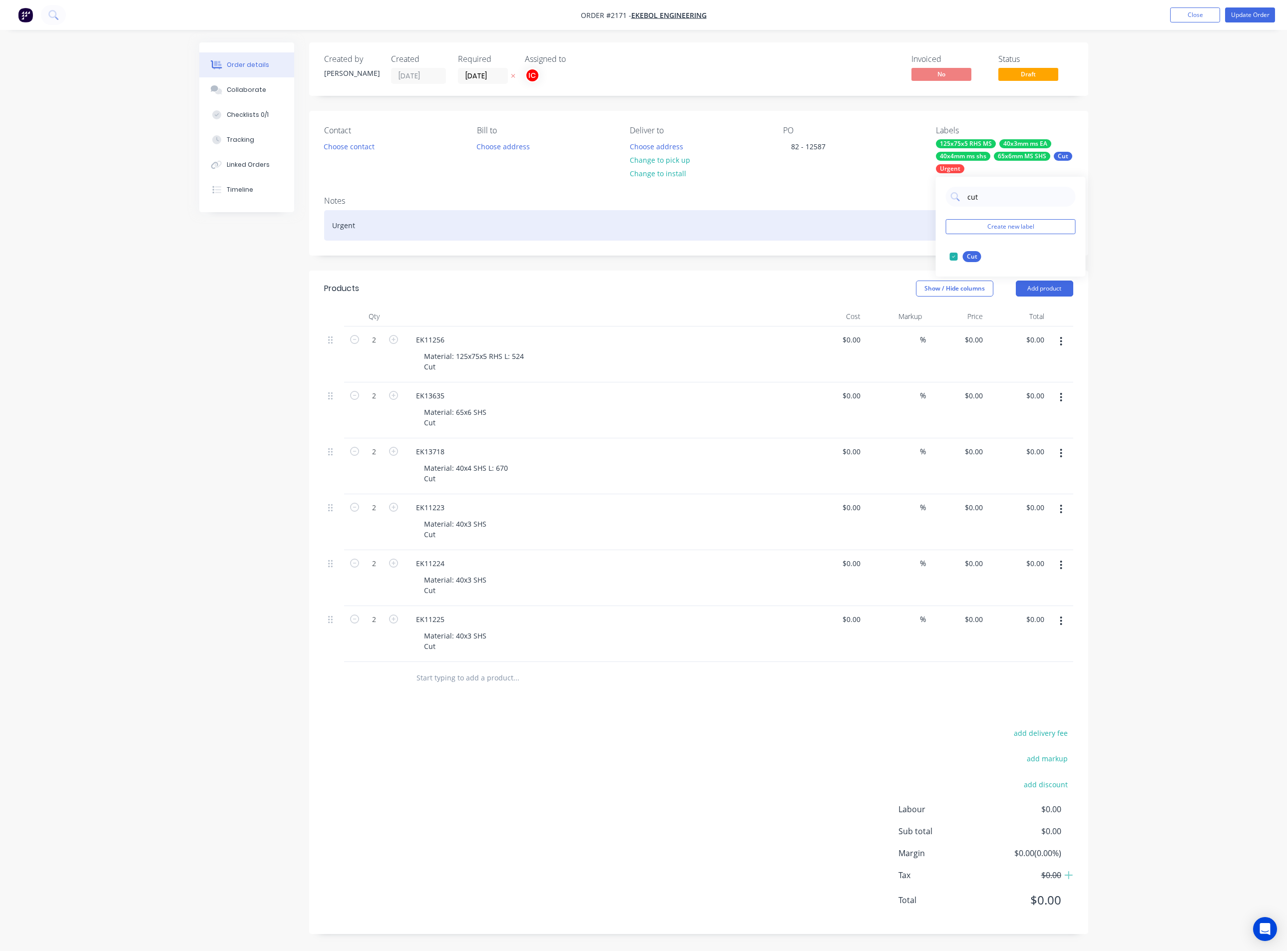
click at [916, 239] on div "Urgent" at bounding box center [698, 225] width 749 height 30
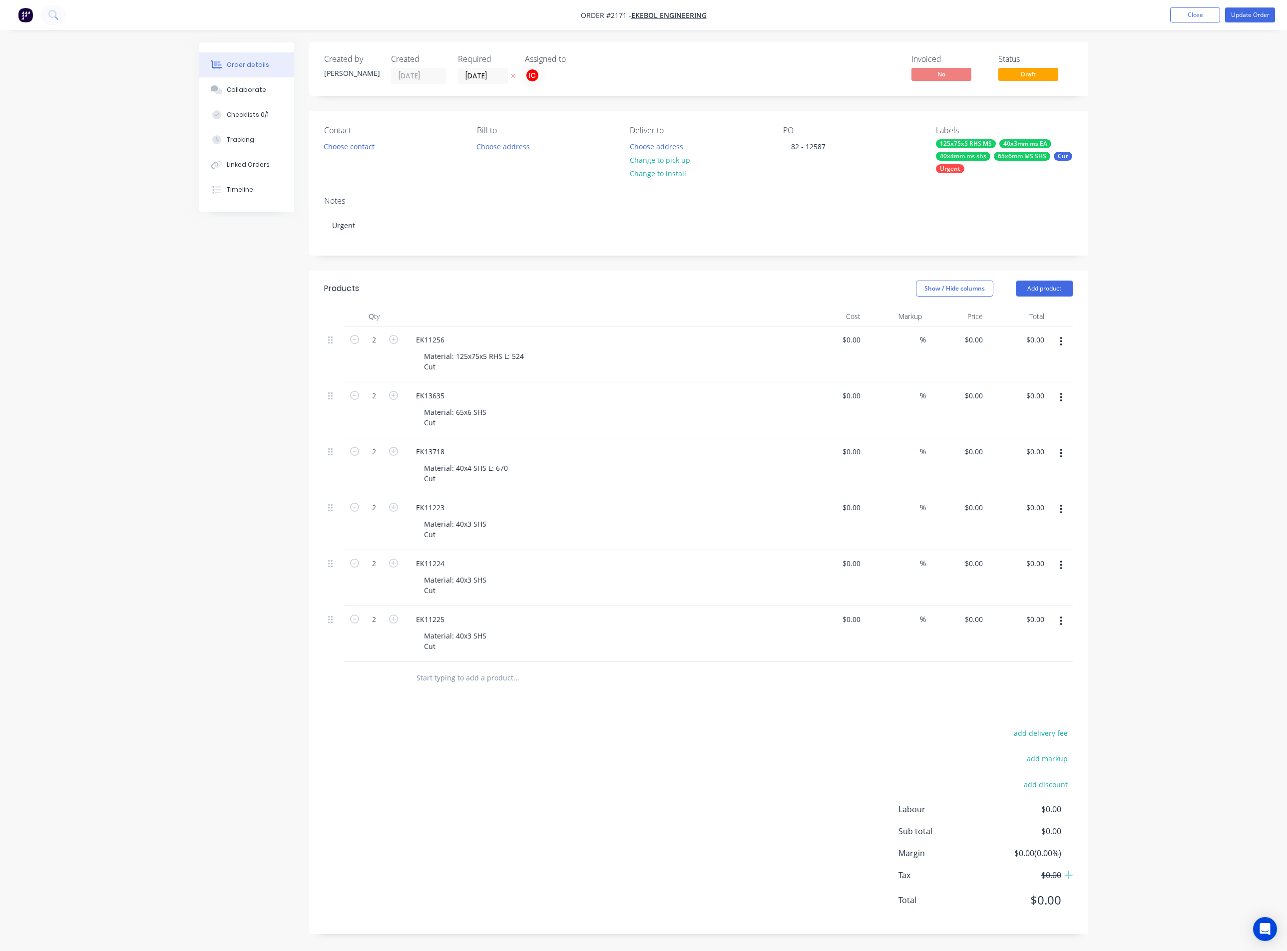
click at [1141, 209] on div "Order details Collaborate Checklists 0/1 Tracking Linked Orders Timeline Order …" at bounding box center [643, 475] width 1287 height 951
click at [1242, 17] on button "Update Order" at bounding box center [1250, 14] width 50 height 15
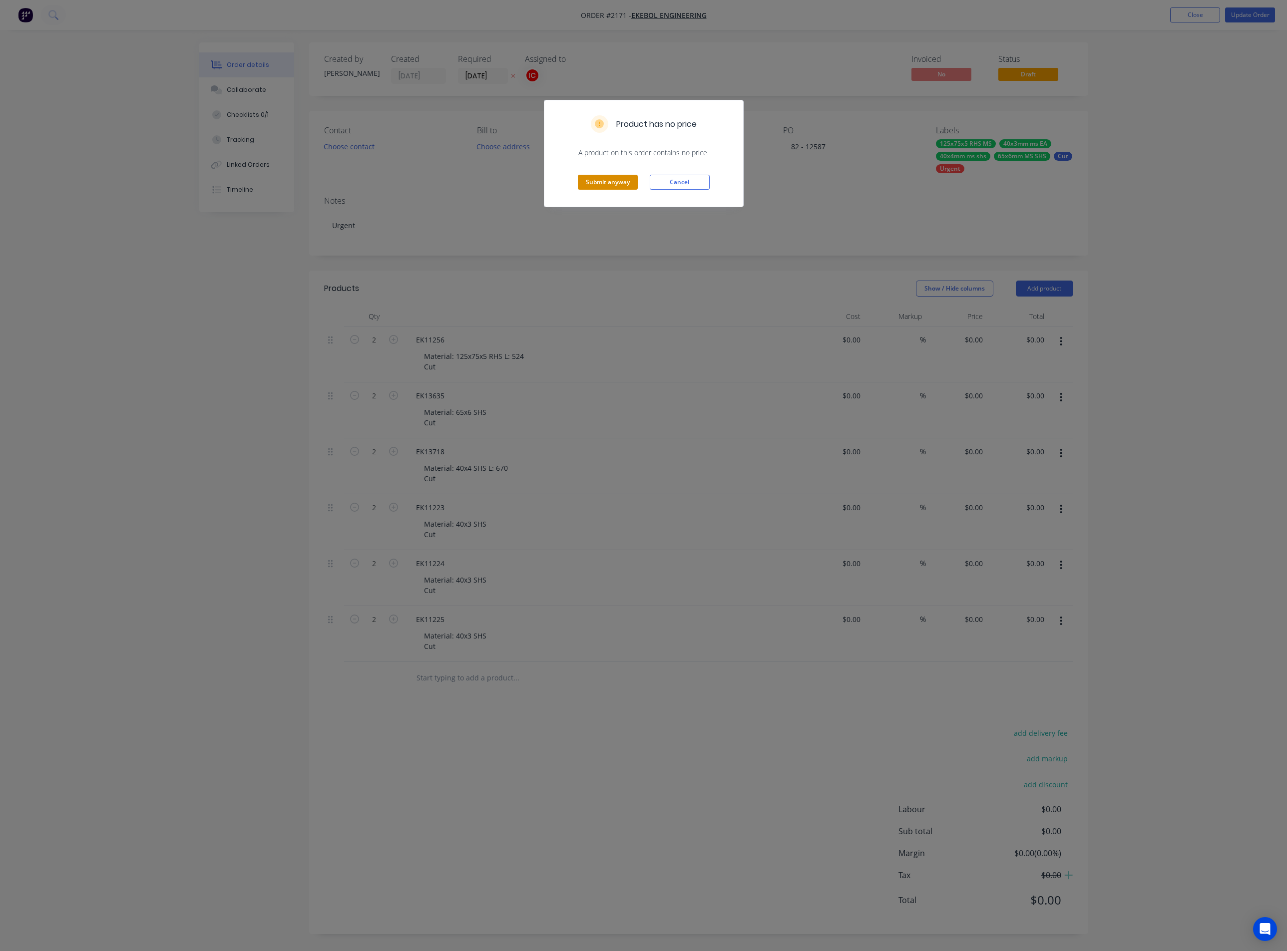
click at [614, 177] on button "Submit anyway" at bounding box center [608, 182] width 60 height 15
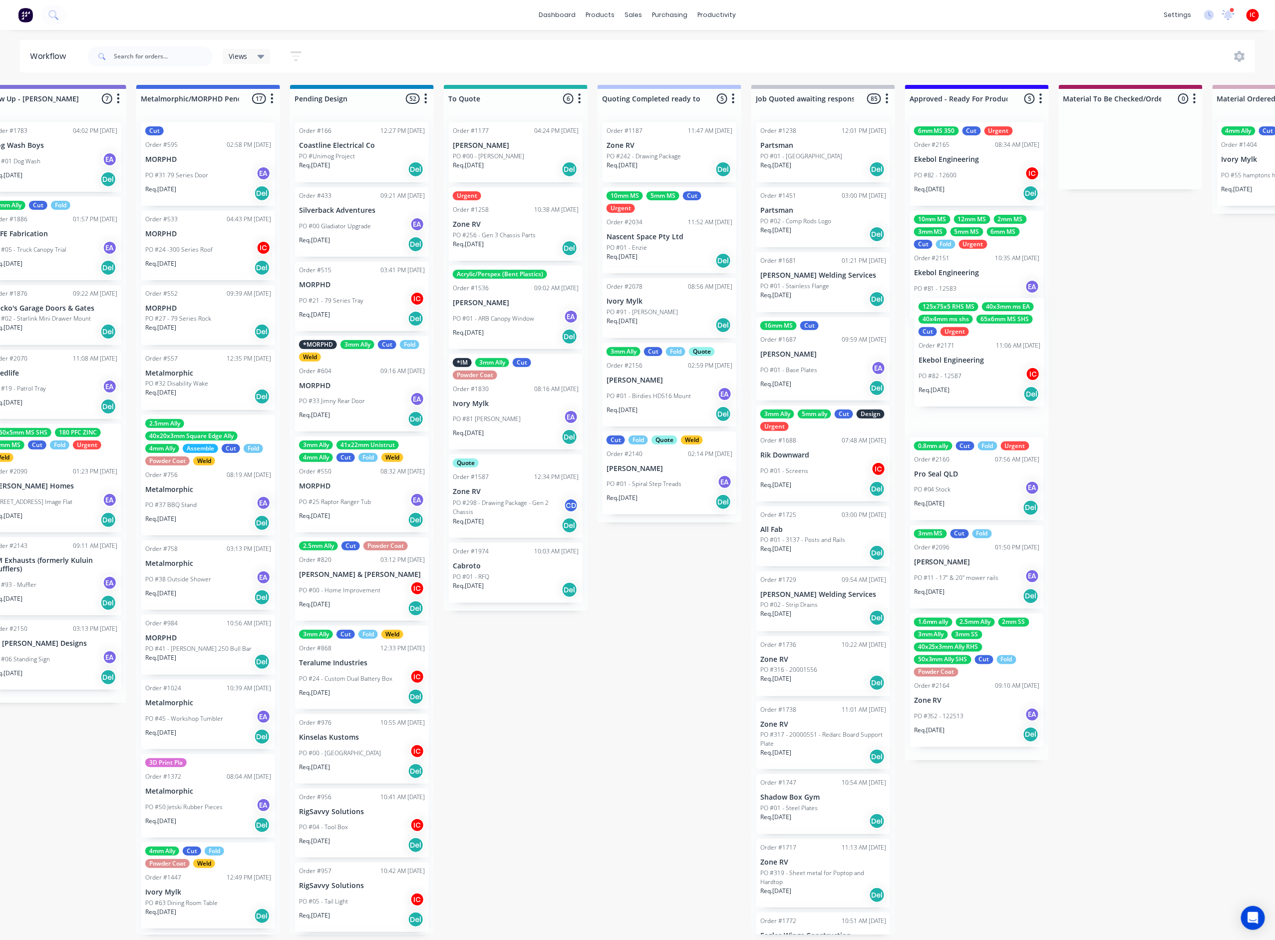
scroll to position [0, 355]
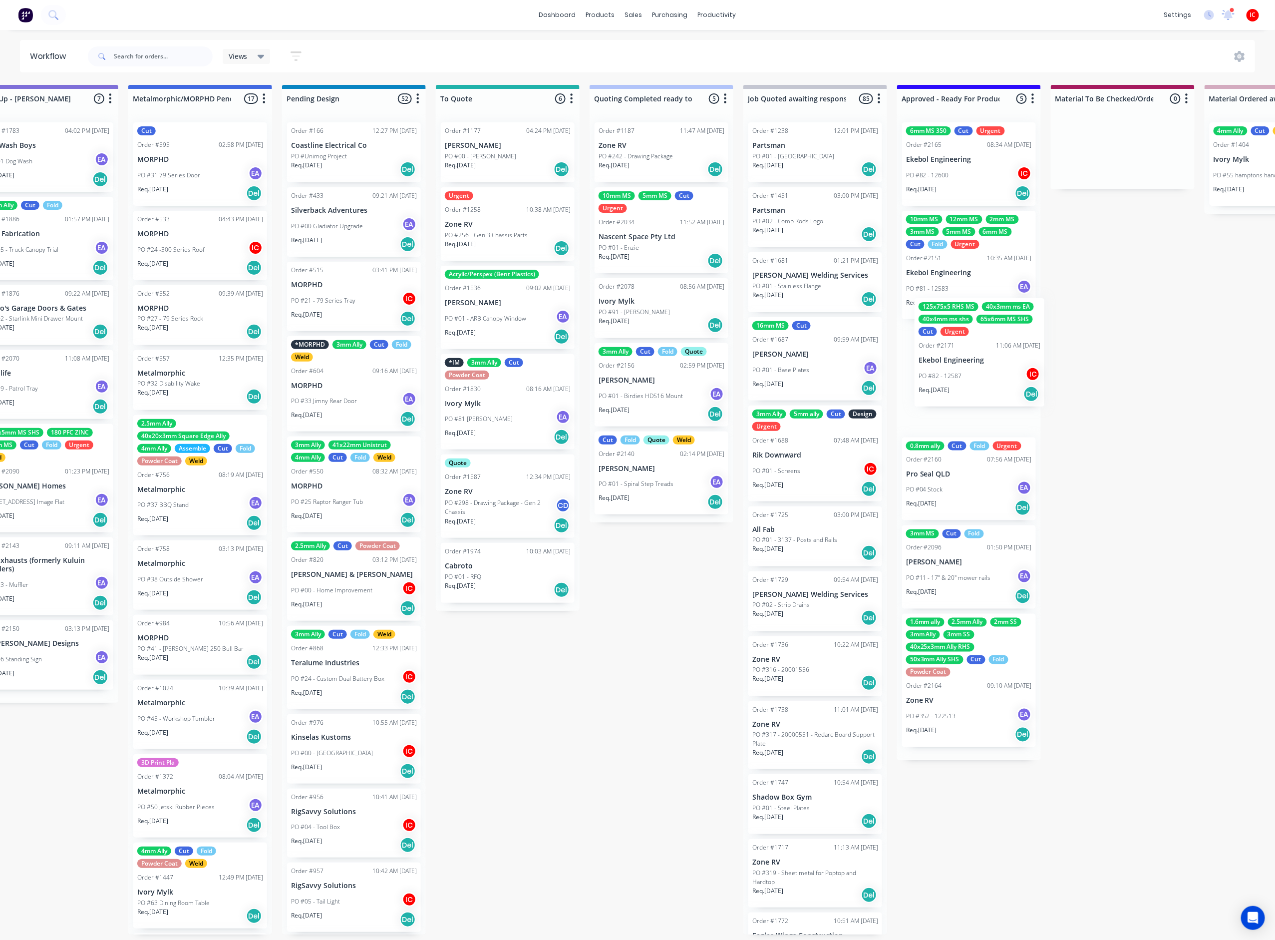
drag, startPoint x: 262, startPoint y: 454, endPoint x: 970, endPoint y: 360, distance: 714.6
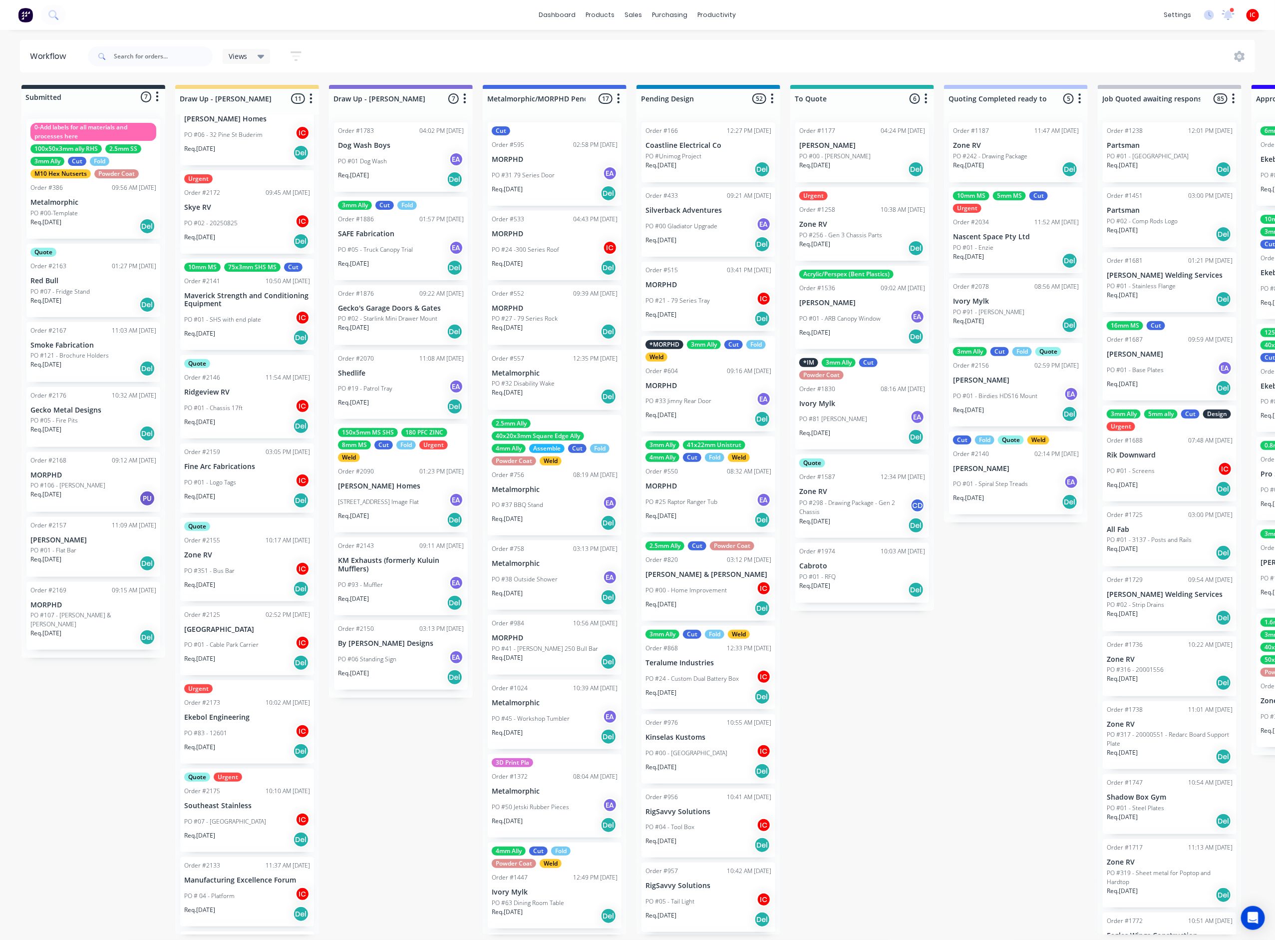
scroll to position [75, 0]
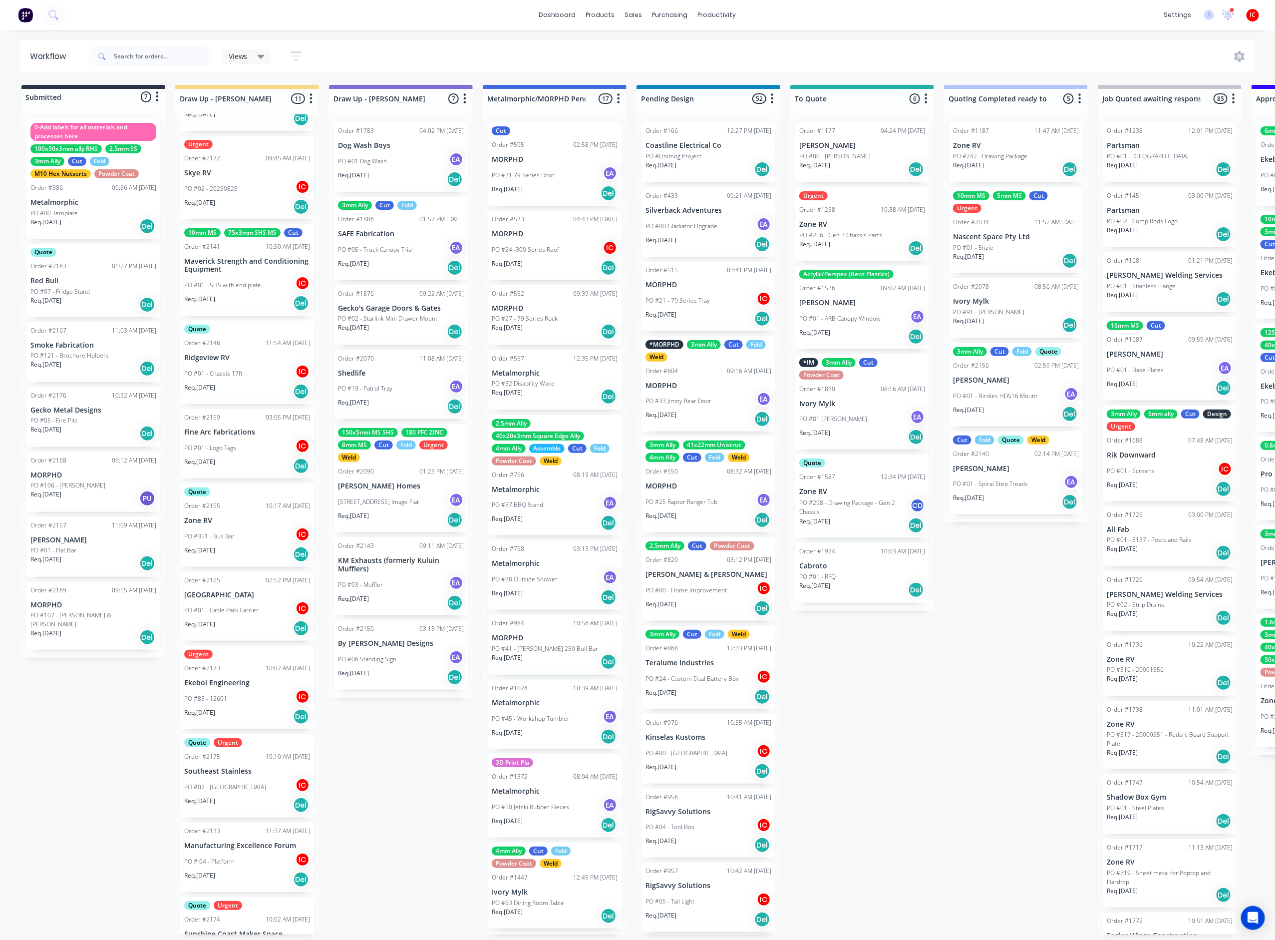
click at [249, 694] on div "PO #83 - 12601 IC" at bounding box center [247, 698] width 126 height 19
